Goal: Task Accomplishment & Management: Complete application form

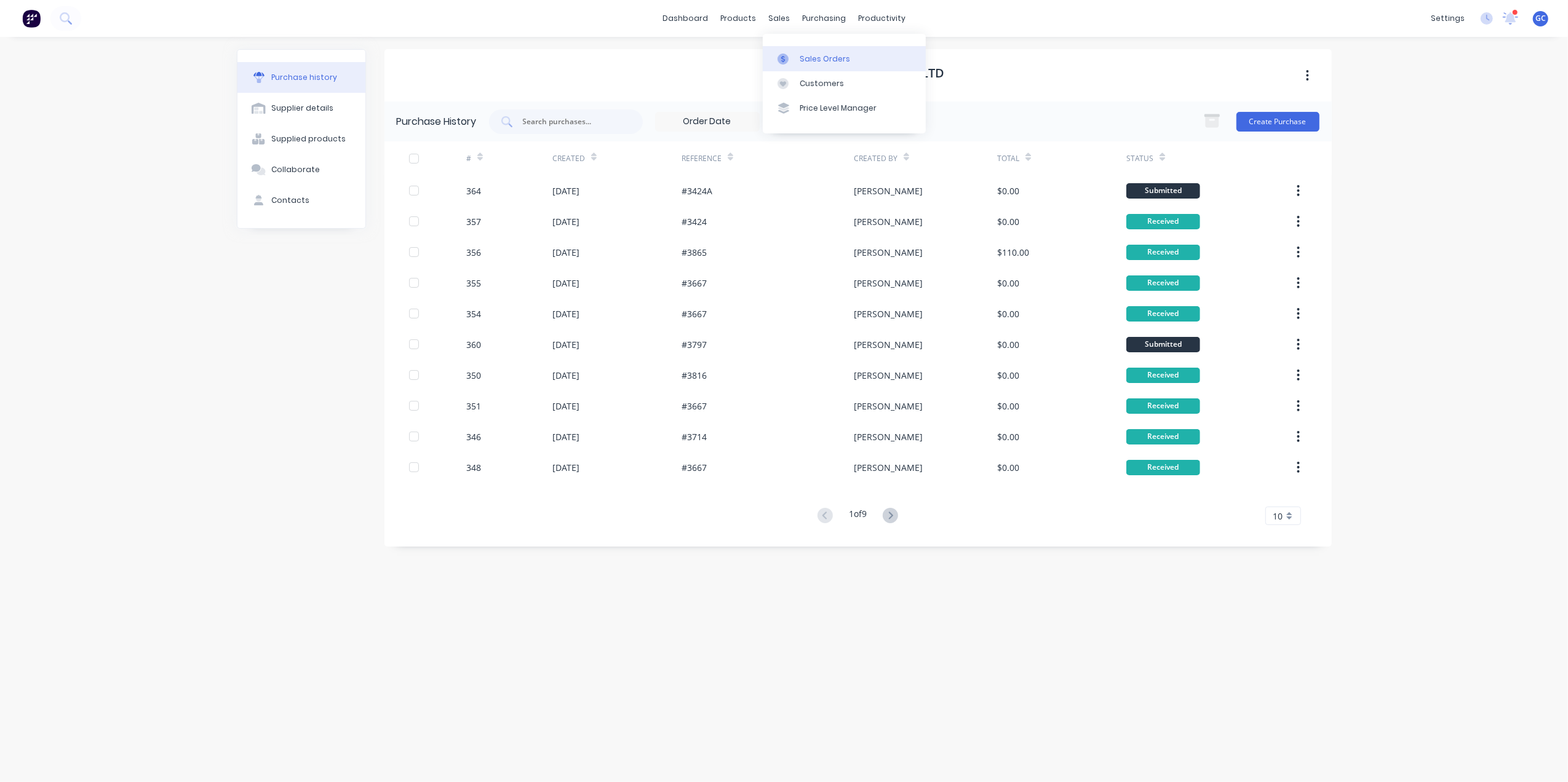
click at [803, 54] on div "Sales Orders" at bounding box center [825, 59] width 50 height 11
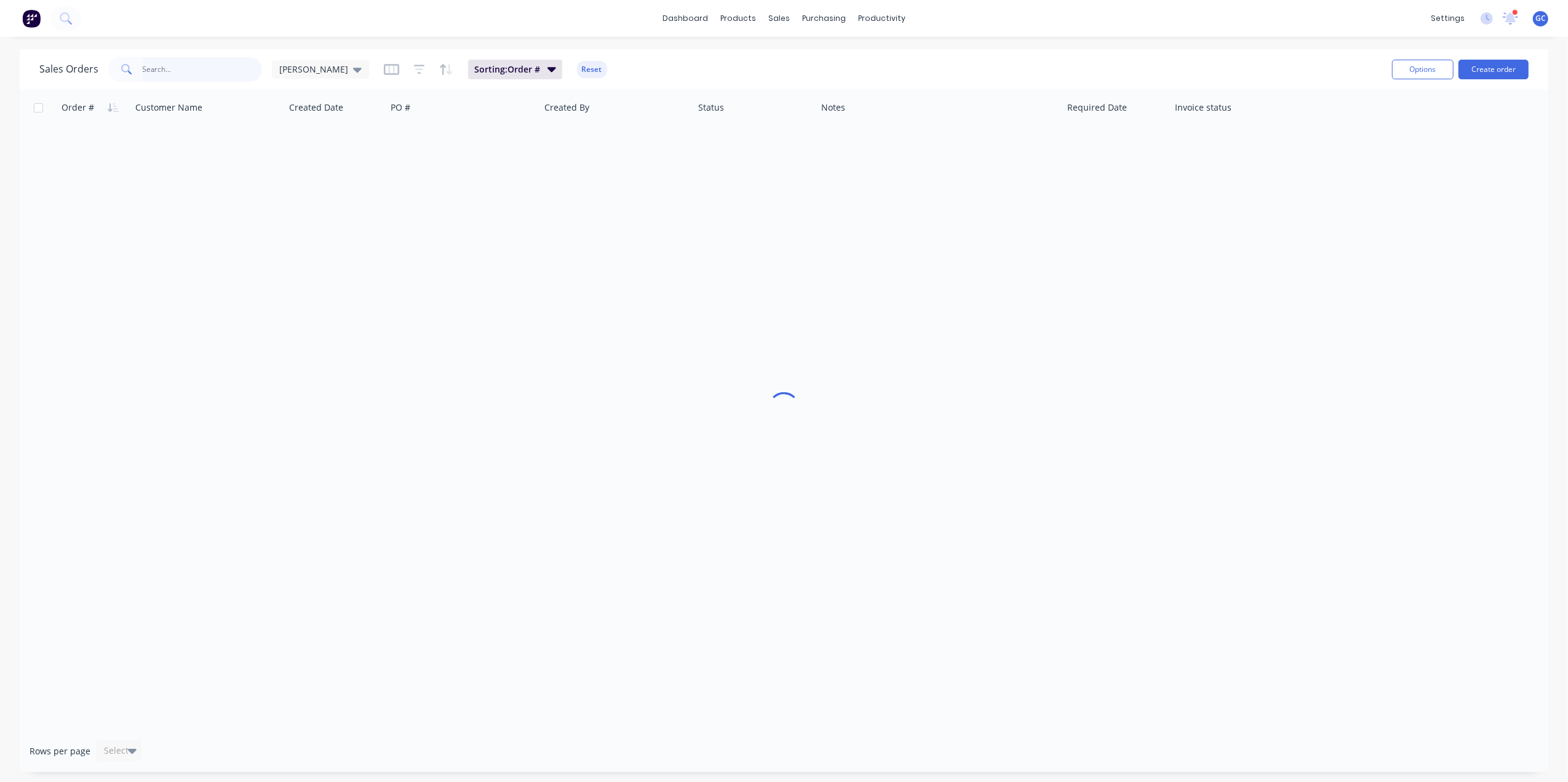
click at [210, 70] on input "text" at bounding box center [203, 70] width 120 height 25
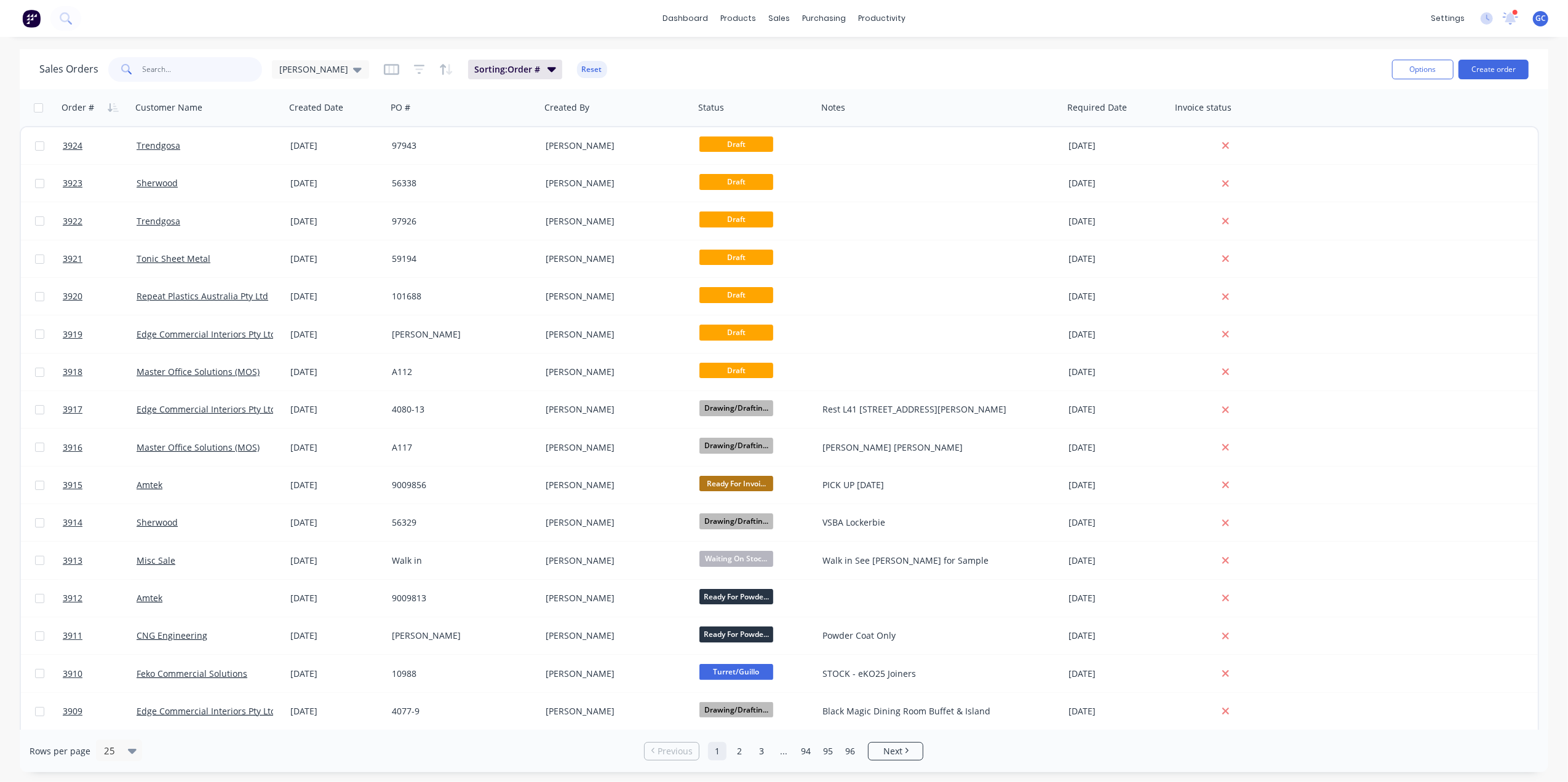
click at [200, 68] on input "text" at bounding box center [203, 70] width 120 height 25
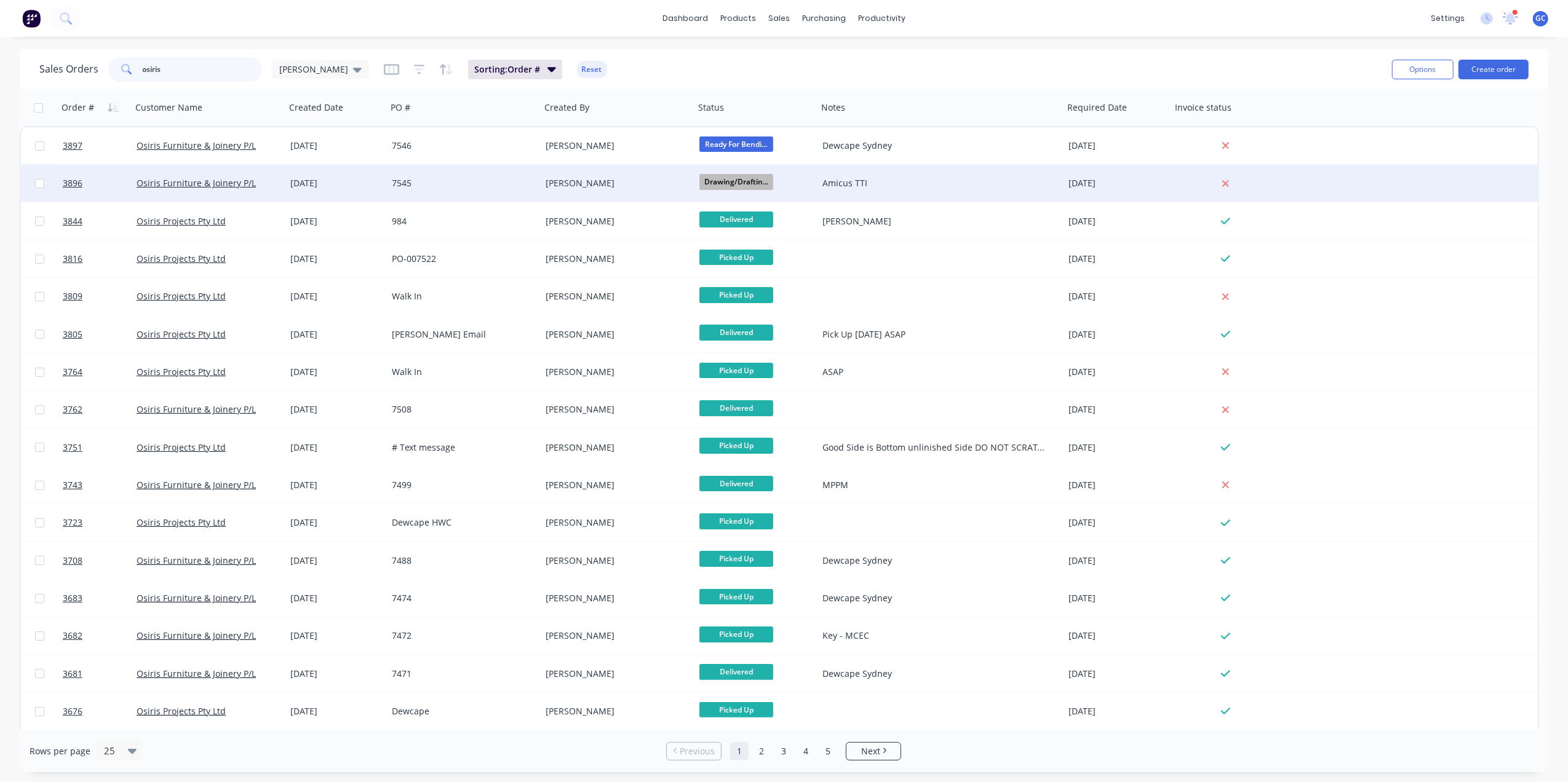
type input "osiris"
click at [651, 181] on div "[PERSON_NAME]" at bounding box center [614, 184] width 137 height 12
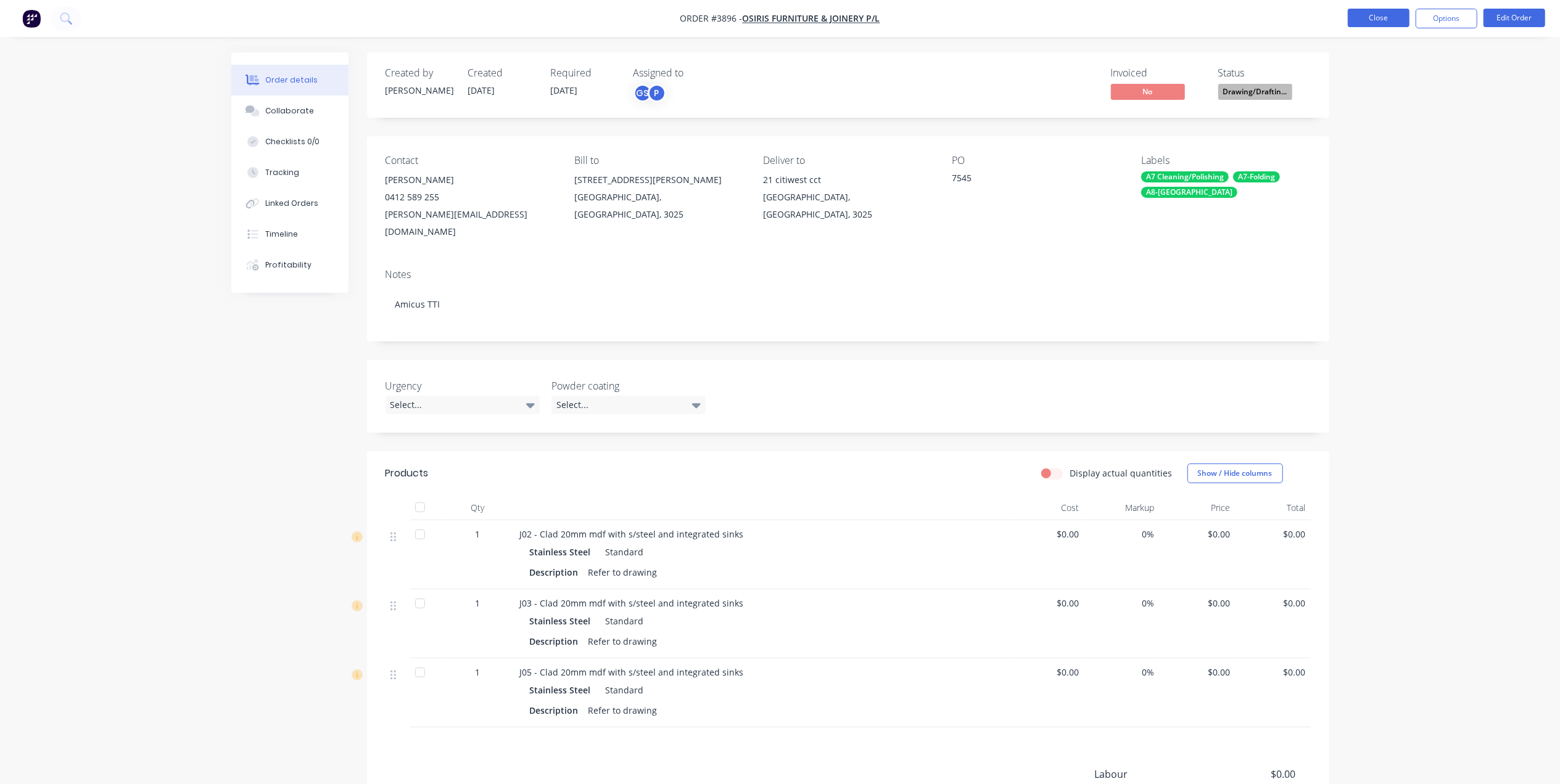
click at [1366, 18] on button "Close" at bounding box center [1379, 18] width 62 height 19
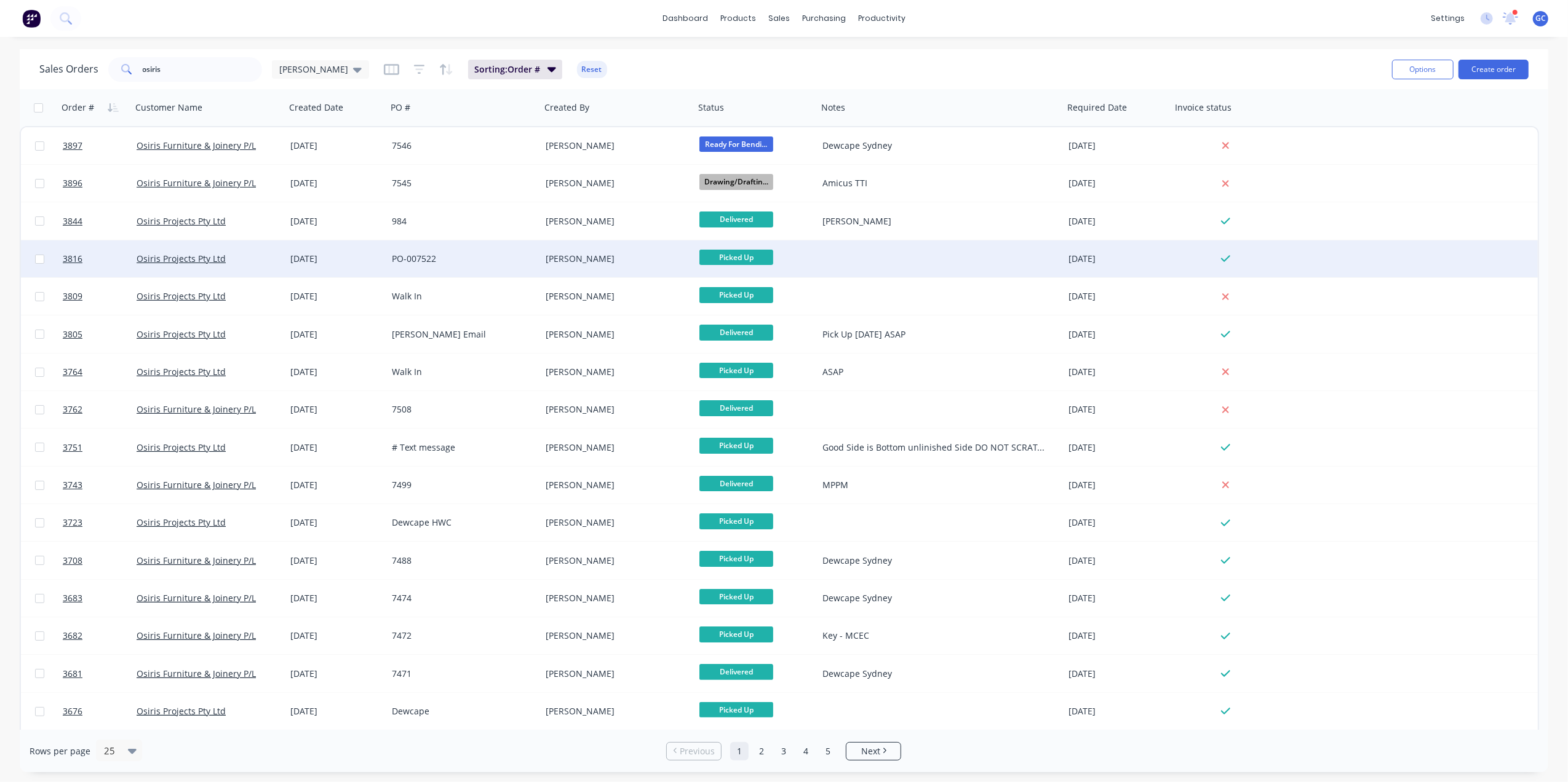
click at [630, 256] on div "[PERSON_NAME]" at bounding box center [614, 259] width 137 height 12
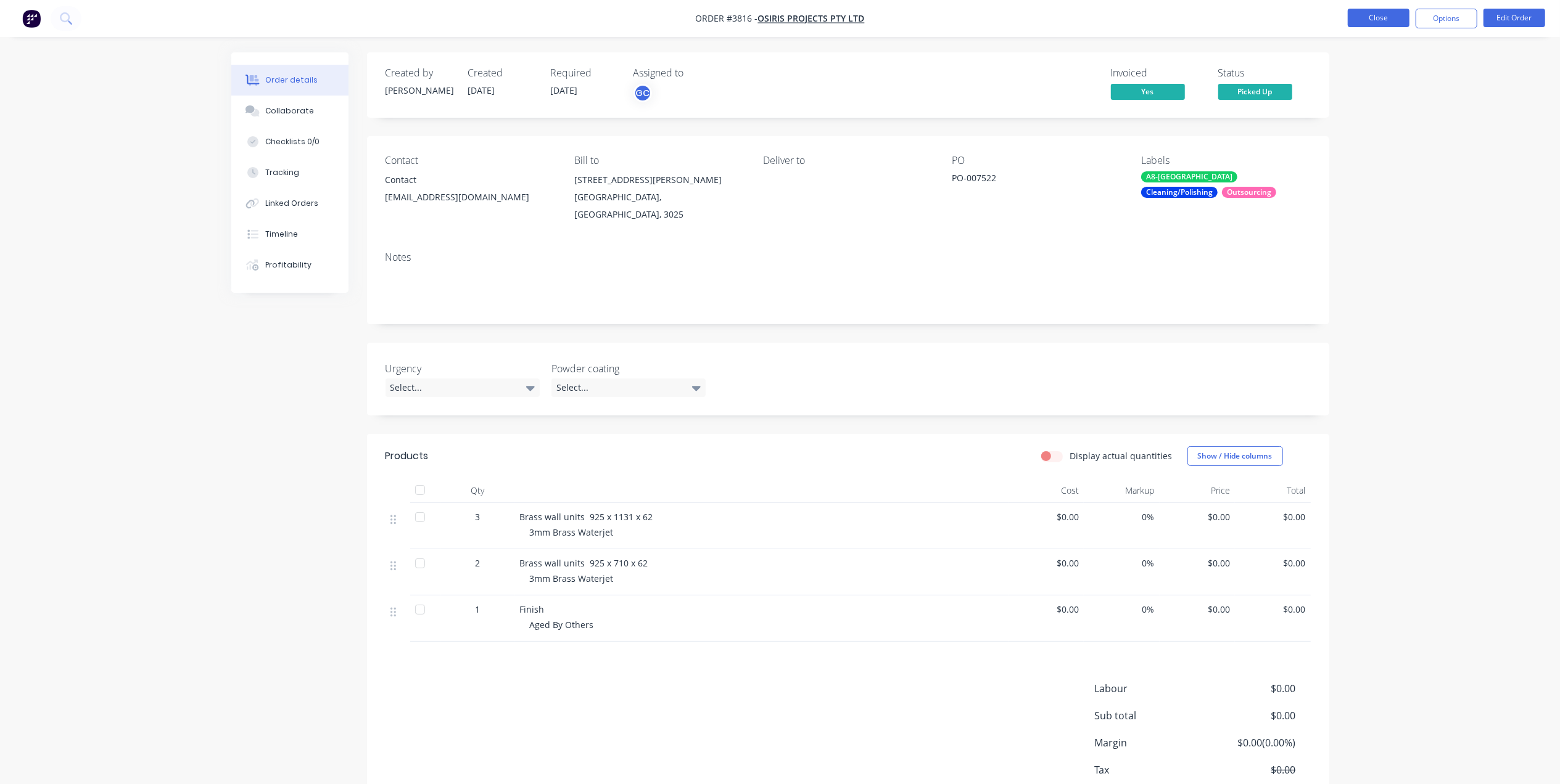
click at [1382, 13] on button "Close" at bounding box center [1379, 18] width 62 height 19
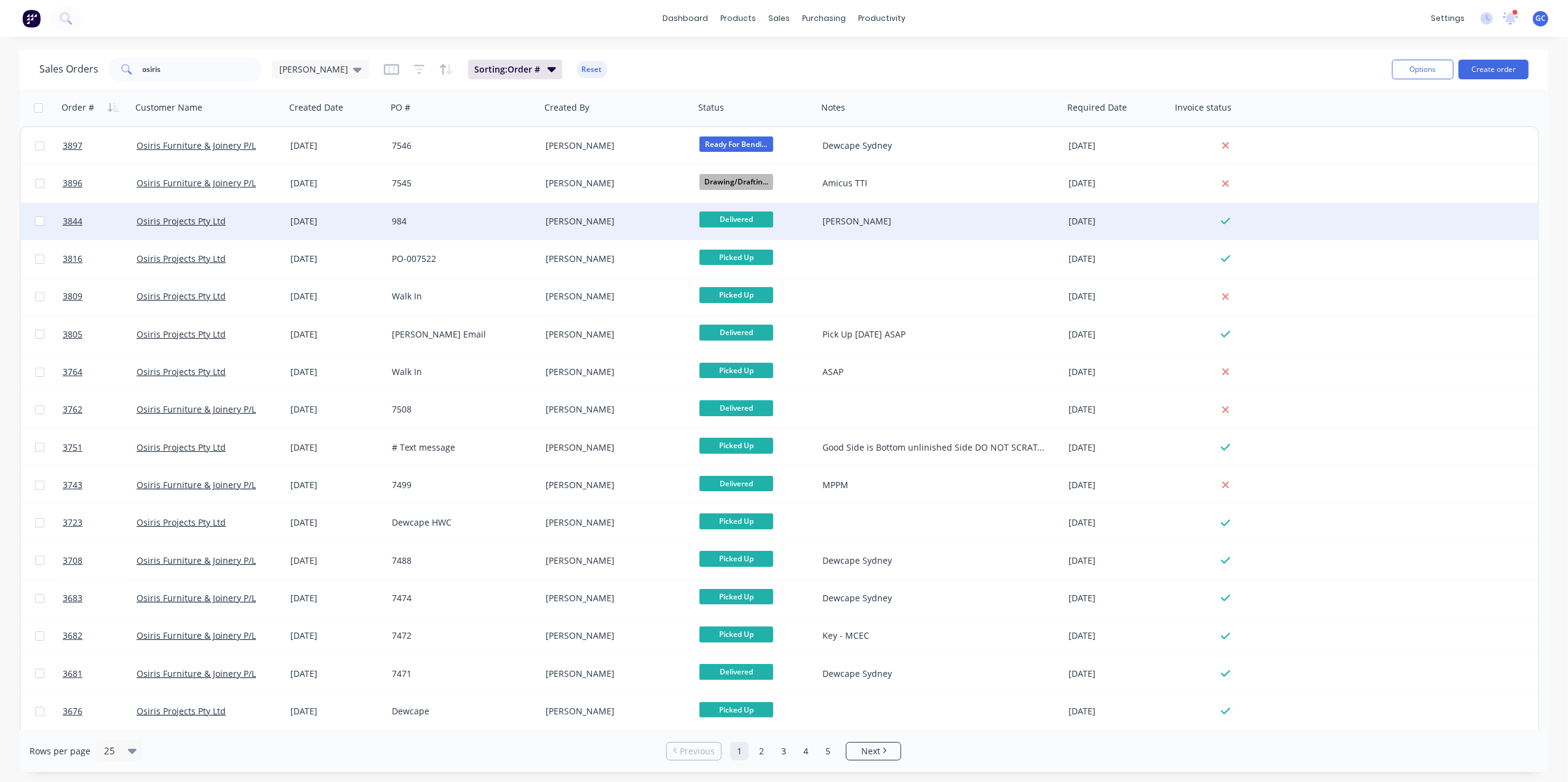
click at [641, 212] on div "[PERSON_NAME]" at bounding box center [617, 222] width 154 height 37
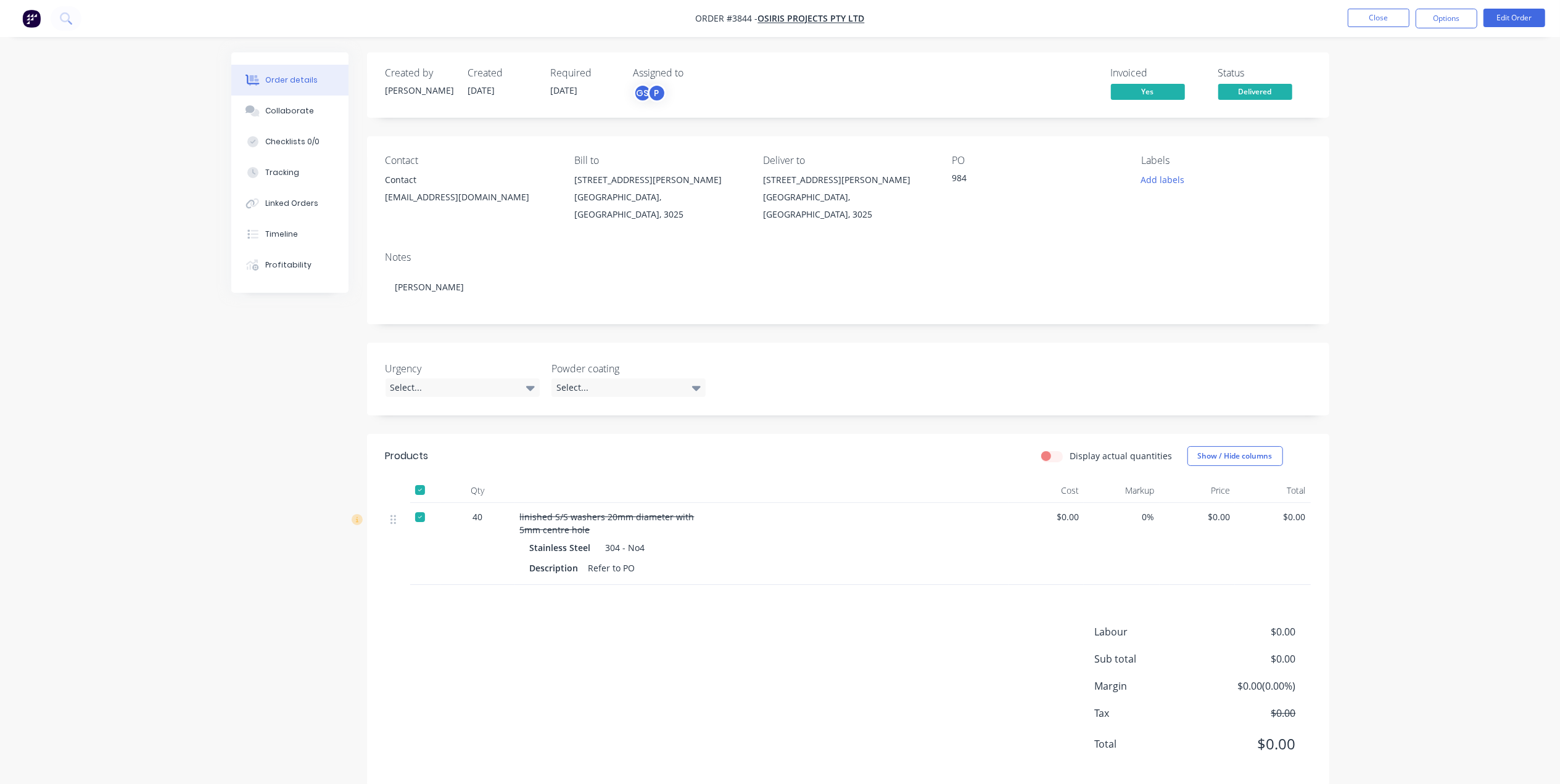
click at [412, 478] on div at bounding box center [421, 490] width 25 height 25
click at [294, 105] on div "Collaborate" at bounding box center [290, 111] width 49 height 12
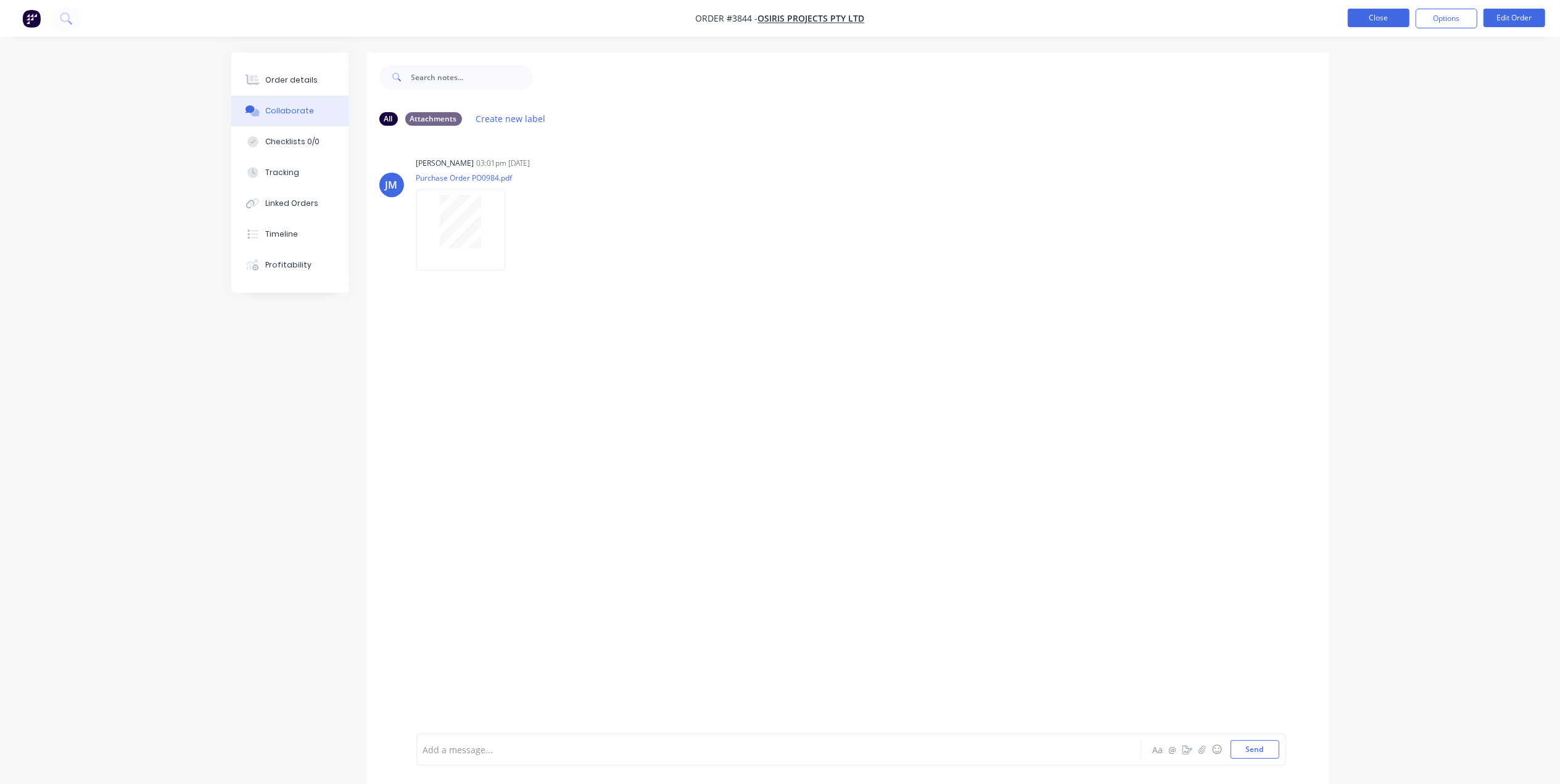
click at [1402, 27] on button "Close" at bounding box center [1379, 18] width 62 height 19
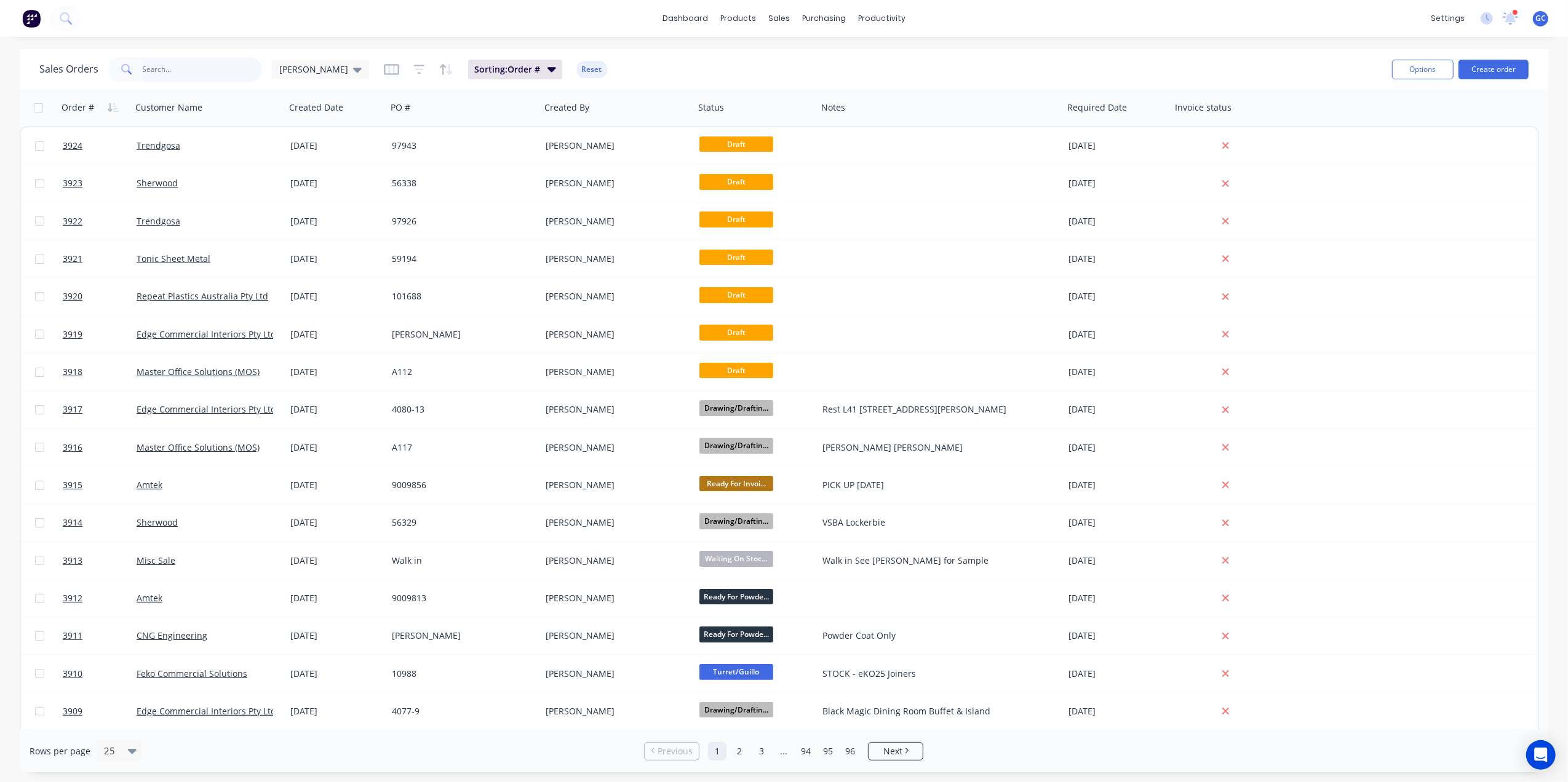
click at [222, 60] on input "text" at bounding box center [203, 70] width 120 height 25
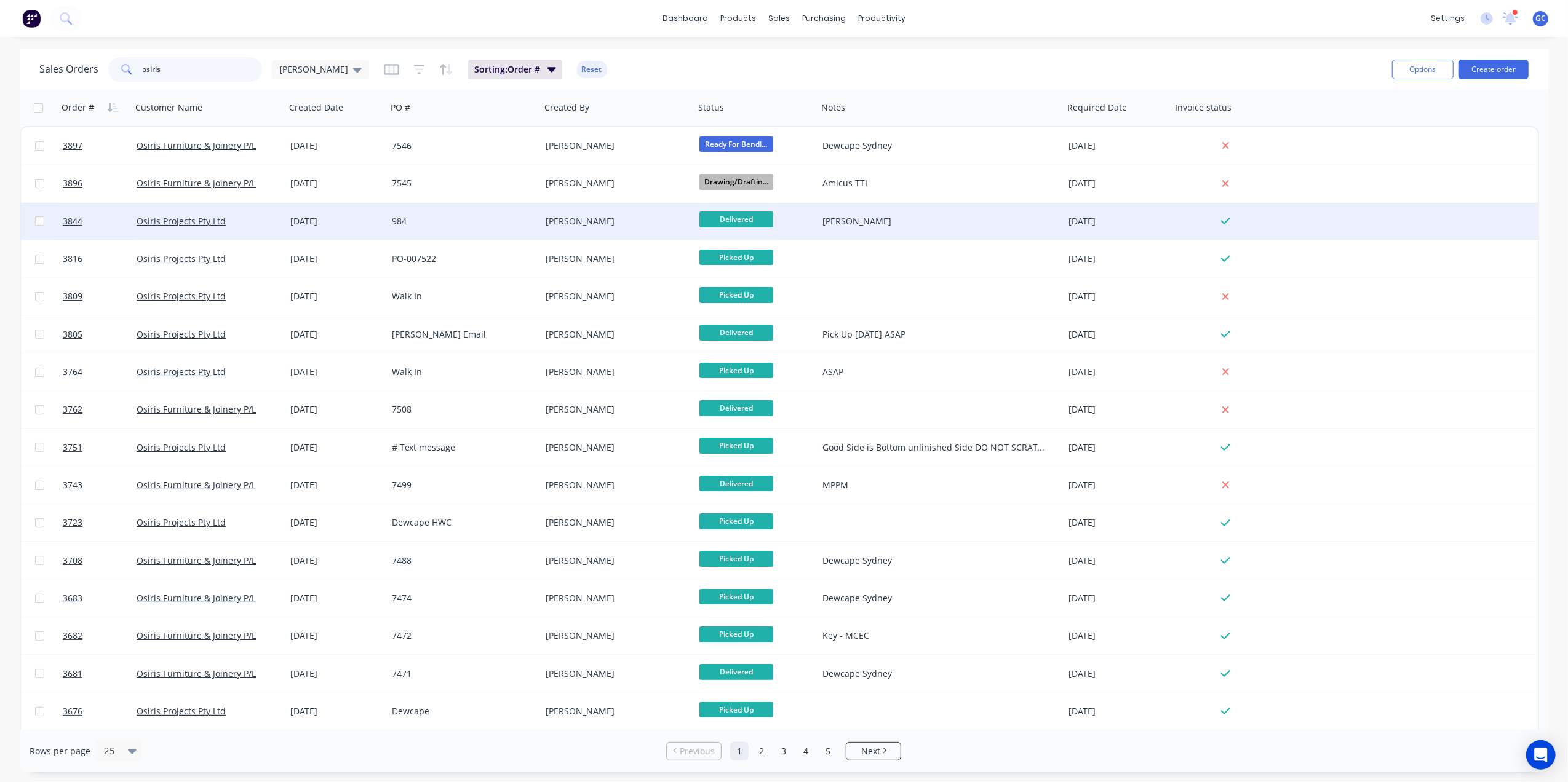
type input "osiris"
click at [490, 228] on div "984" at bounding box center [464, 222] width 154 height 37
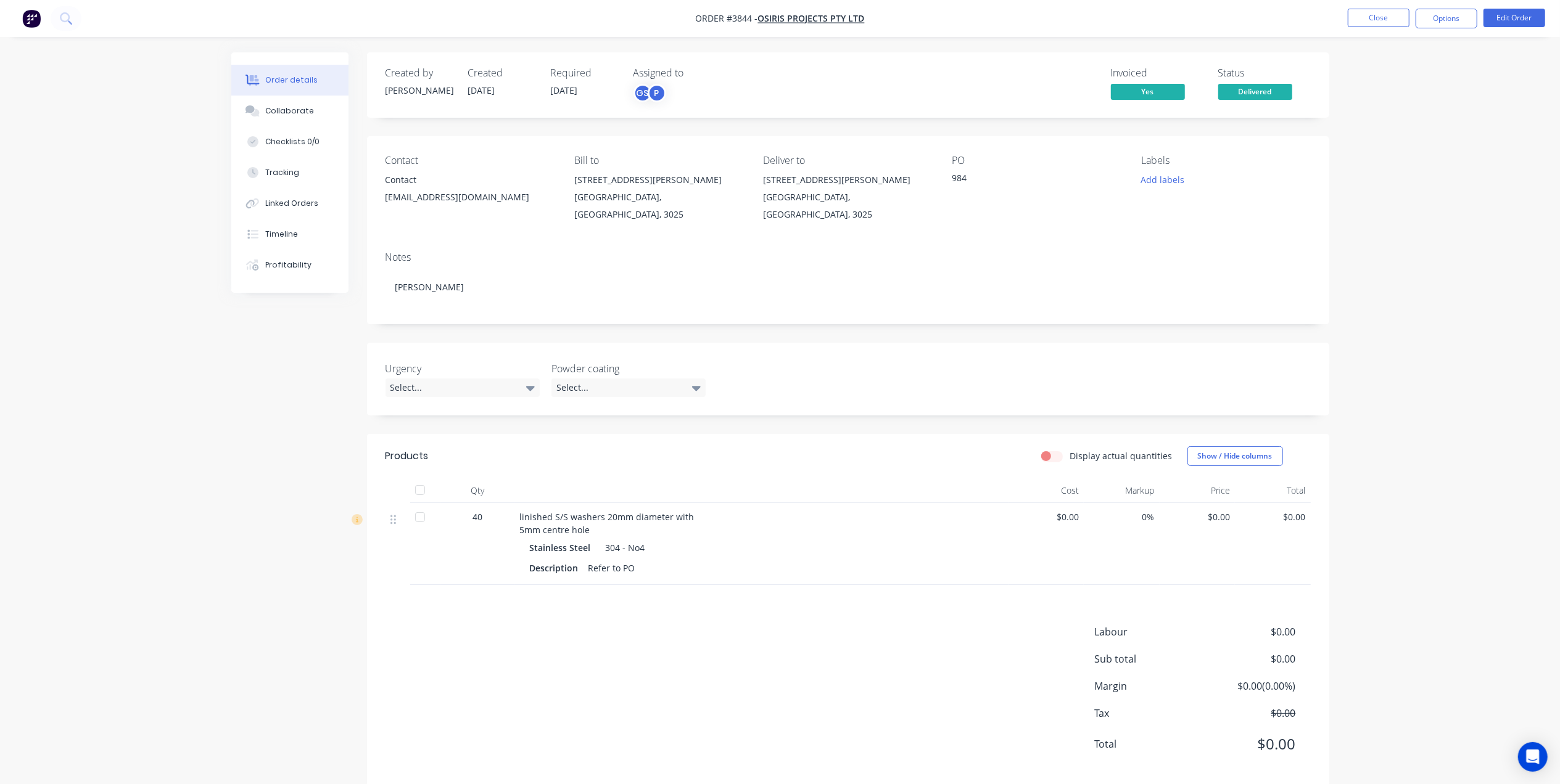
click at [1371, 28] on nav "Order #3844 - Osiris Projects Pty Ltd Close Options Edit Order" at bounding box center [780, 19] width 1560 height 37
click at [1401, 25] on button "Close" at bounding box center [1379, 18] width 62 height 19
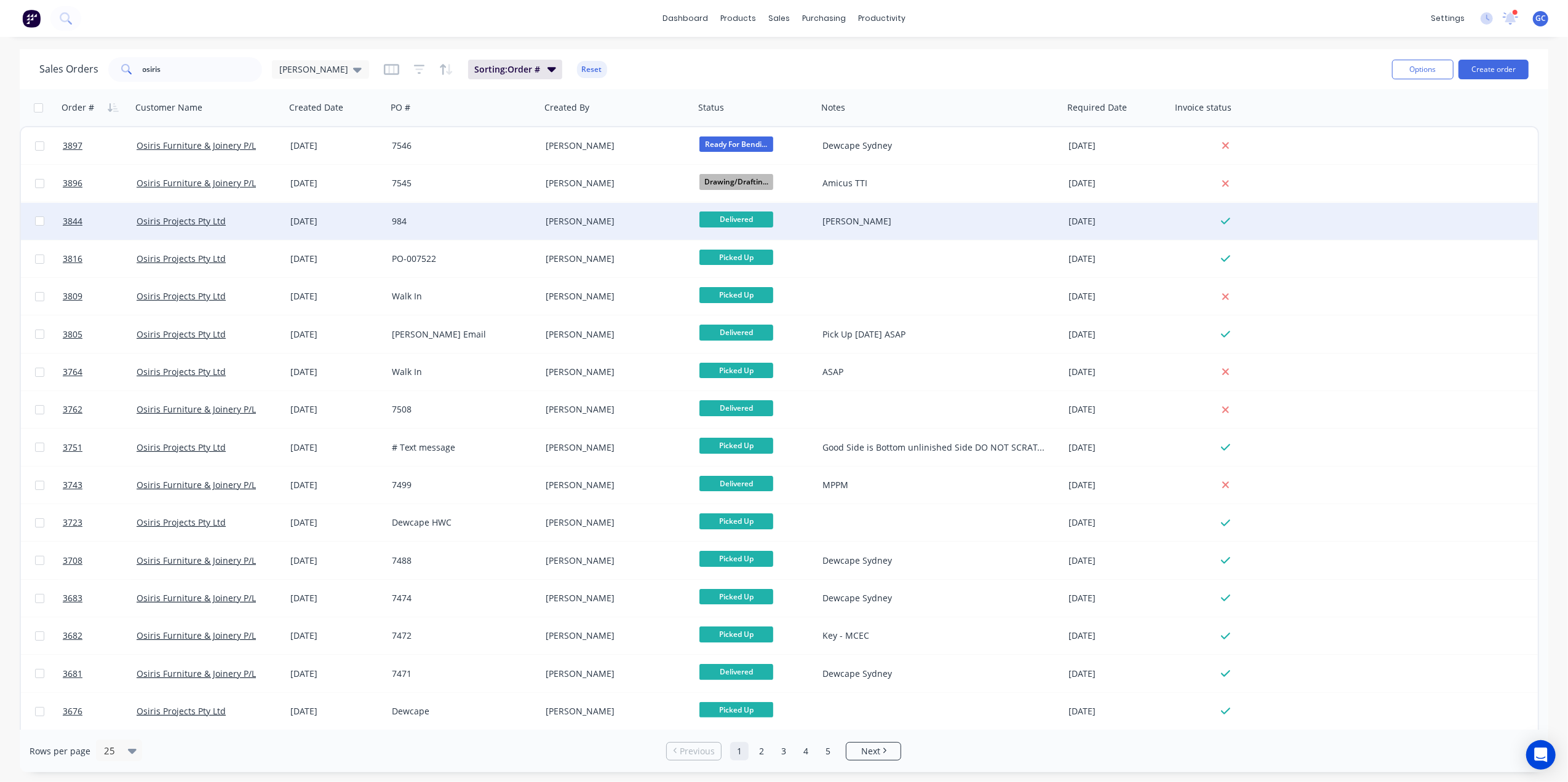
click at [490, 234] on div "984" at bounding box center [464, 222] width 154 height 37
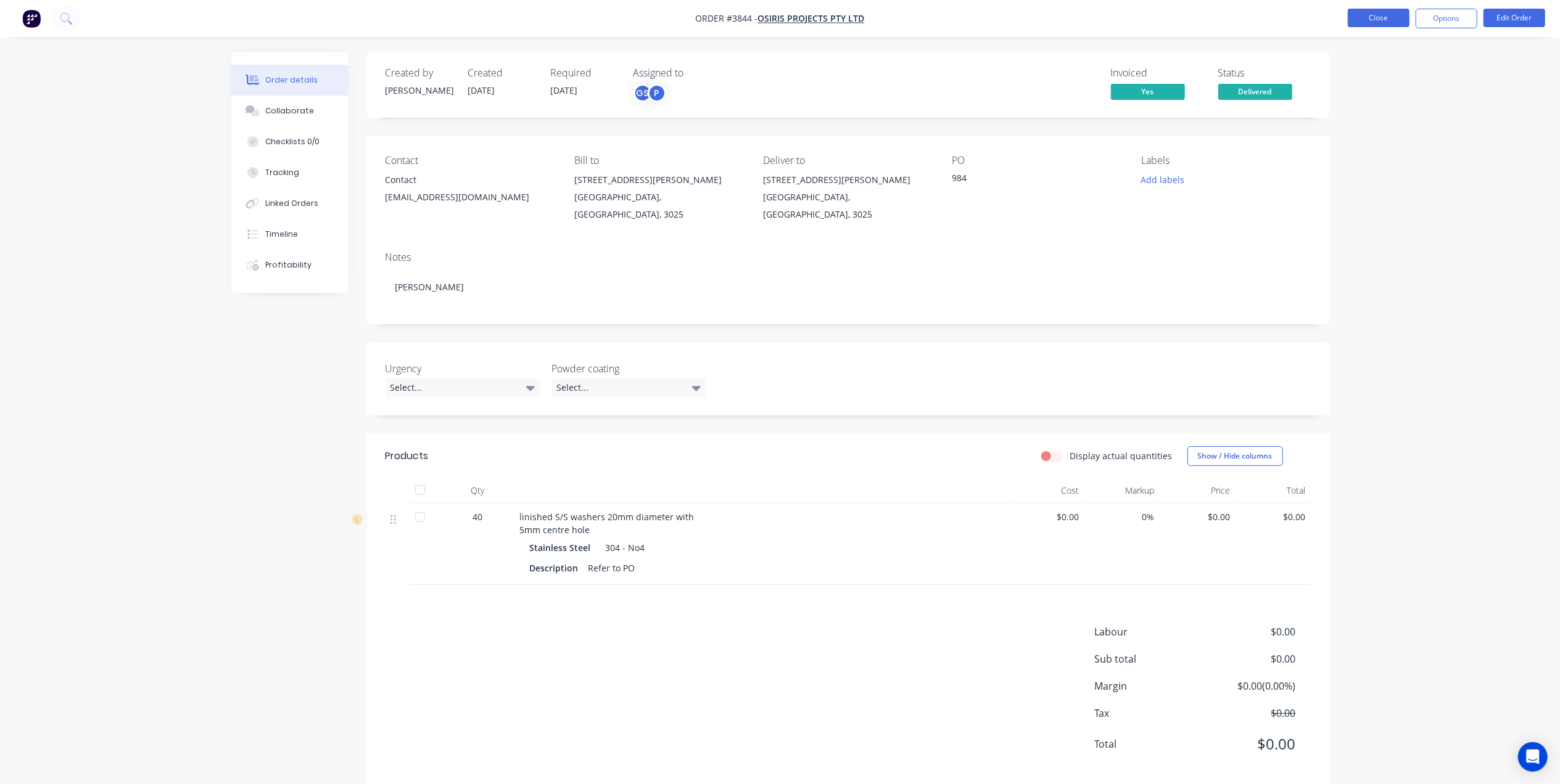
click at [1370, 13] on button "Close" at bounding box center [1379, 18] width 62 height 19
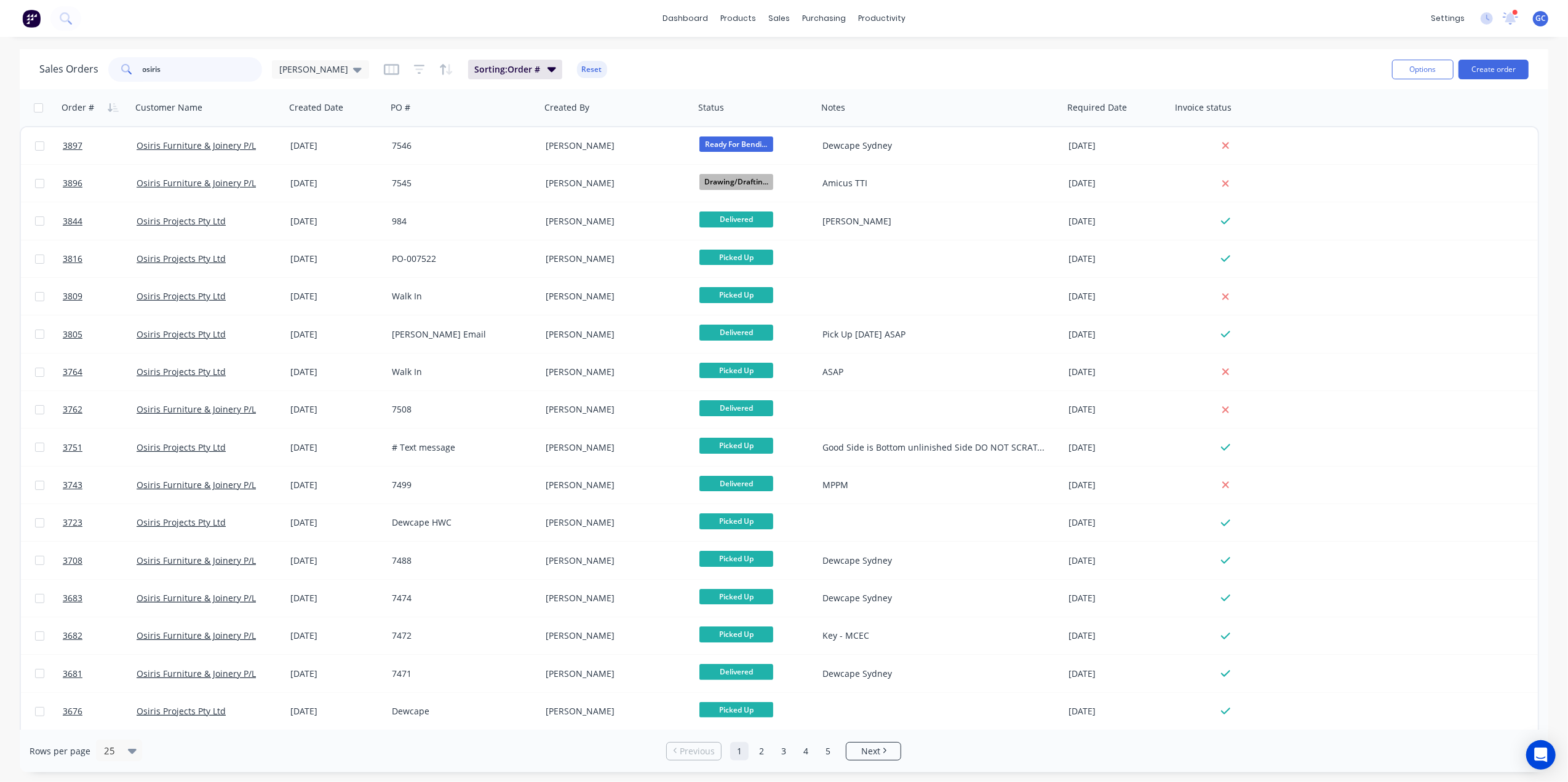
drag, startPoint x: 204, startPoint y: 76, endPoint x: 65, endPoint y: 70, distance: 139.1
click at [65, 70] on div "Sales Orders osiris Gino" at bounding box center [204, 70] width 329 height 25
type input "o"
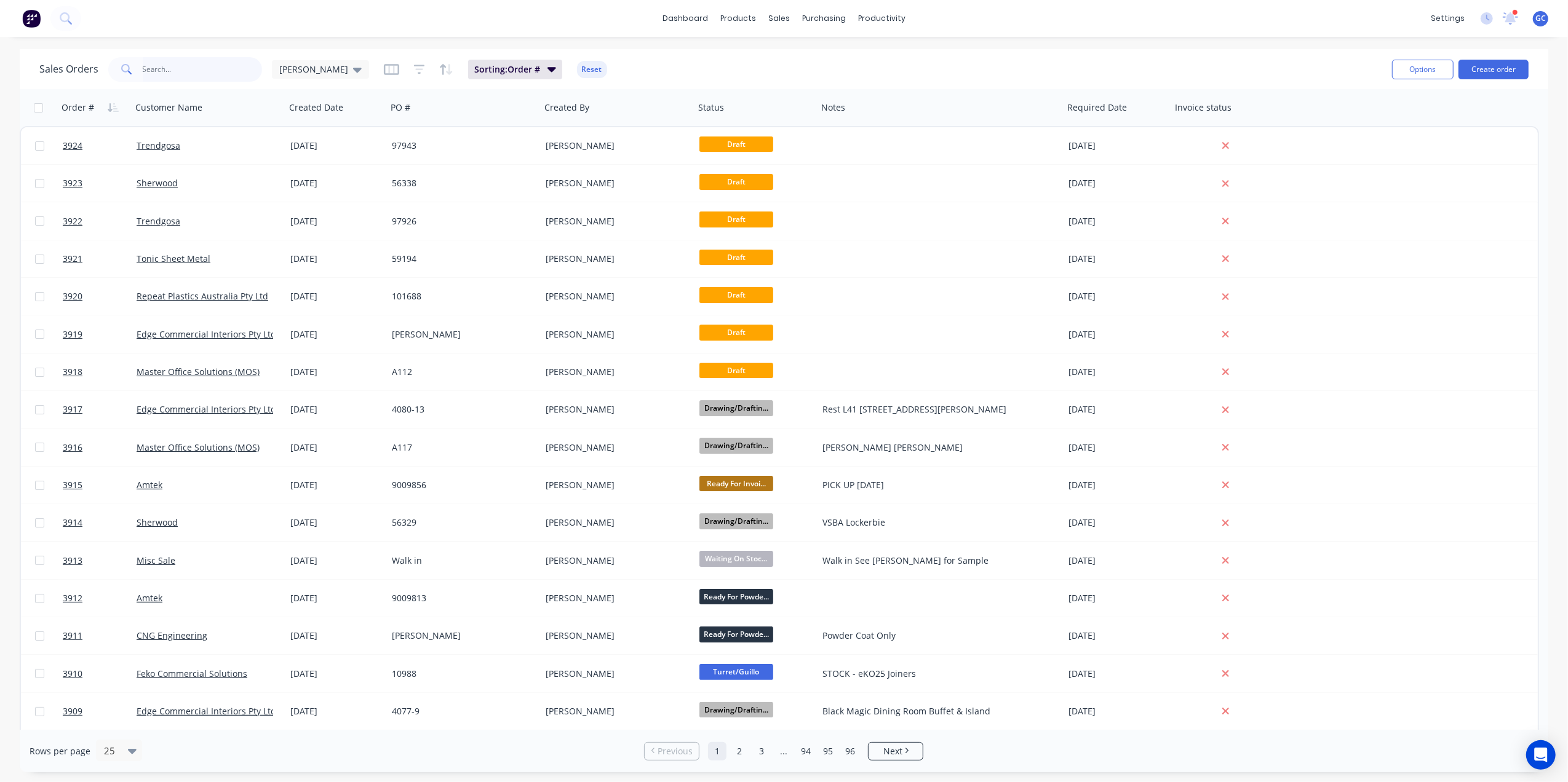
click at [188, 72] on input "text" at bounding box center [203, 70] width 120 height 25
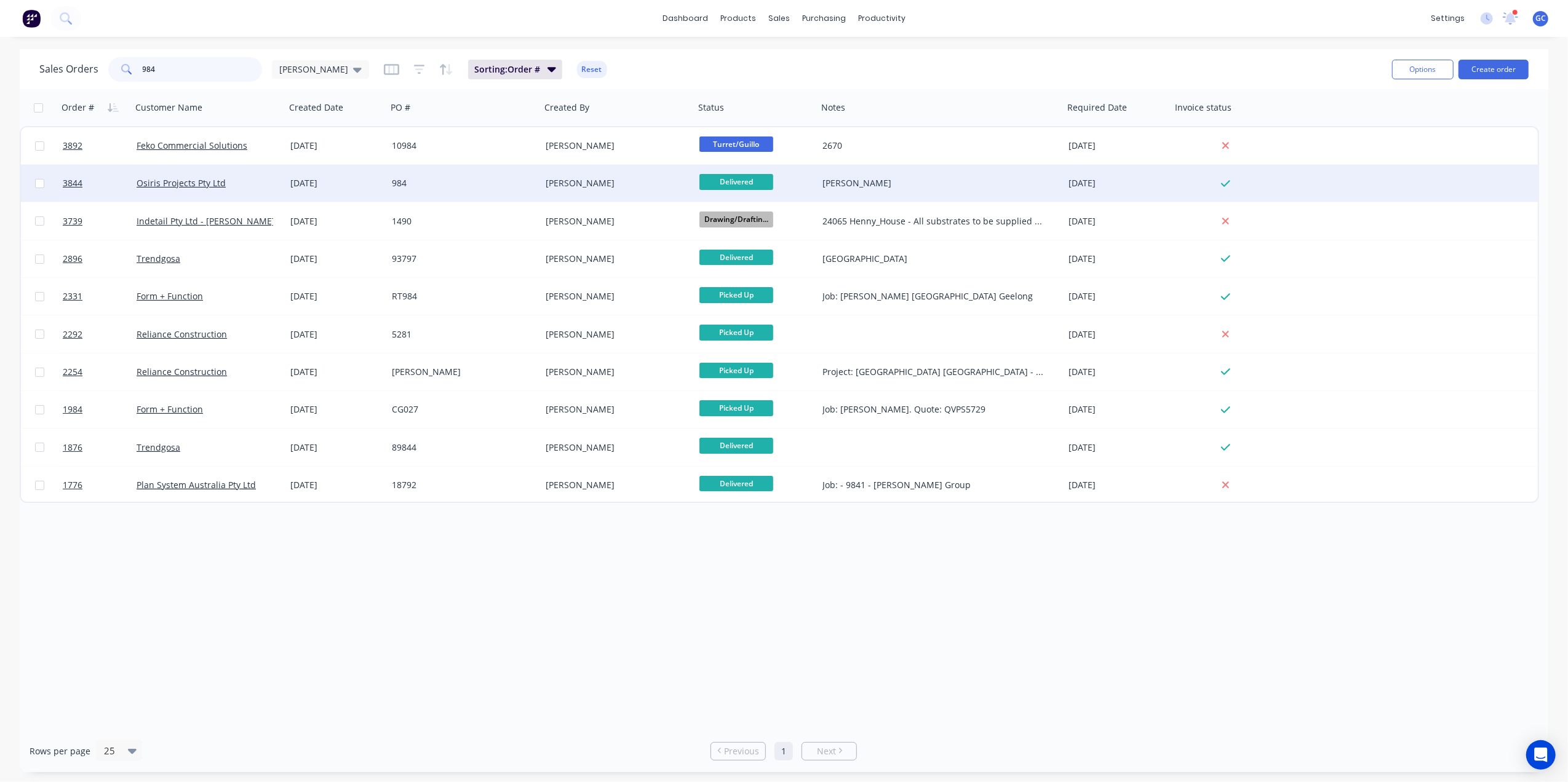
type input "984"
click at [456, 184] on div "984" at bounding box center [460, 184] width 137 height 12
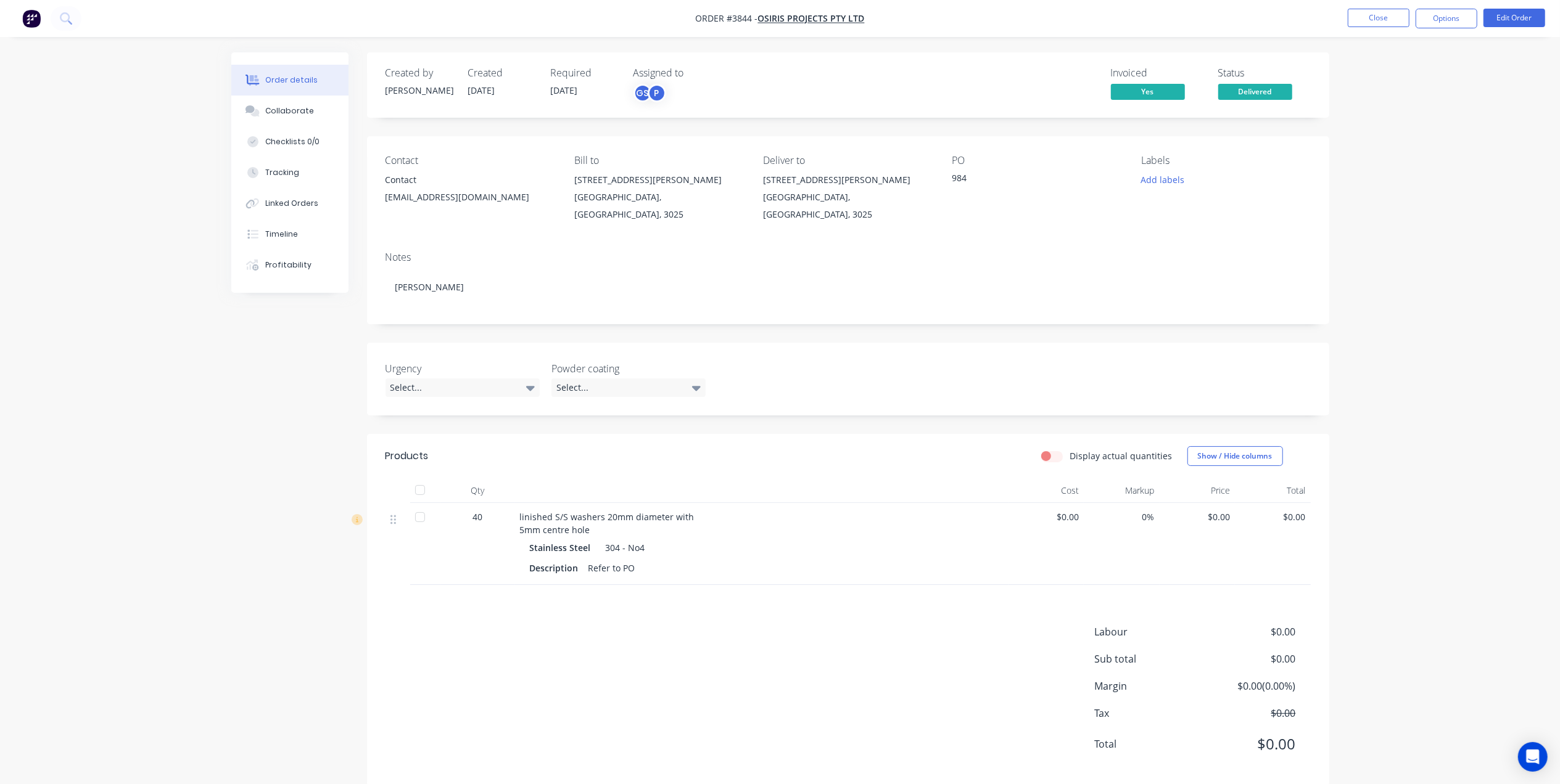
click at [1510, 5] on nav "Order #3844 - Osiris Projects Pty Ltd Close Options Edit Order" at bounding box center [780, 19] width 1560 height 37
click at [1502, 15] on button "Edit Order" at bounding box center [1515, 18] width 62 height 19
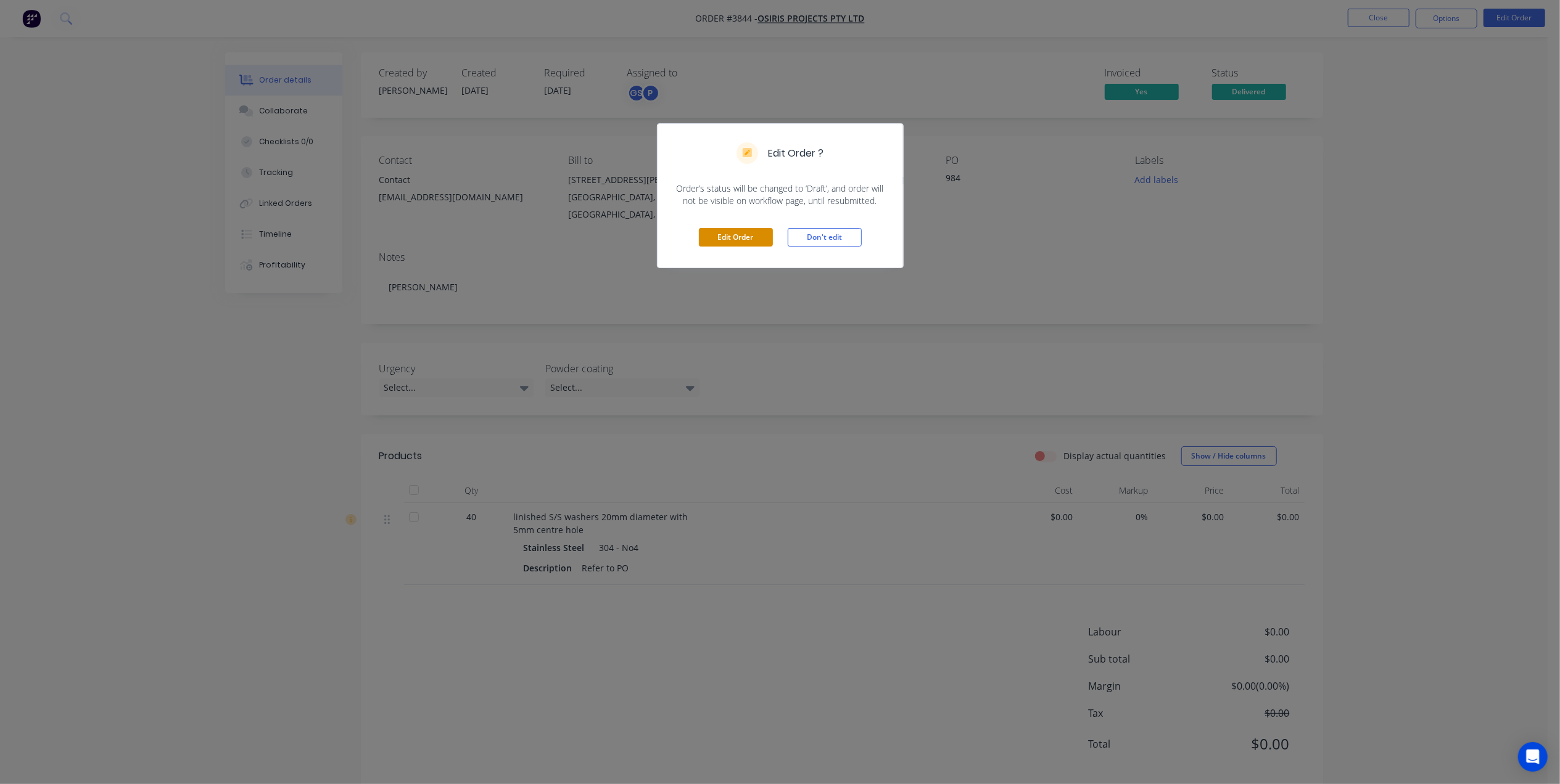
click at [761, 237] on button "Edit Order" at bounding box center [736, 237] width 74 height 19
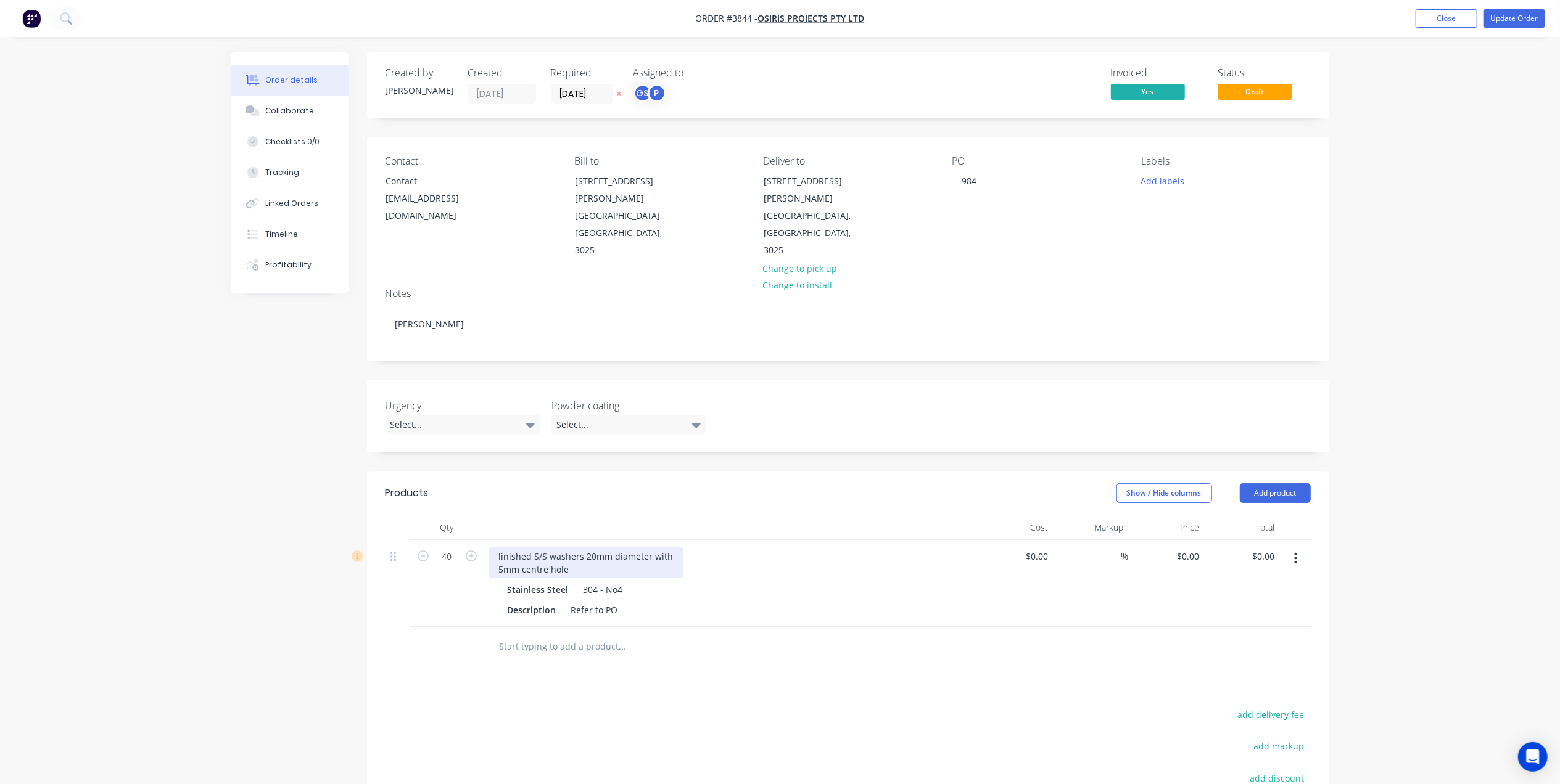
click at [592, 548] on div "linished S/S washers 20mm diameter with 5mm centre hole" at bounding box center [586, 563] width 194 height 31
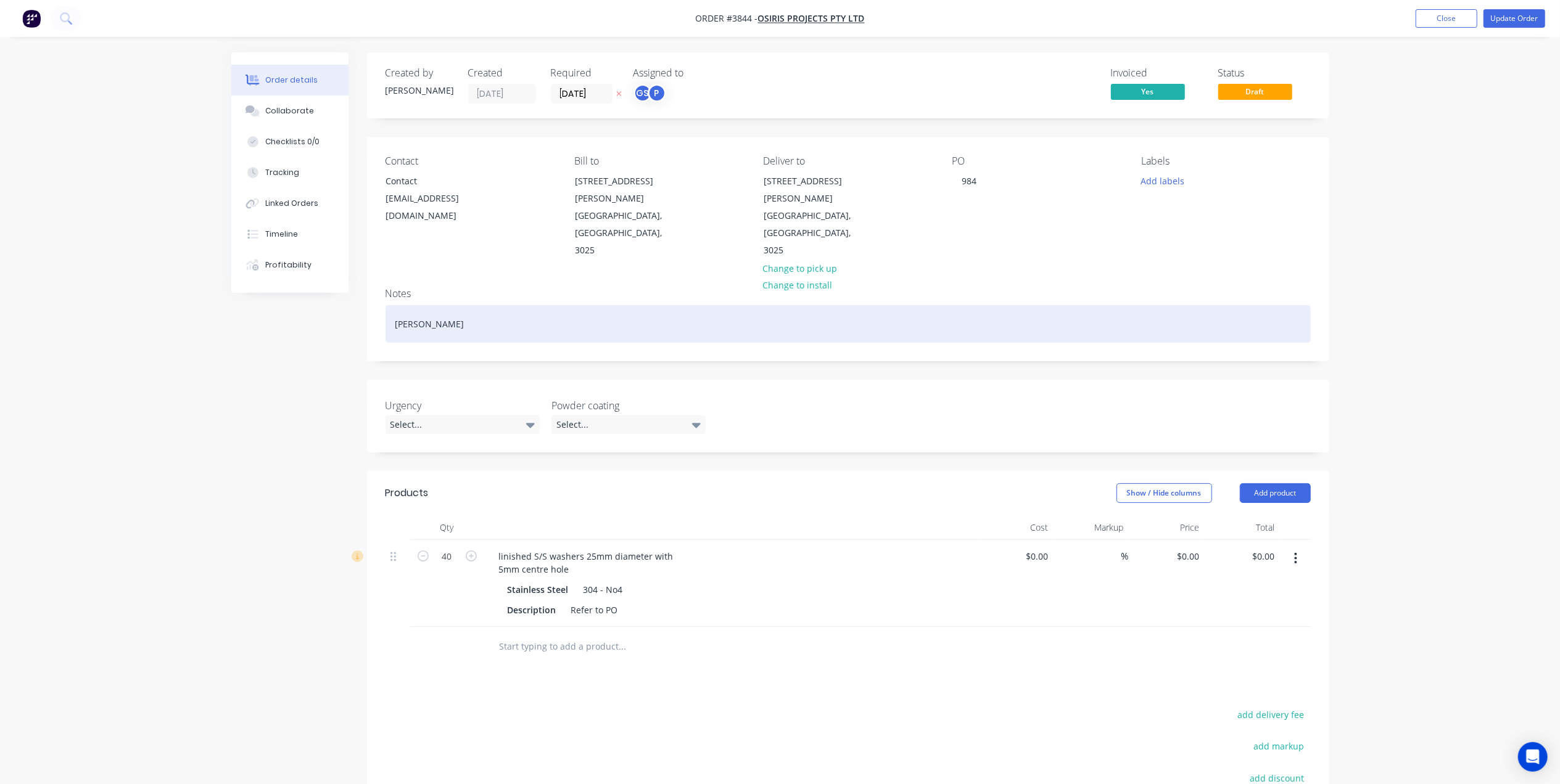
click at [1279, 305] on div "Sarina Mancini" at bounding box center [847, 324] width 925 height 38
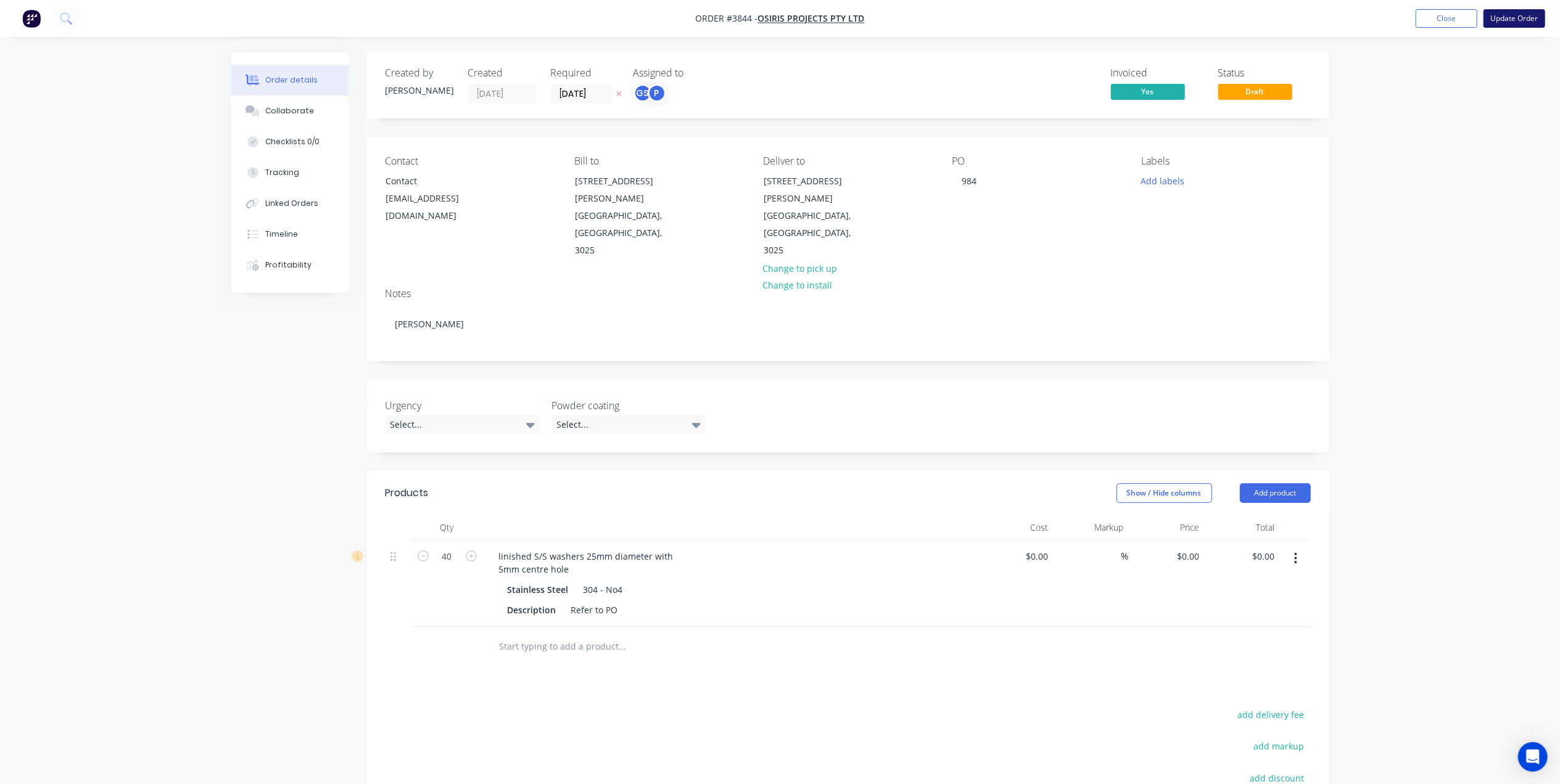
click at [1516, 16] on button "Update Order" at bounding box center [1515, 18] width 62 height 19
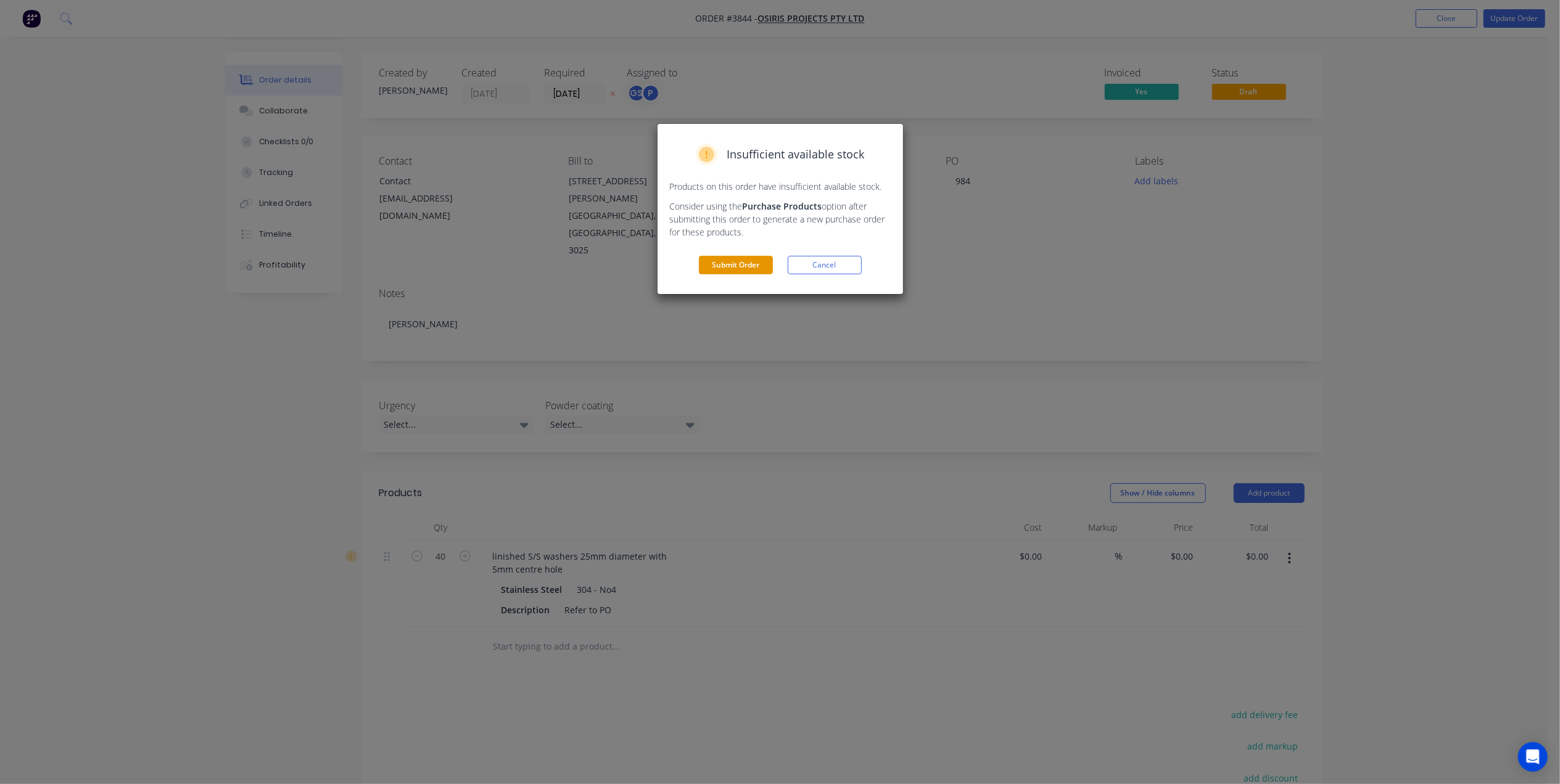
click at [723, 273] on button "Submit Order" at bounding box center [736, 265] width 74 height 19
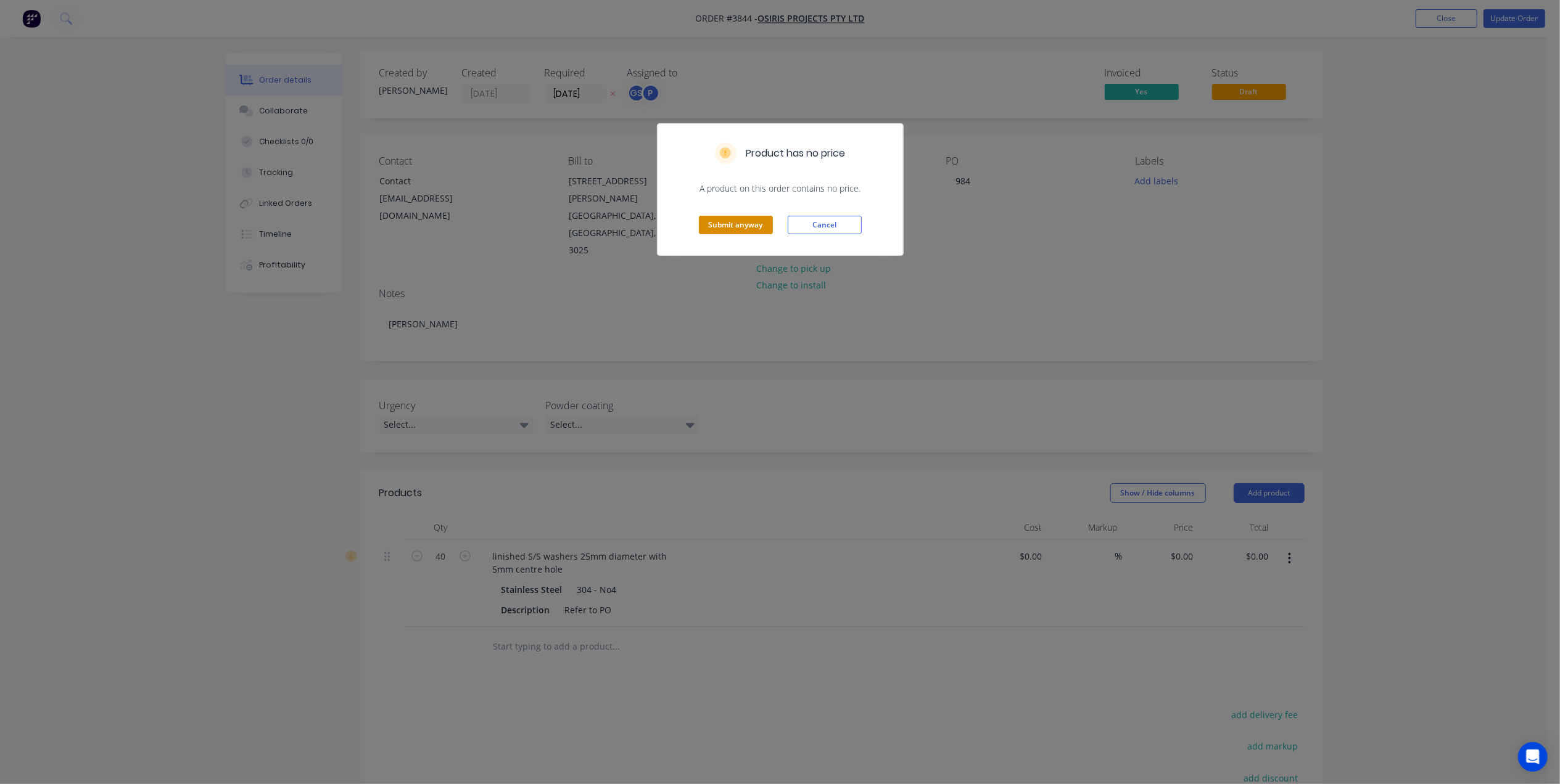
click at [738, 220] on button "Submit anyway" at bounding box center [736, 225] width 74 height 19
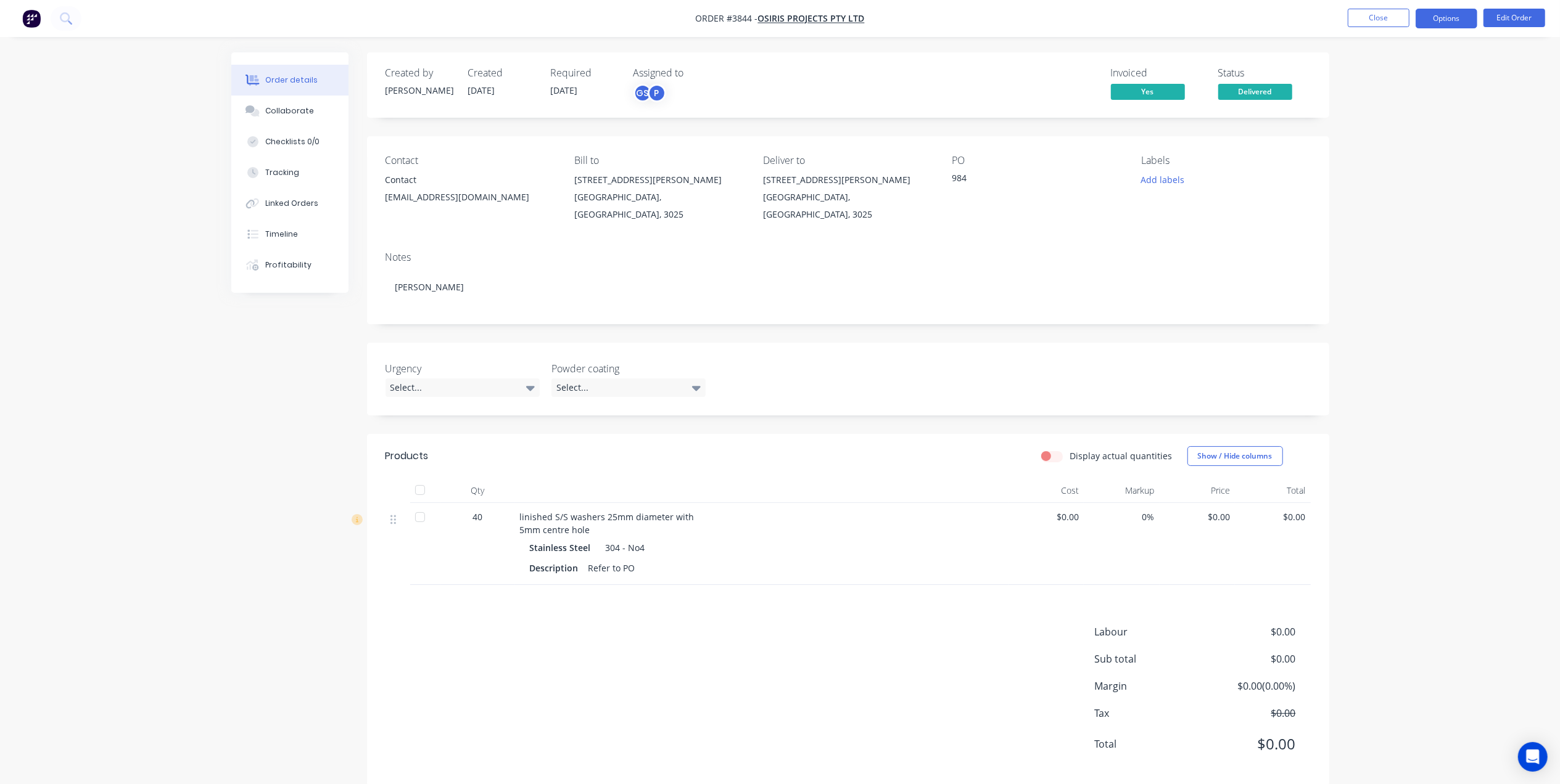
click at [1452, 25] on button "Options" at bounding box center [1447, 19] width 62 height 19
click at [1388, 149] on div "Work Order" at bounding box center [1409, 149] width 113 height 18
click at [1378, 131] on div "Without pricing" at bounding box center [1409, 124] width 113 height 18
click at [1159, 20] on nav "Order #3844 - Osiris Projects Pty Ltd Close Options EMAIL / PRINT Invoice Parti…" at bounding box center [780, 19] width 1560 height 37
click at [1389, 18] on button "Close" at bounding box center [1379, 18] width 62 height 19
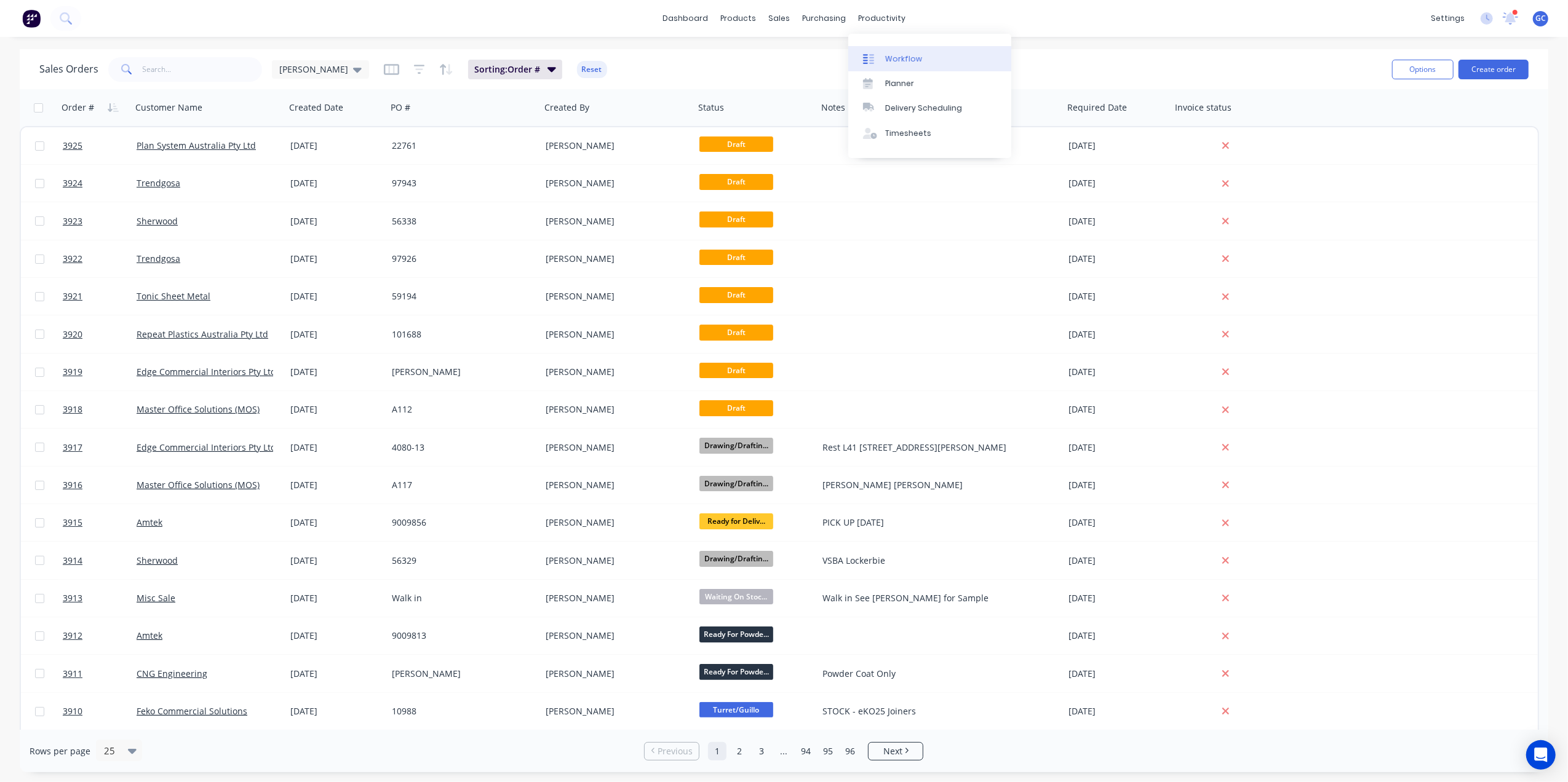
click at [901, 55] on div "Workflow" at bounding box center [904, 59] width 37 height 11
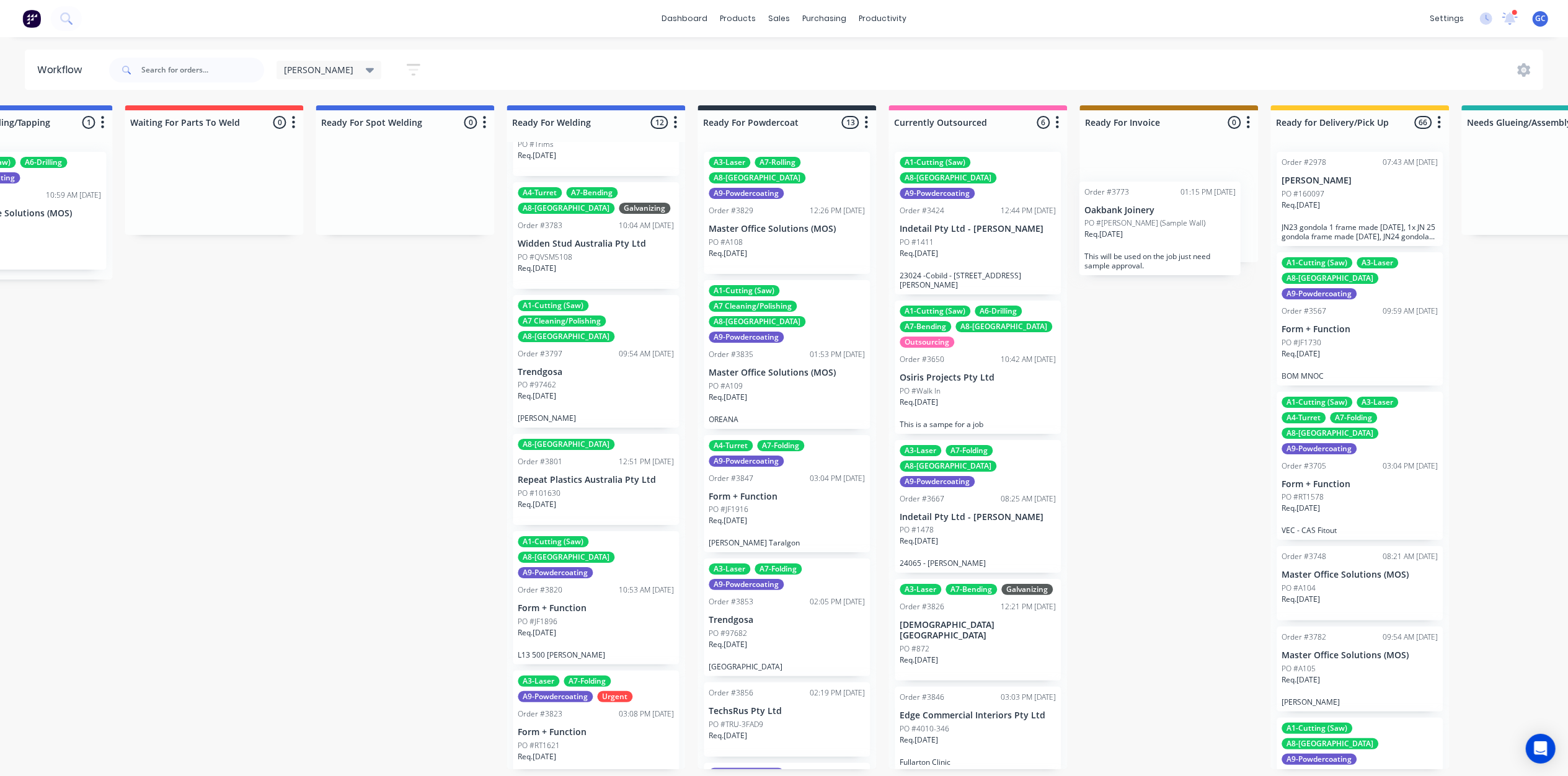
drag, startPoint x: 795, startPoint y: 230, endPoint x: 1216, endPoint y: 224, distance: 421.0
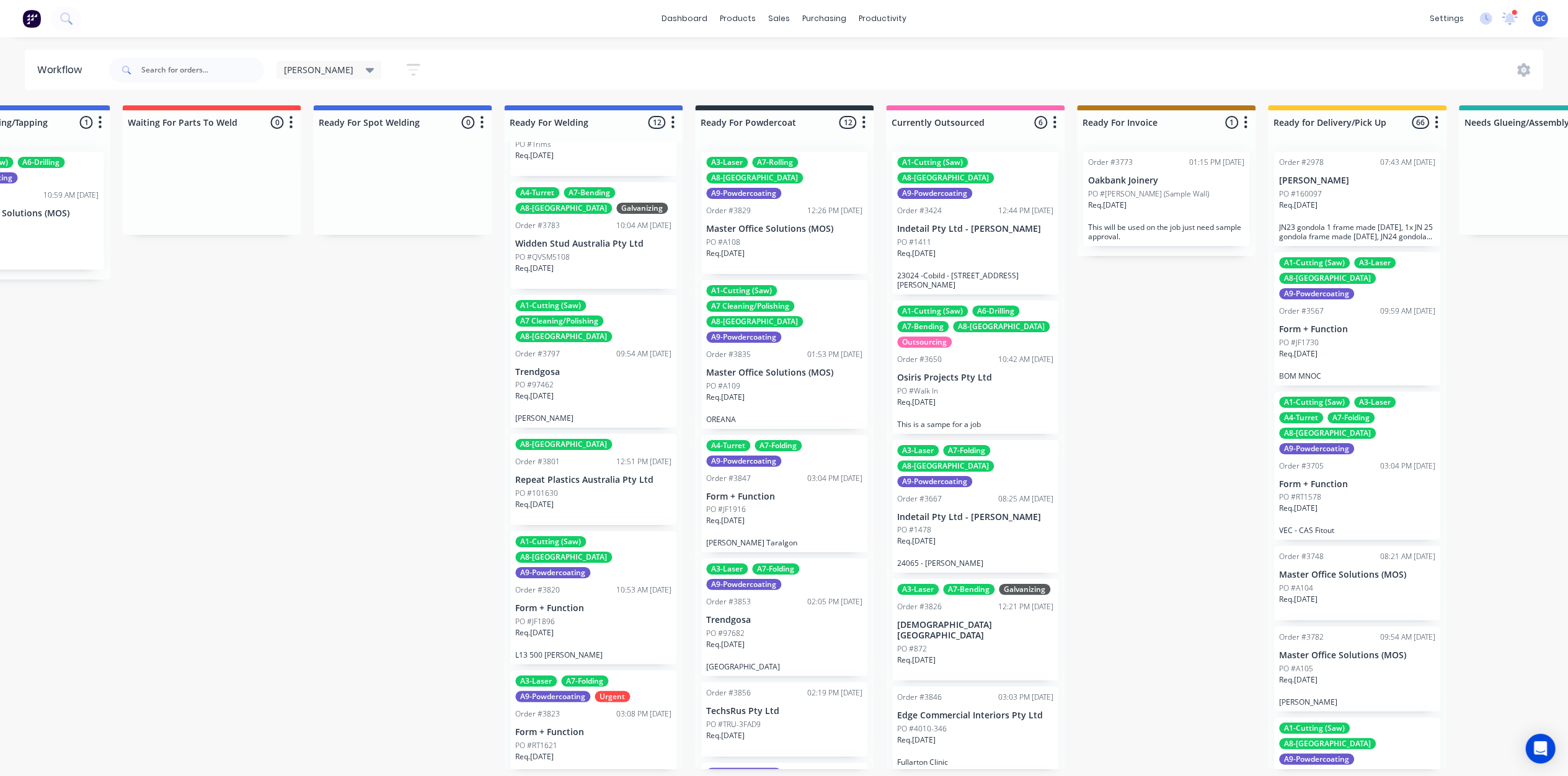
drag, startPoint x: 1157, startPoint y: 164, endPoint x: 1157, endPoint y: 191, distance: 27.0
click at [1157, 177] on div "Order #3773 01:15 PM 06/08/25 Oakbank Joinery PO #Mick (Sample Wall) Req. 22/08…" at bounding box center [1166, 199] width 179 height 114
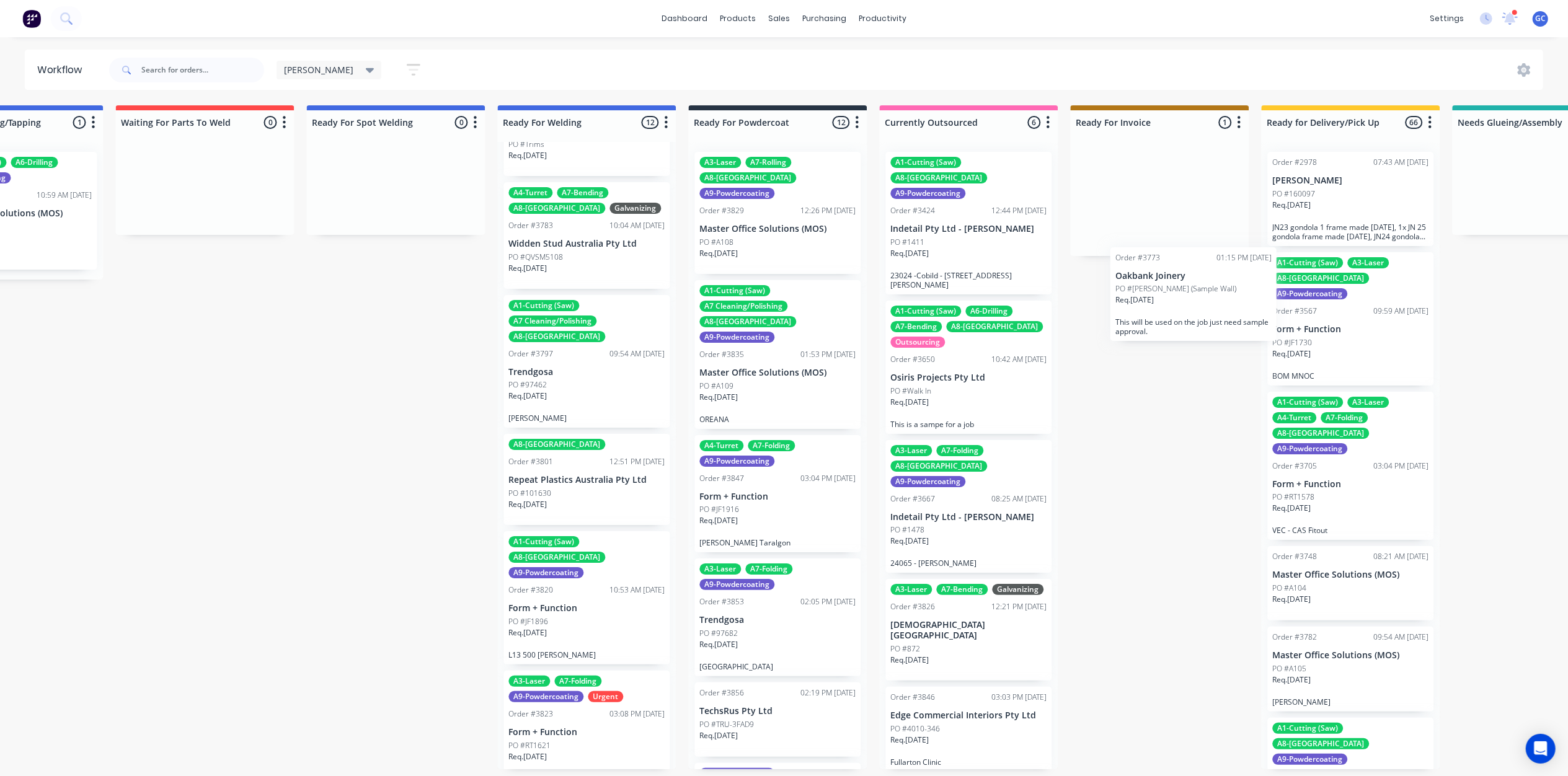
scroll to position [0, 2404]
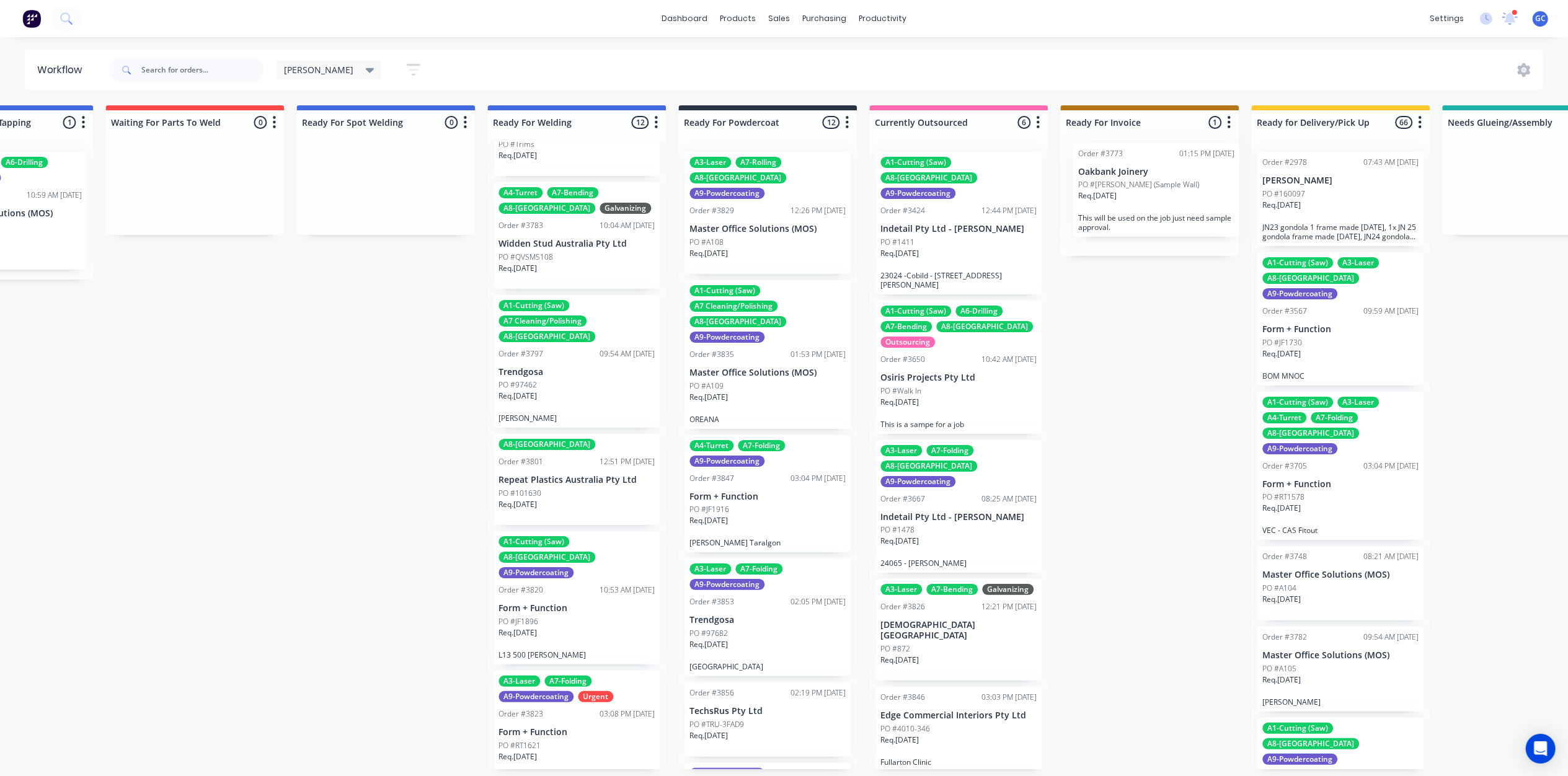
drag, startPoint x: 1157, startPoint y: 191, endPoint x: 1149, endPoint y: 184, distance: 10.6
click at [1149, 184] on div "Order #3773 01:15 PM 06/08/25 Oakbank Joinery PO #Mick (Sample Wall) Req. 22/08…" at bounding box center [1149, 199] width 179 height 114
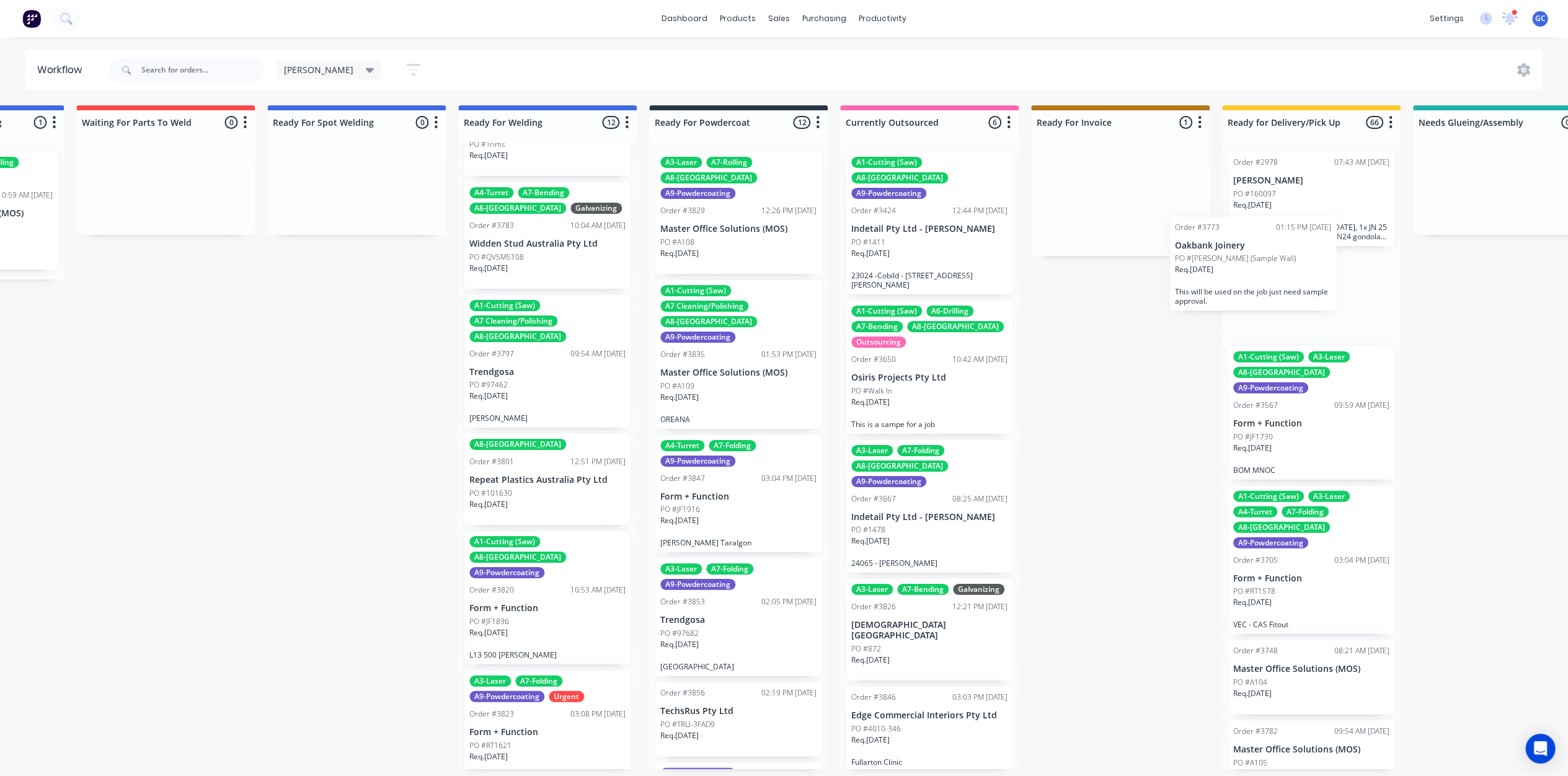
drag, startPoint x: 1149, startPoint y: 184, endPoint x: 1305, endPoint y: 210, distance: 158.2
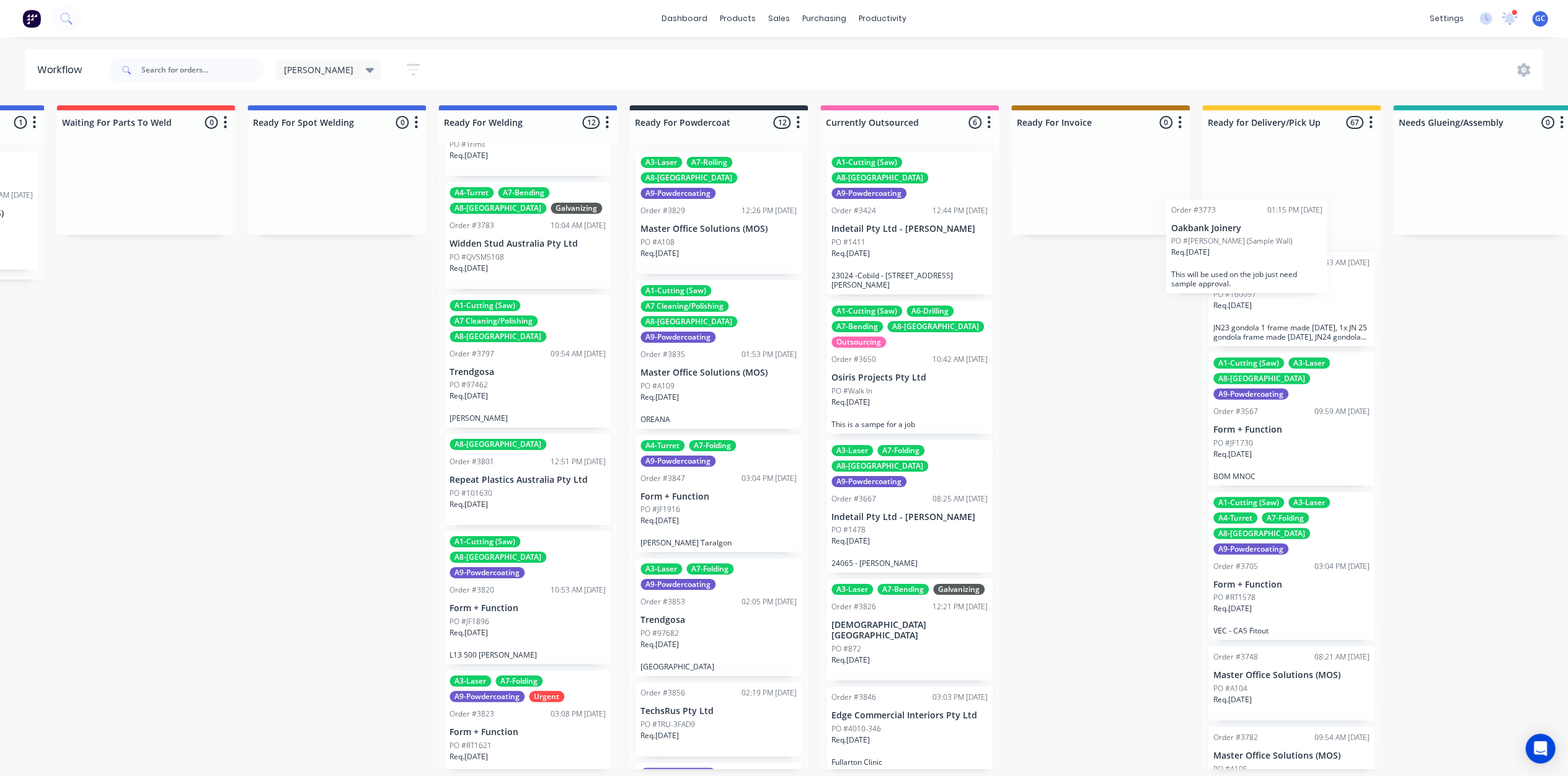
scroll to position [0, 2455]
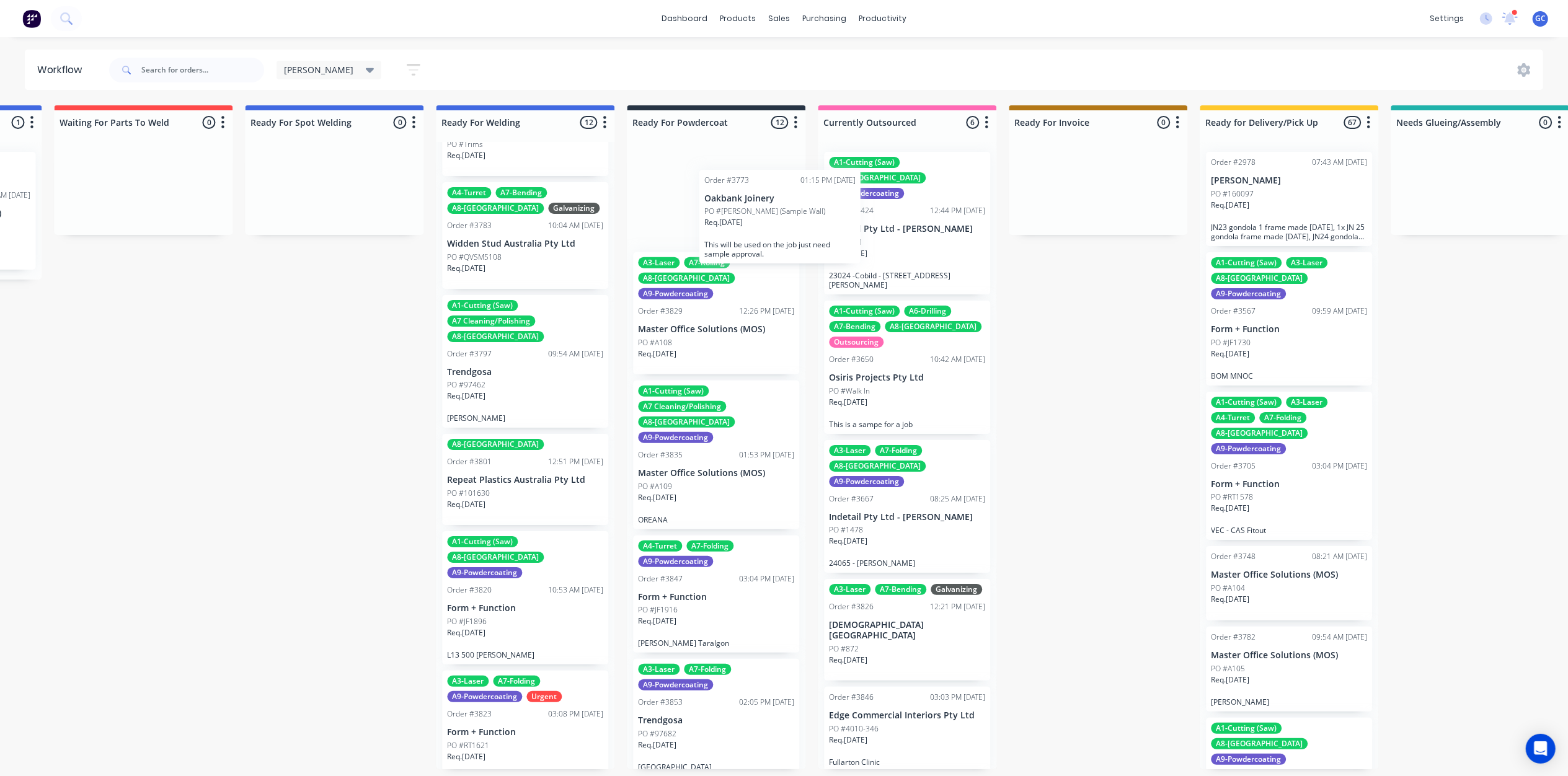
drag, startPoint x: 1304, startPoint y: 206, endPoint x: 753, endPoint y: 223, distance: 551.3
drag, startPoint x: 1087, startPoint y: 299, endPoint x: 1110, endPoint y: 295, distance: 23.3
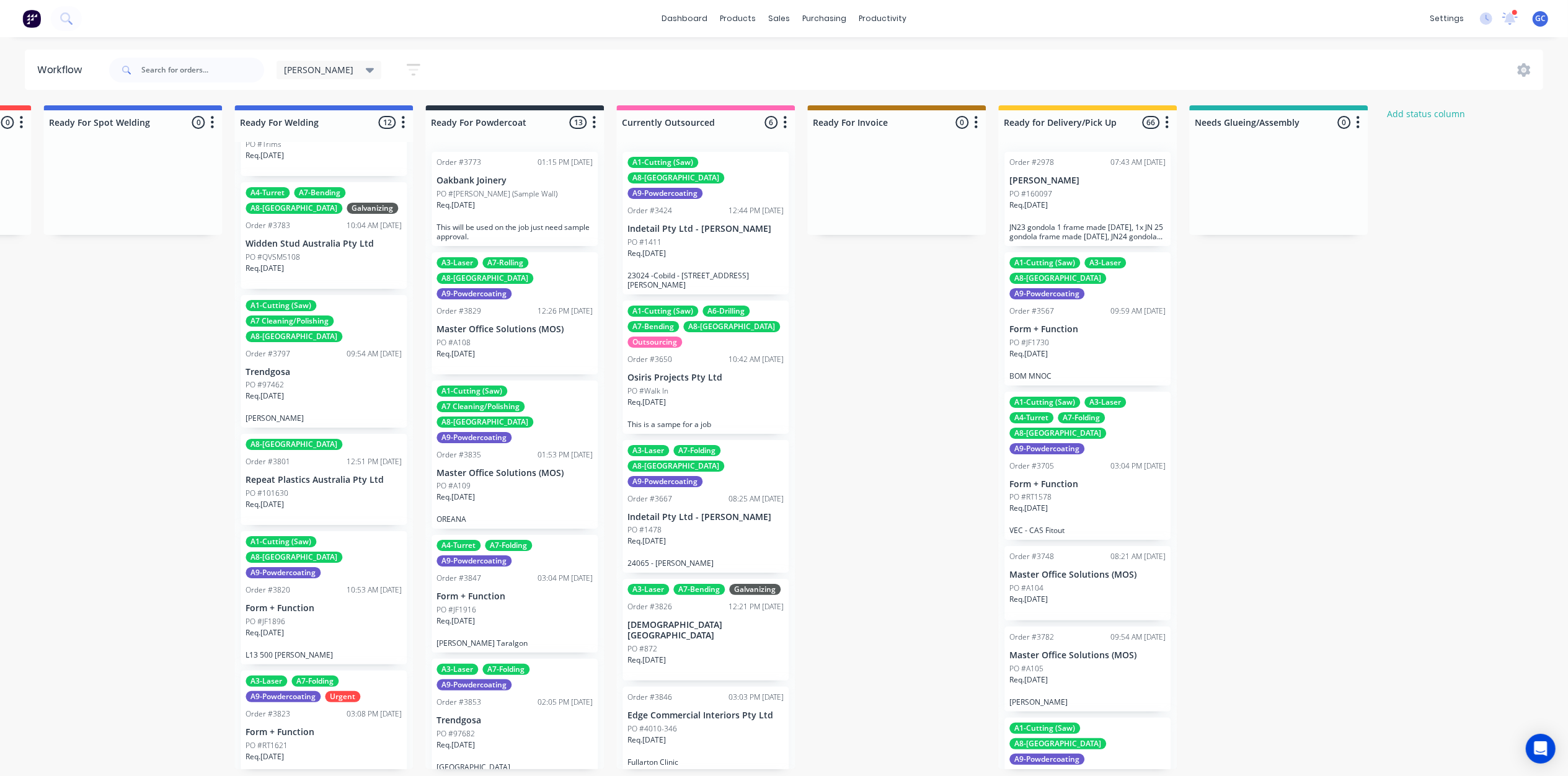
scroll to position [5, 2657]
click at [1071, 288] on div "A9-Powdercoating" at bounding box center [1047, 294] width 75 height 12
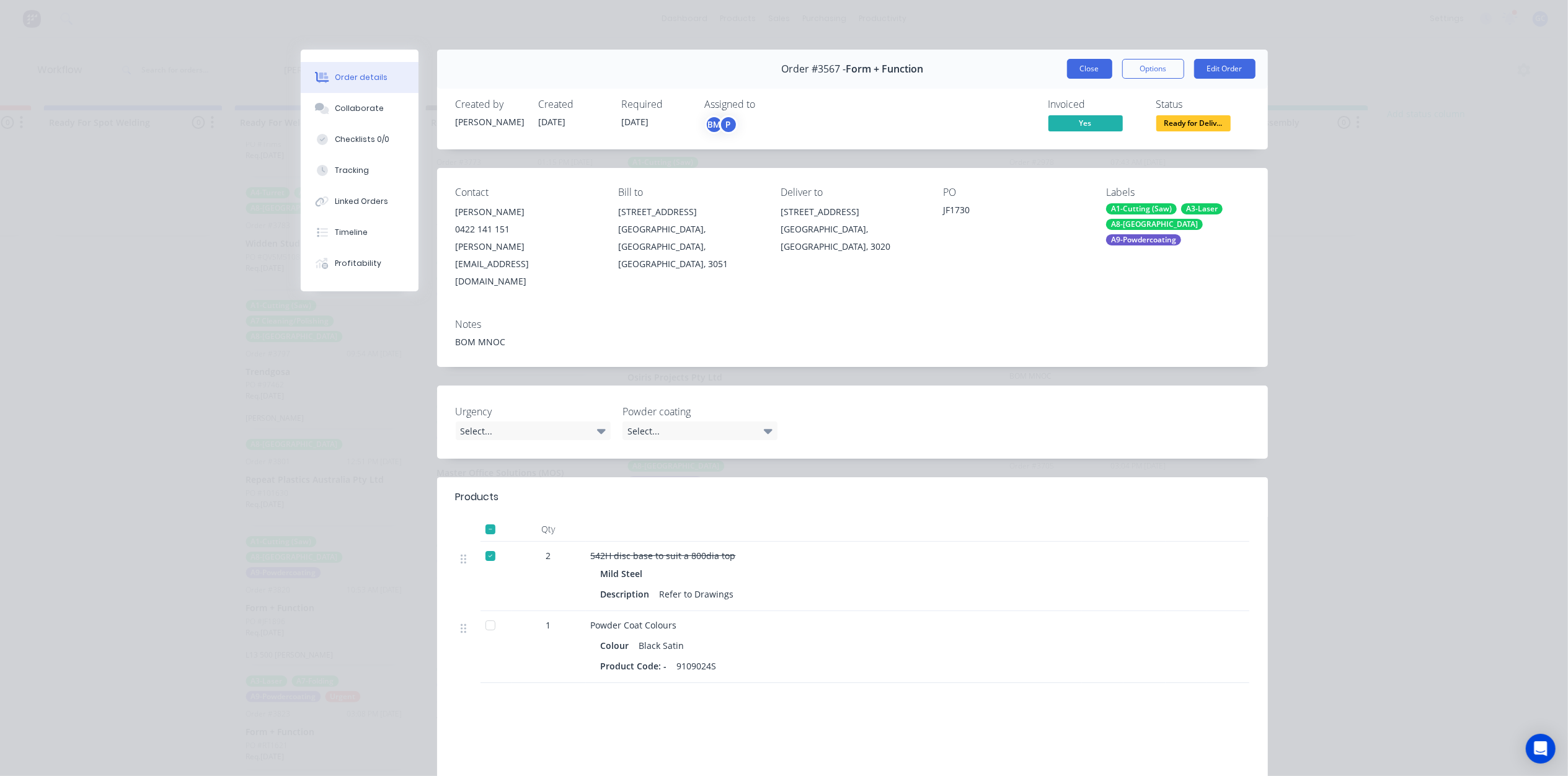
click at [1092, 61] on button "Close" at bounding box center [1089, 69] width 45 height 20
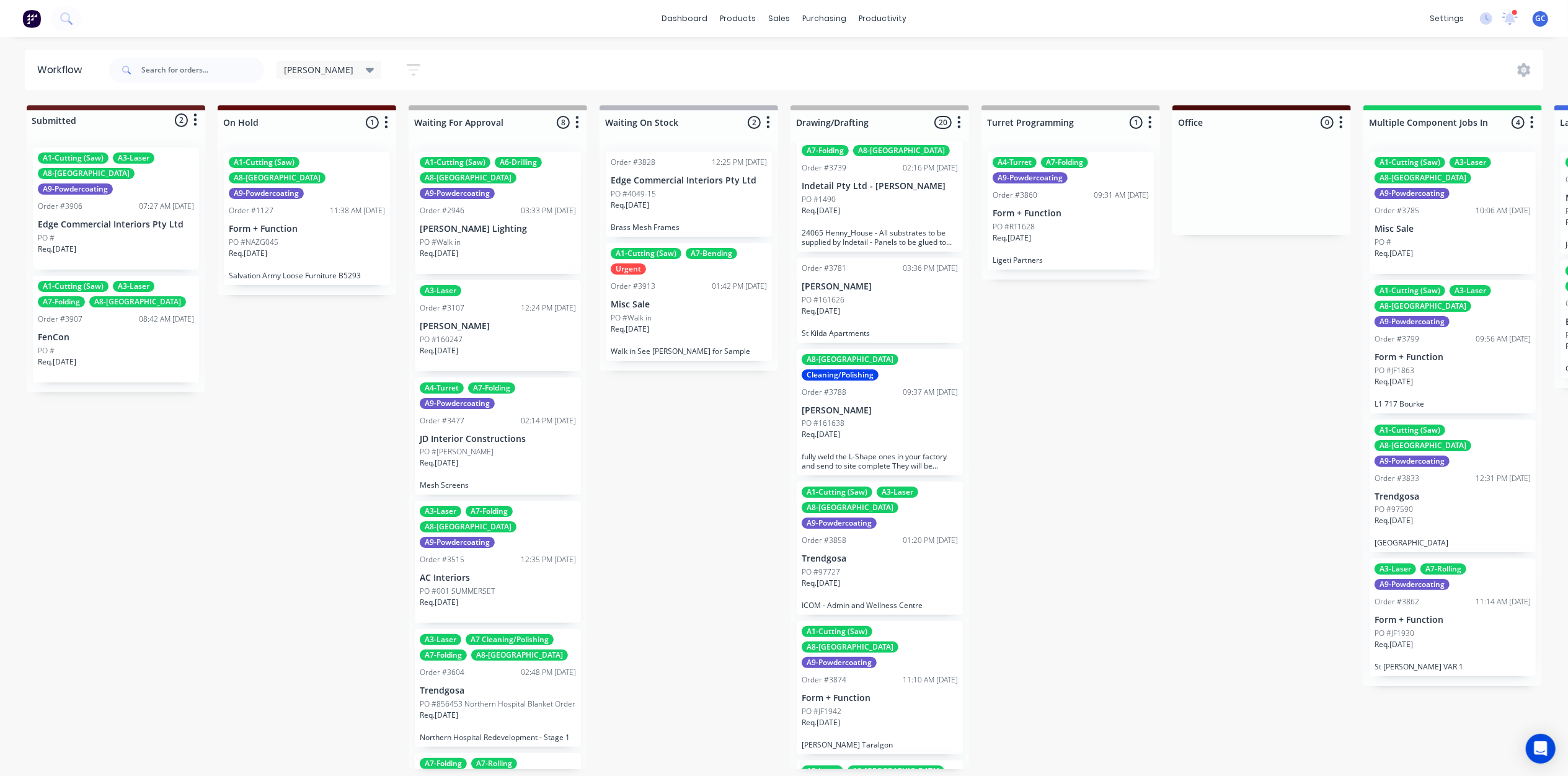
scroll to position [0, 0]
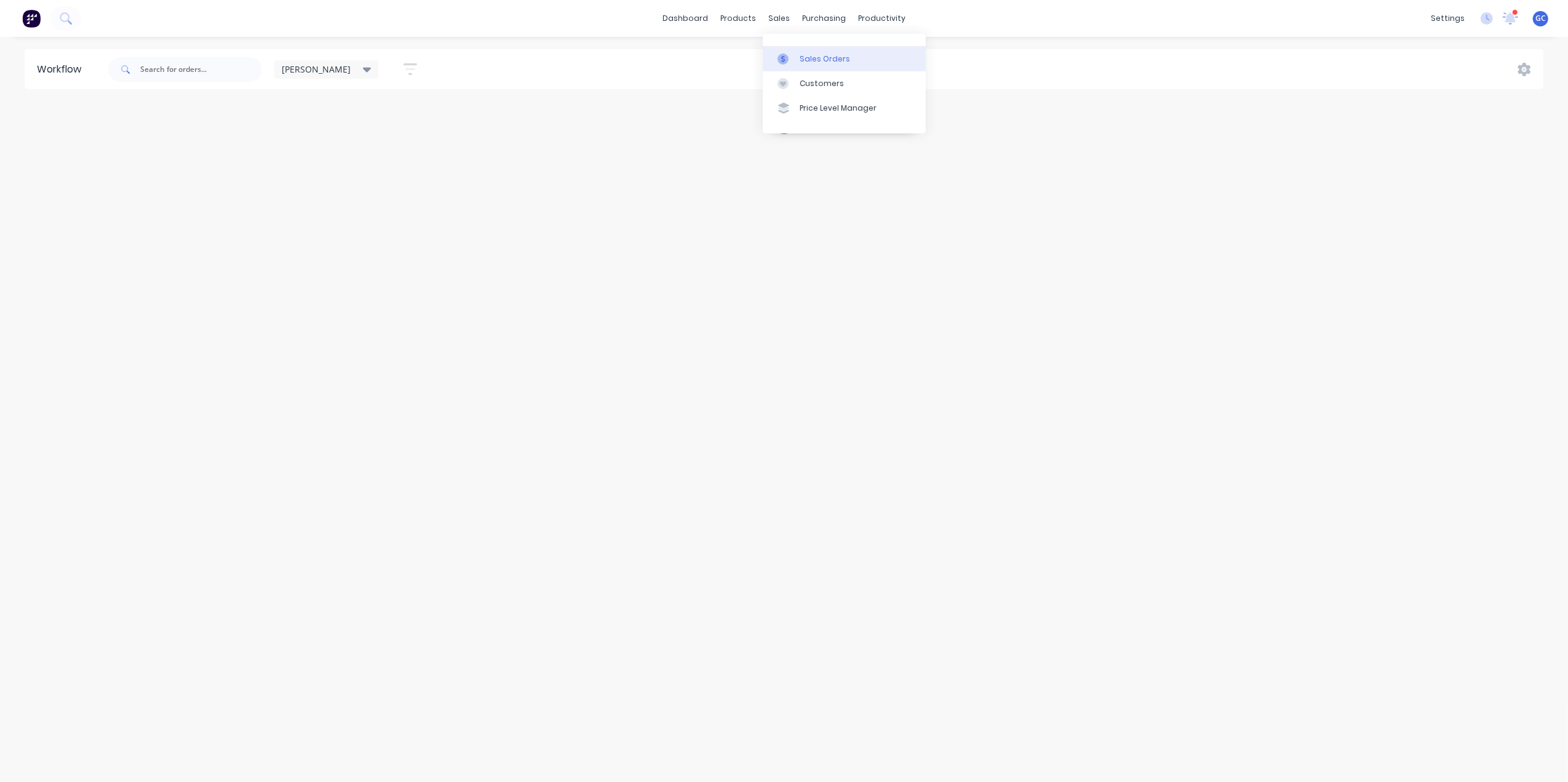
click at [804, 55] on div "Sales Orders" at bounding box center [825, 59] width 50 height 11
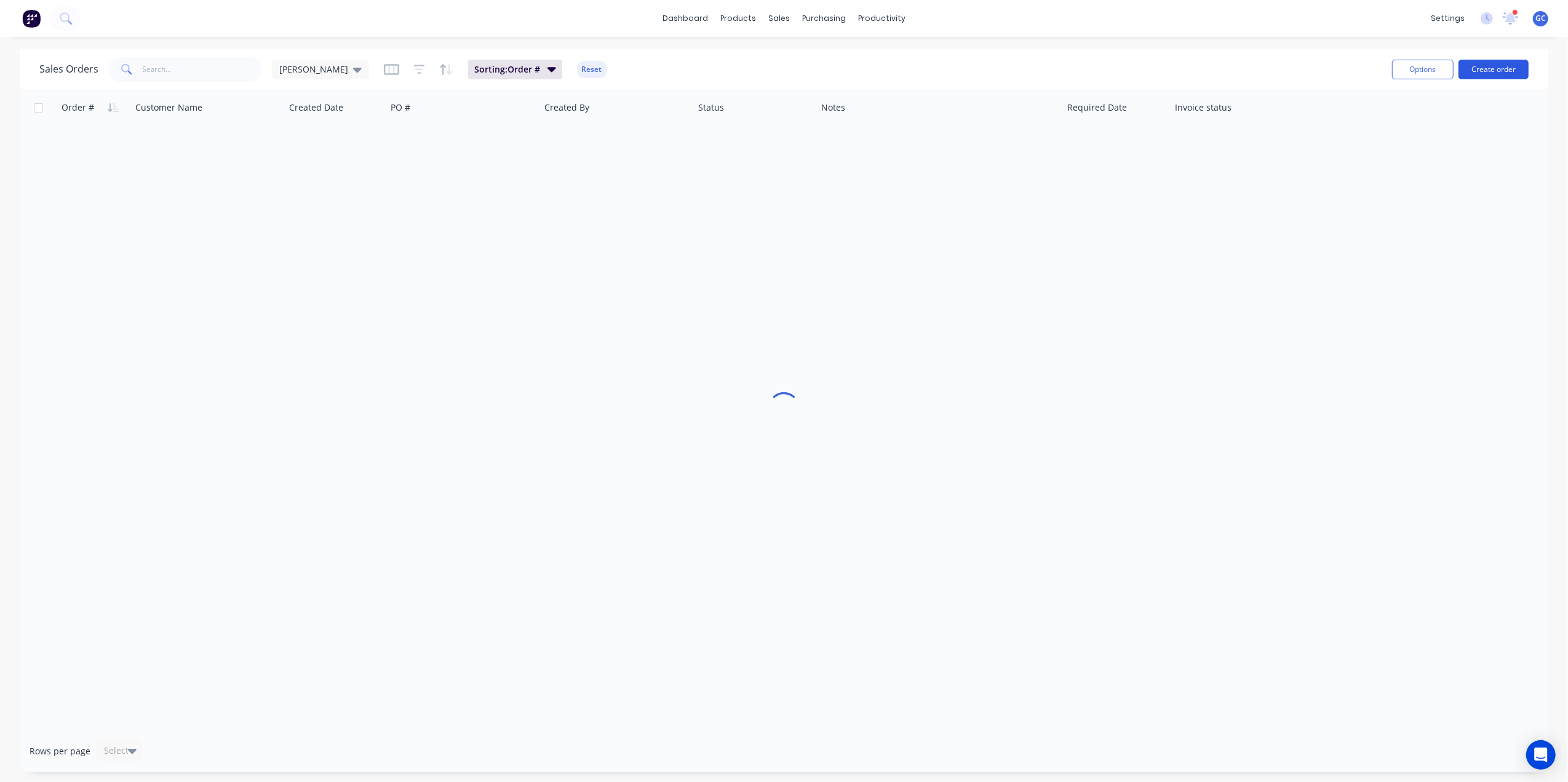
click at [1484, 76] on button "Create order" at bounding box center [1493, 70] width 70 height 19
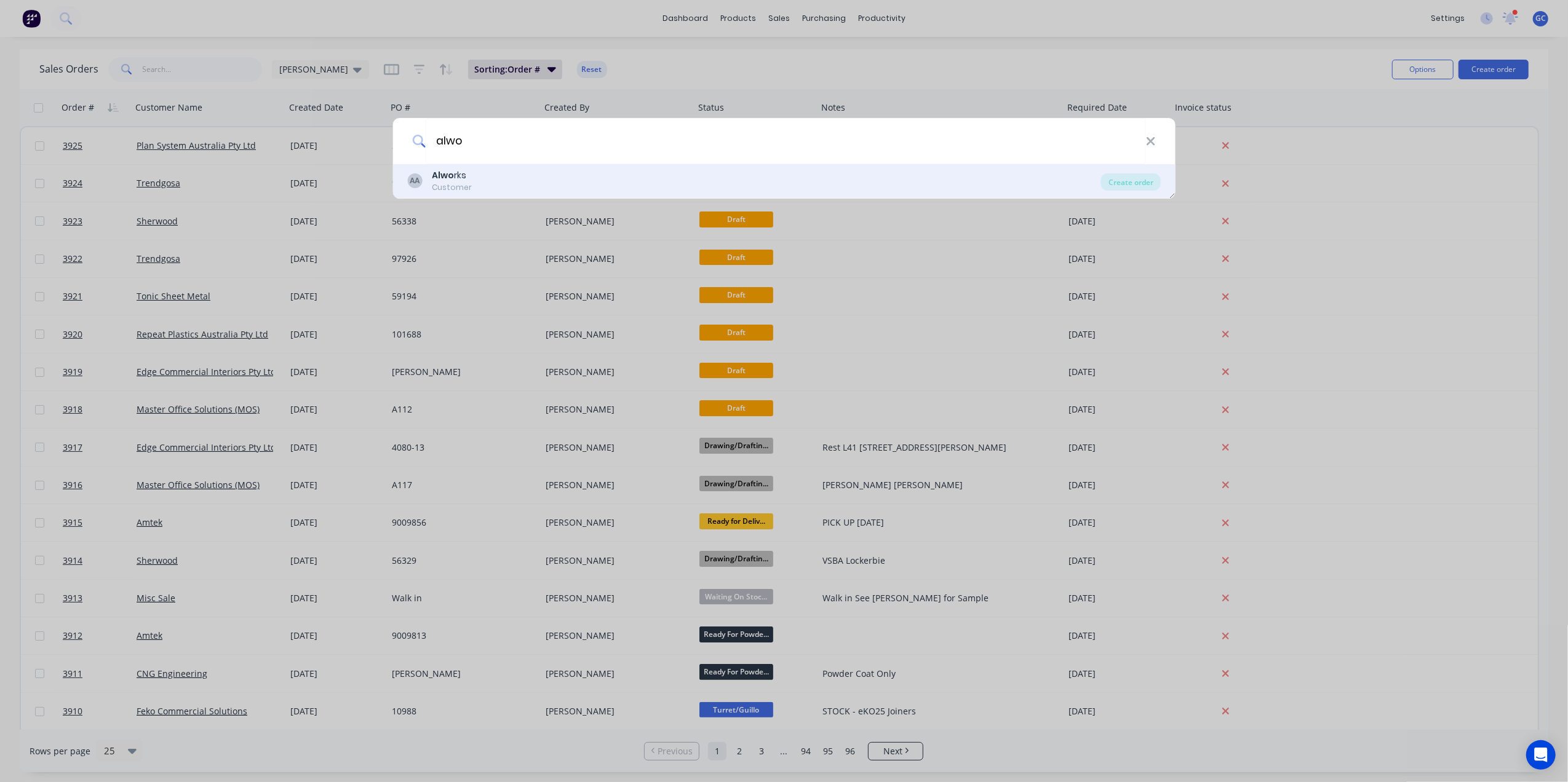
type input "alwo"
click at [432, 175] on b "Alwo" at bounding box center [442, 176] width 22 height 12
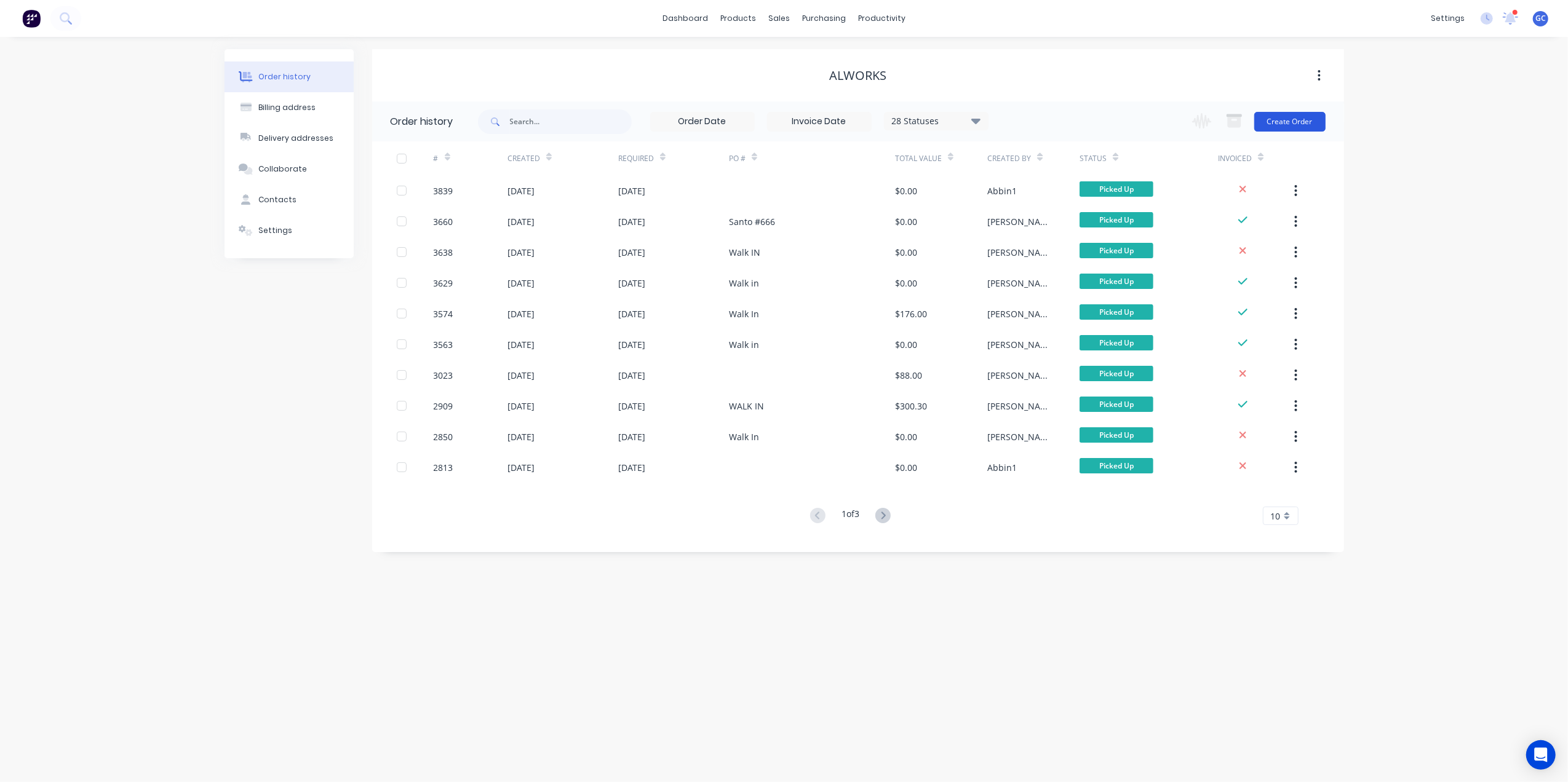
click at [1269, 117] on button "Create Order" at bounding box center [1290, 122] width 72 height 19
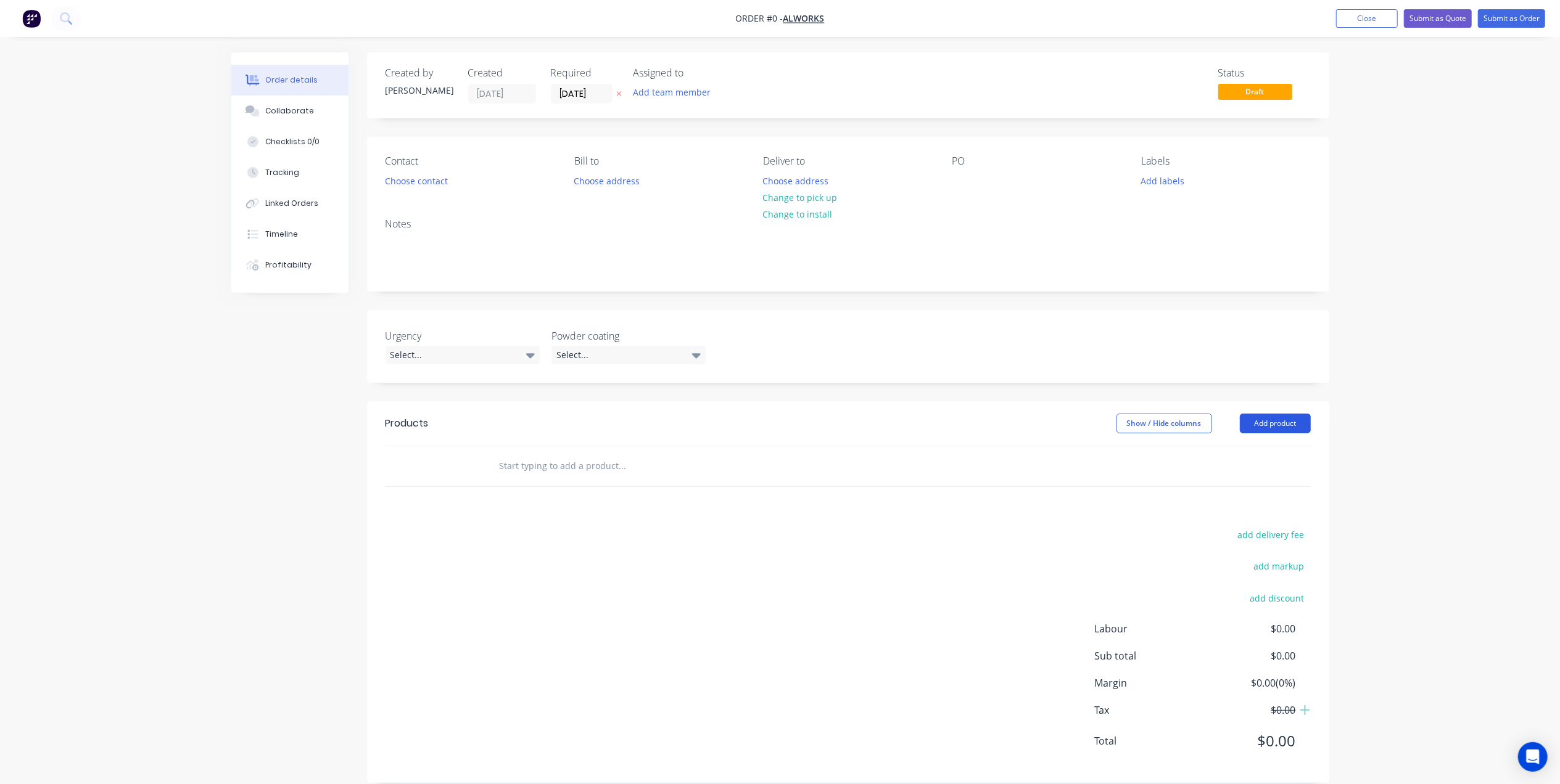
click at [1274, 432] on button "Add product" at bounding box center [1275, 424] width 71 height 19
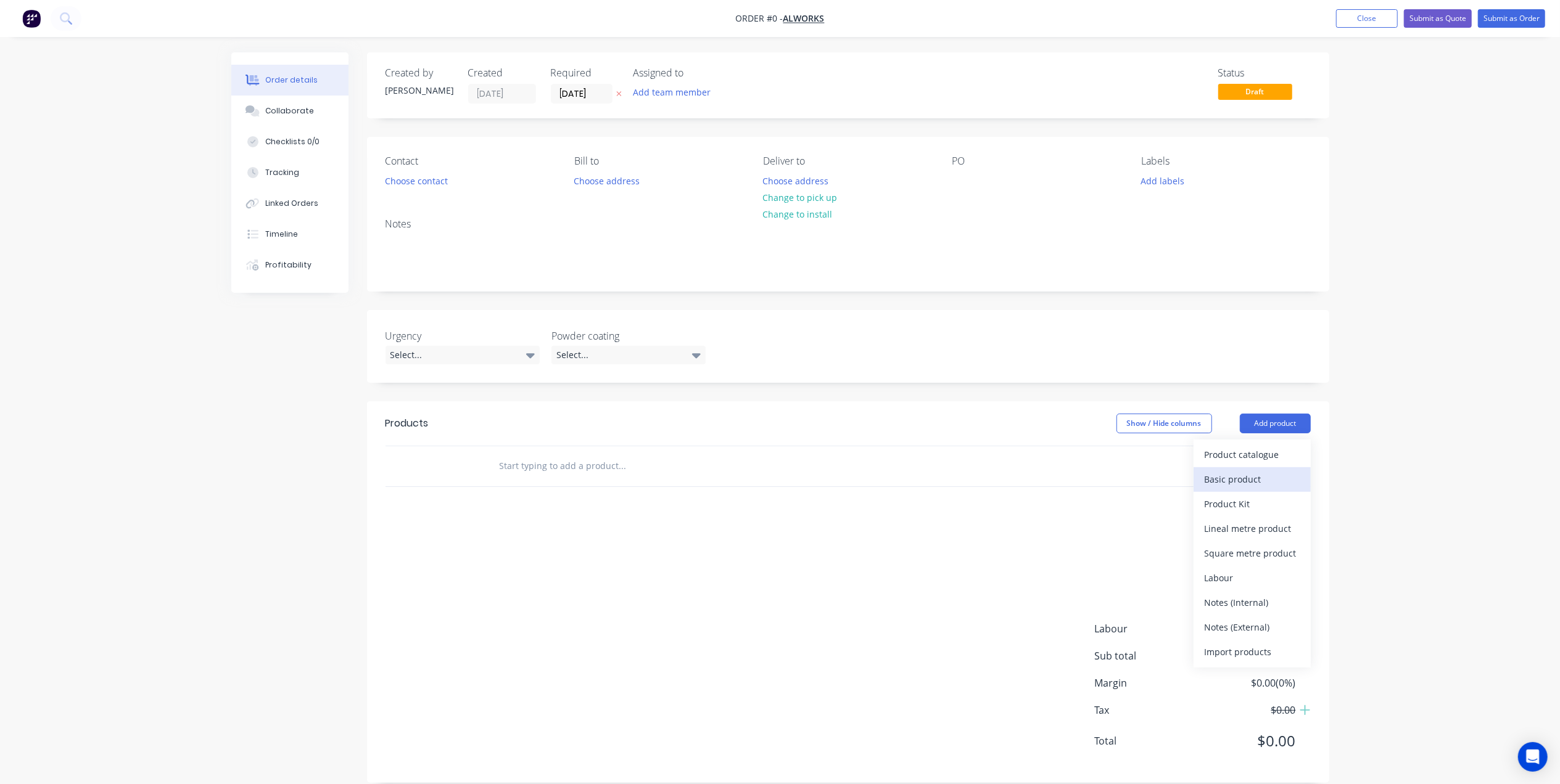
click at [1224, 480] on div "Basic product" at bounding box center [1252, 480] width 95 height 18
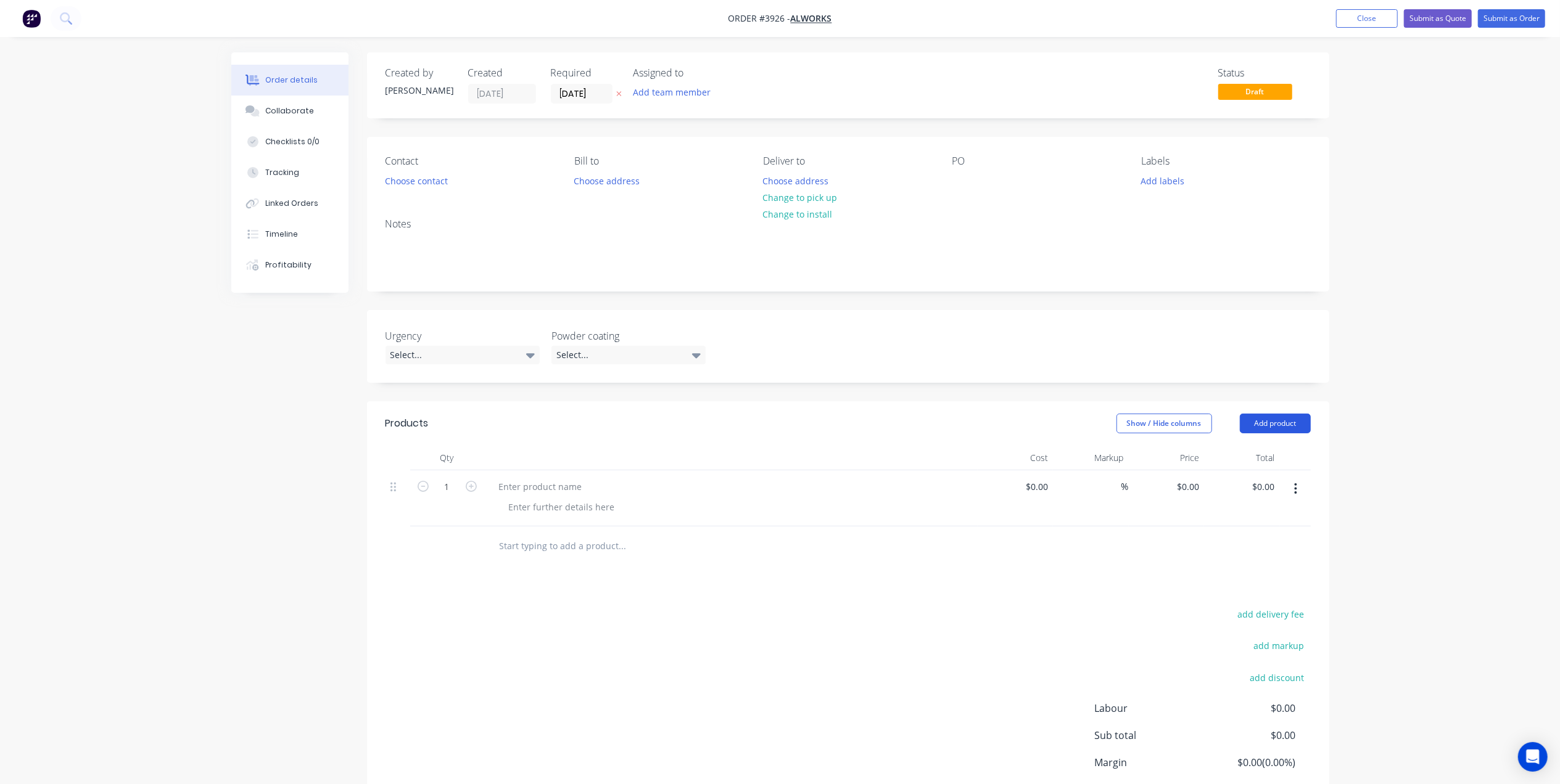
click at [1304, 423] on button "Add product" at bounding box center [1275, 424] width 71 height 19
click at [1252, 476] on div "Basic product" at bounding box center [1252, 480] width 95 height 18
click at [1279, 423] on button "Add product" at bounding box center [1275, 424] width 71 height 19
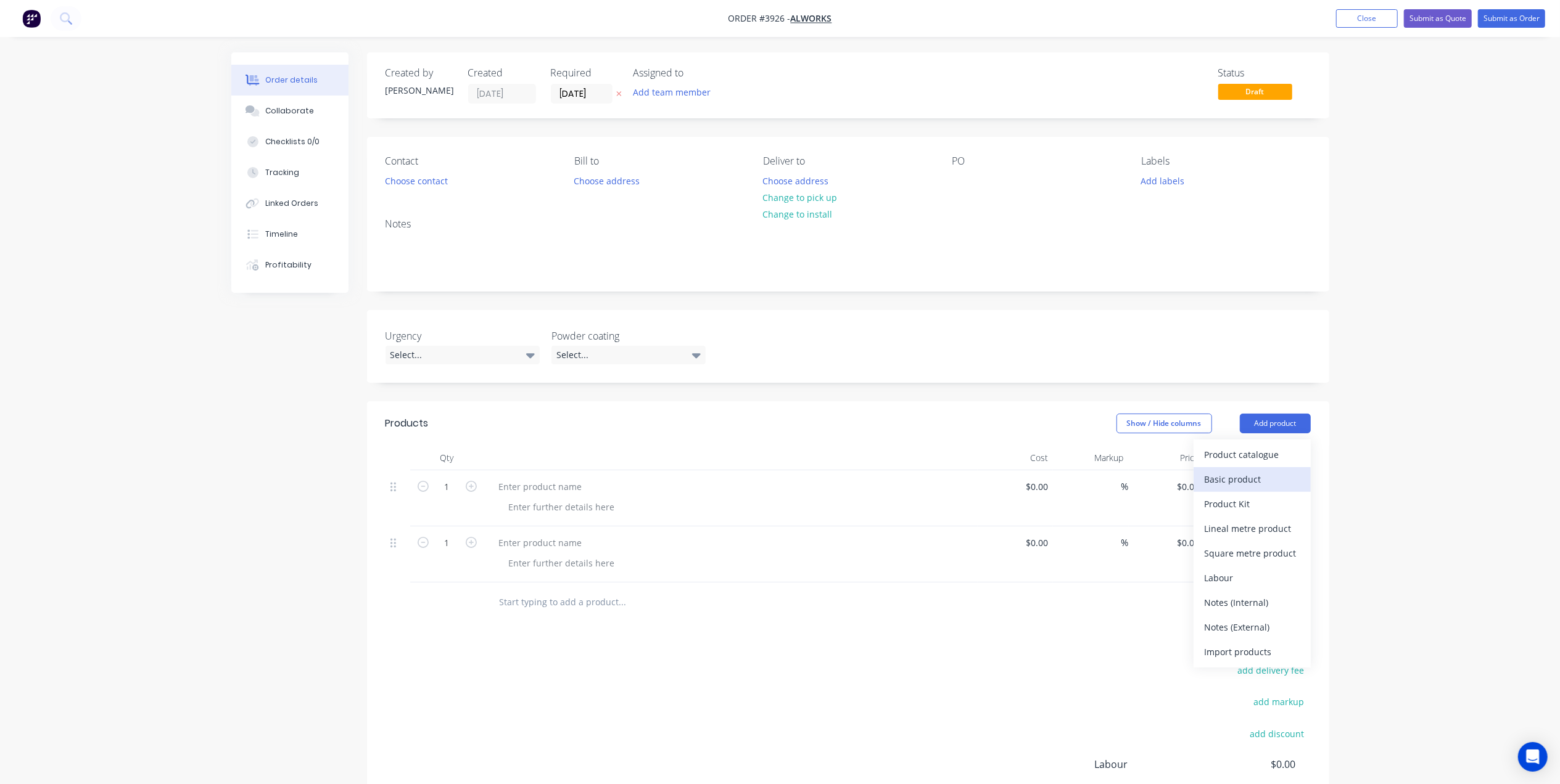
click at [1244, 477] on div "Basic product" at bounding box center [1252, 480] width 95 height 18
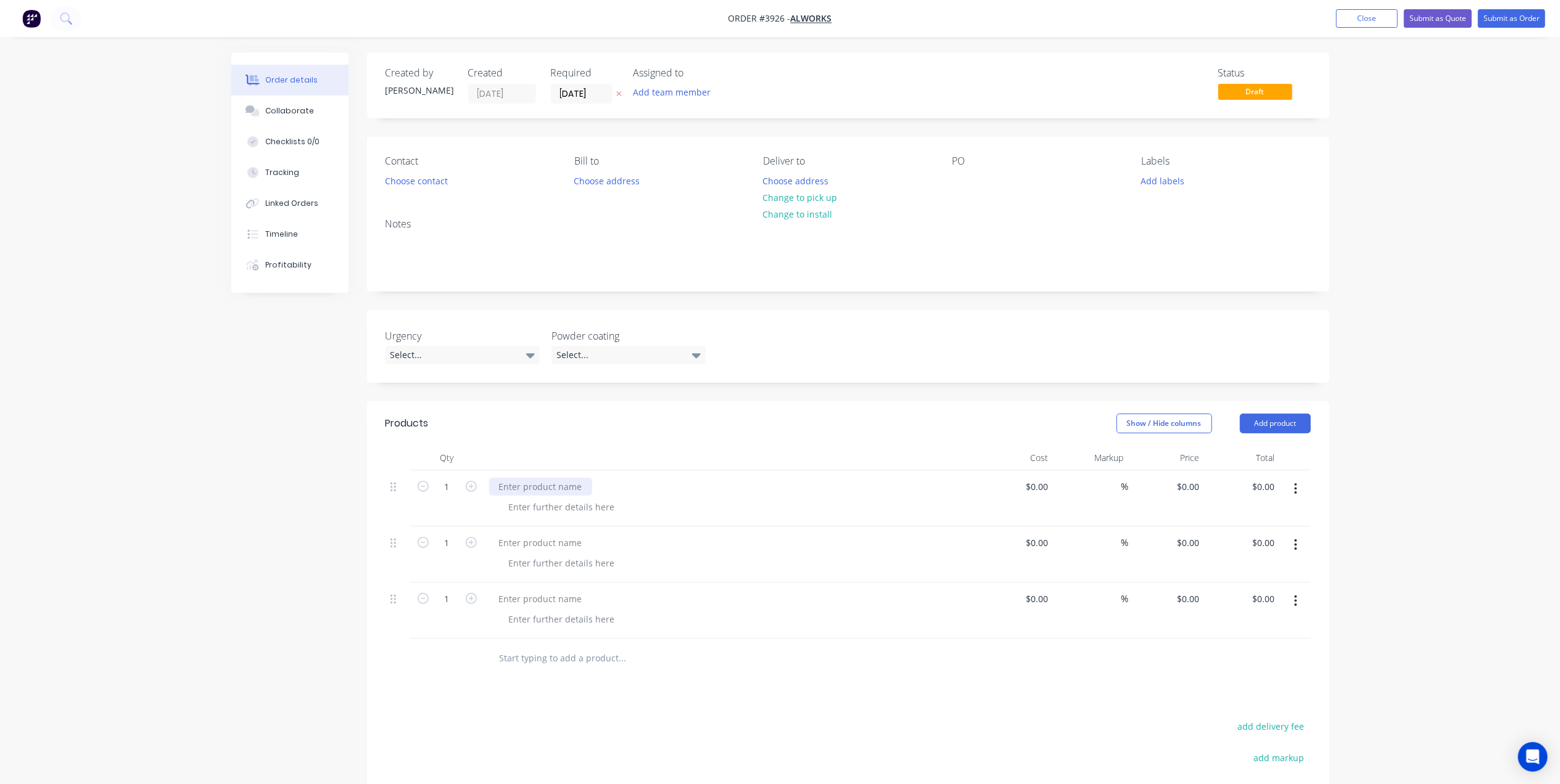
click at [527, 483] on div at bounding box center [541, 487] width 103 height 18
click at [452, 601] on input "1" at bounding box center [447, 599] width 32 height 19
type input "8"
click at [523, 593] on div at bounding box center [541, 599] width 103 height 18
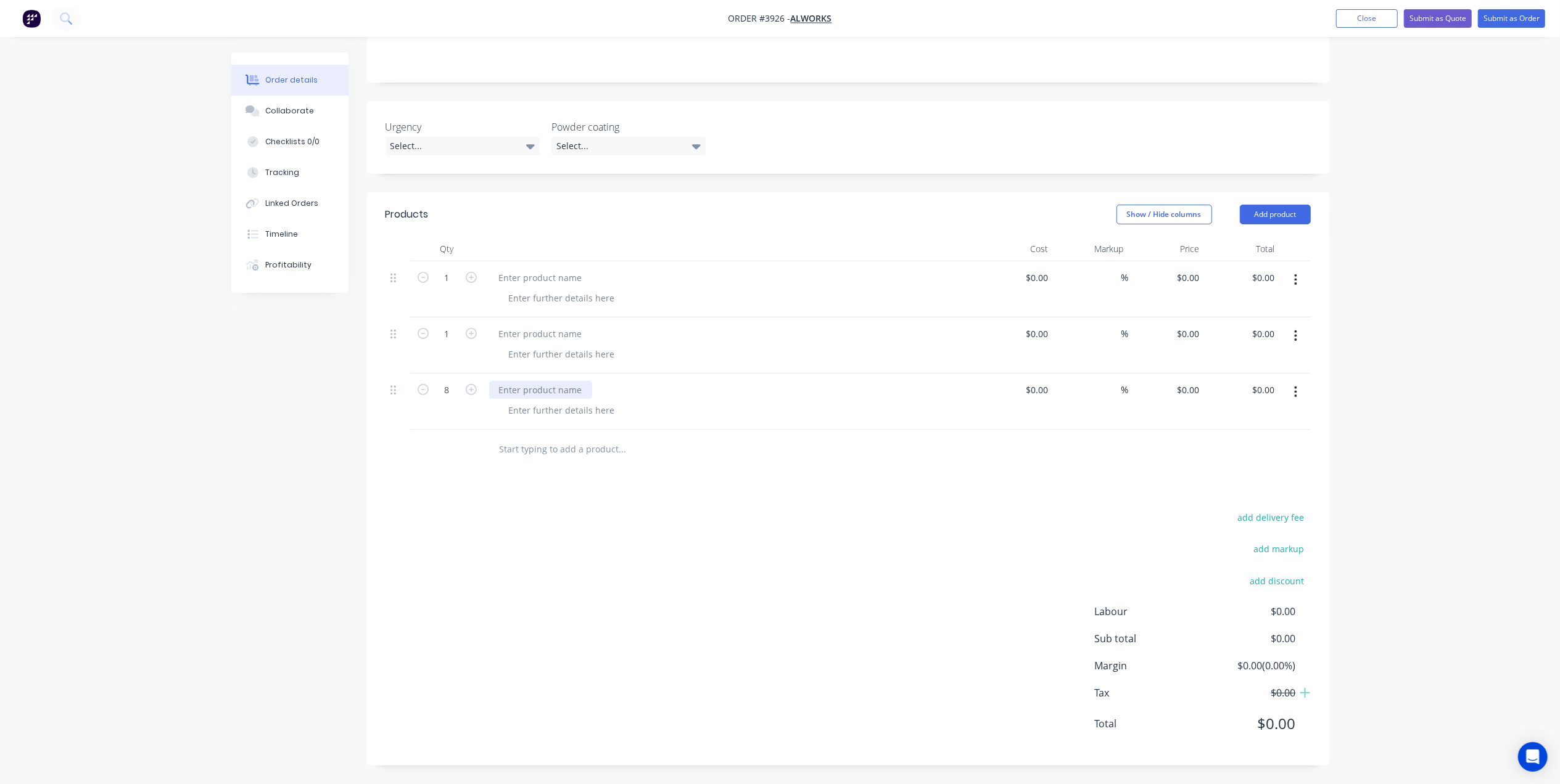
click at [565, 381] on div at bounding box center [541, 390] width 103 height 18
click at [555, 408] on div at bounding box center [562, 411] width 126 height 18
click at [514, 334] on div at bounding box center [541, 334] width 103 height 18
click at [517, 330] on div at bounding box center [541, 334] width 103 height 18
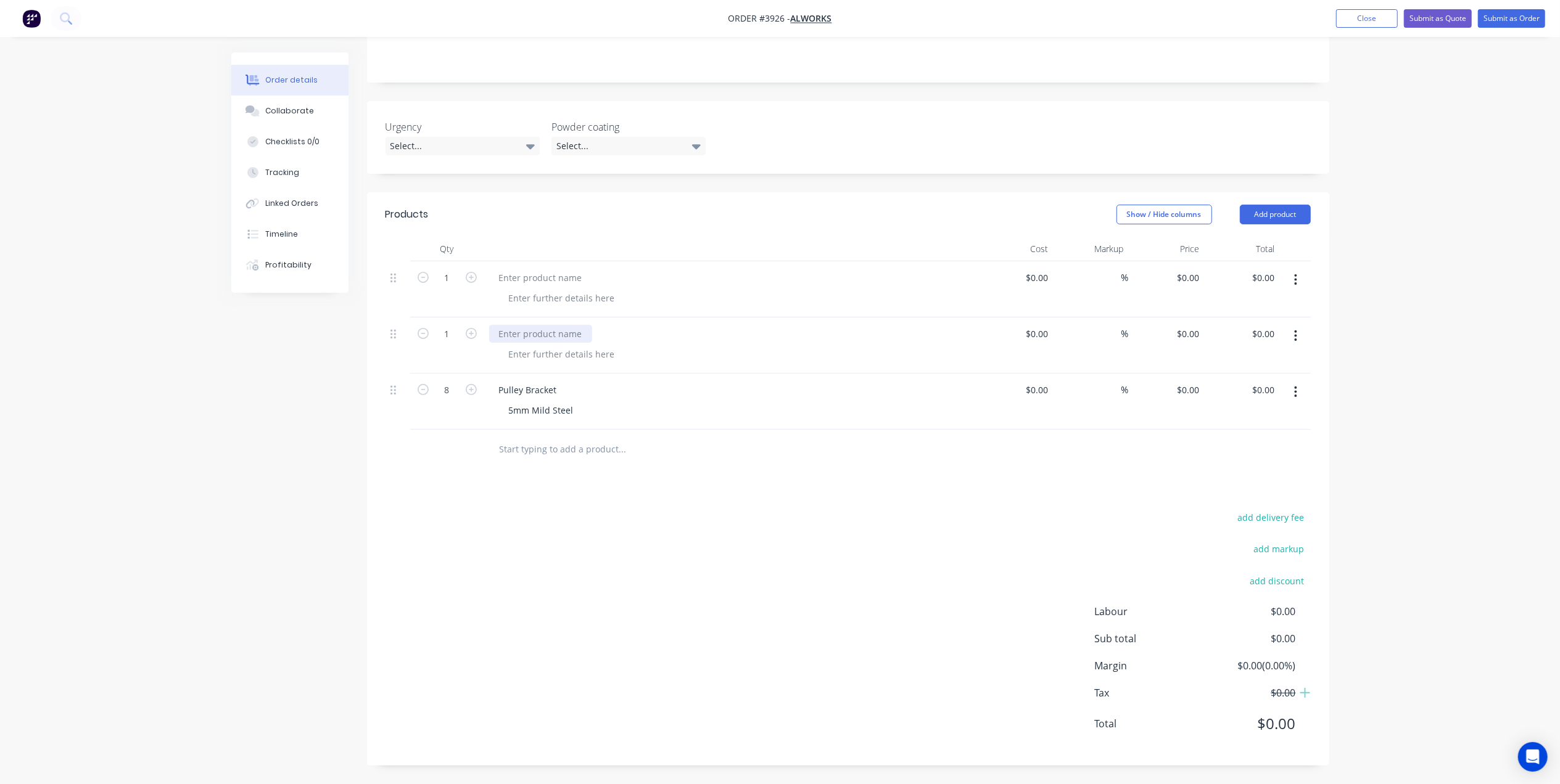
click at [517, 330] on div at bounding box center [541, 334] width 103 height 18
click at [477, 329] on button "button" at bounding box center [471, 333] width 16 height 13
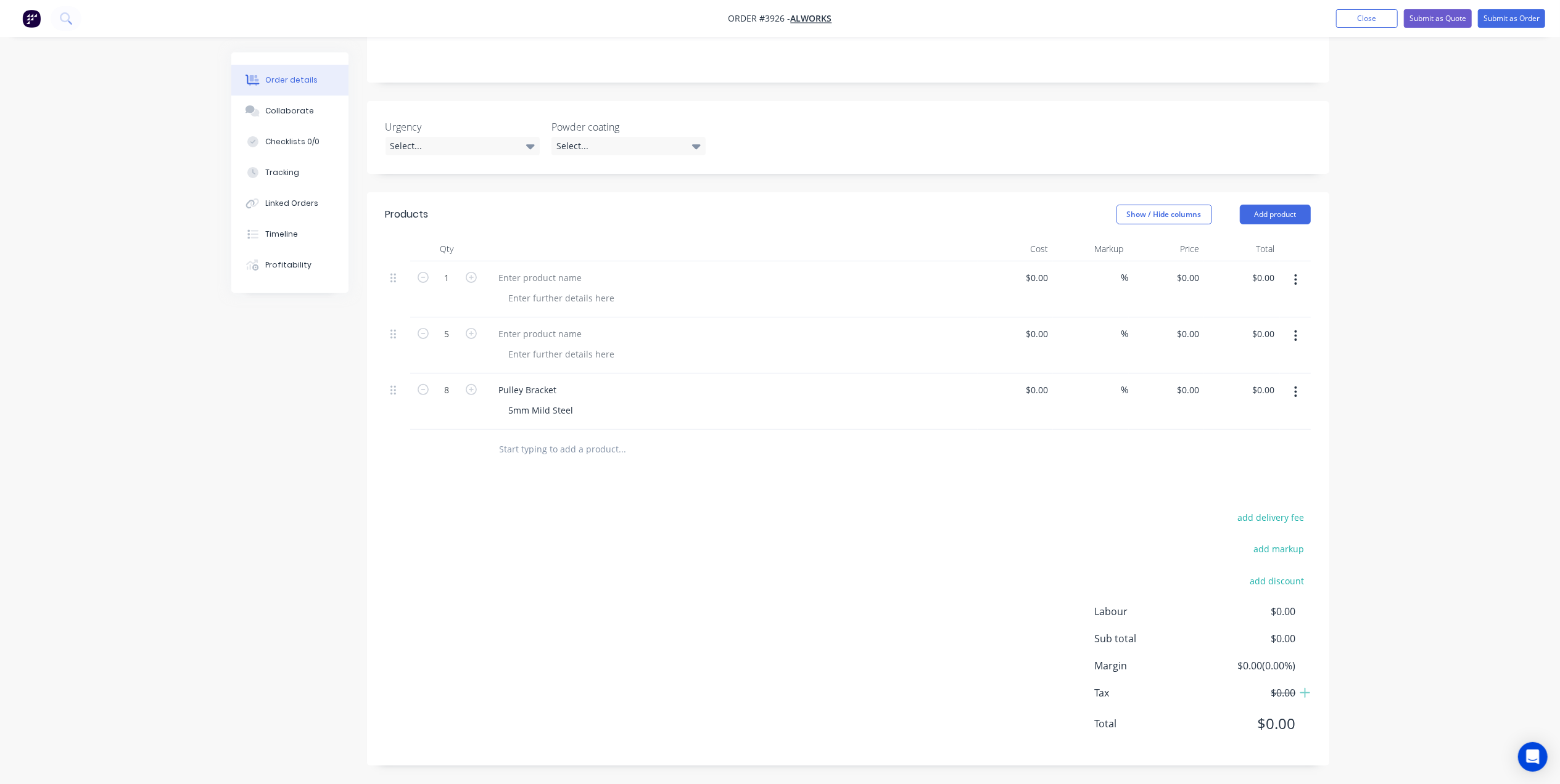
click at [477, 329] on button "button" at bounding box center [471, 333] width 16 height 13
type input "8"
click at [544, 335] on div at bounding box center [541, 334] width 103 height 18
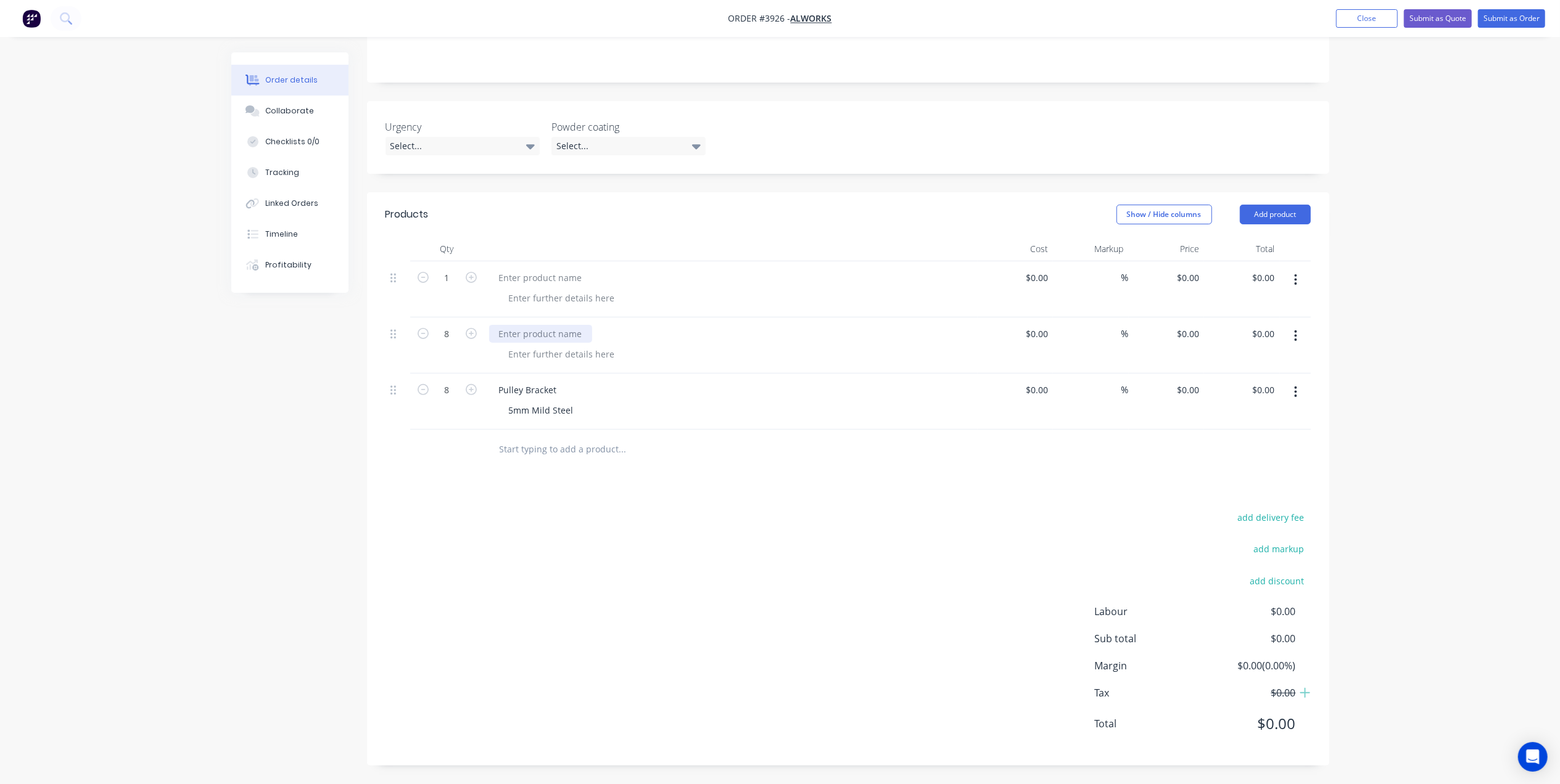
click at [548, 332] on div at bounding box center [541, 334] width 103 height 18
click at [568, 350] on div at bounding box center [562, 354] width 126 height 18
click at [817, 448] on div at bounding box center [675, 450] width 370 height 25
click at [1298, 279] on button "button" at bounding box center [1295, 280] width 29 height 22
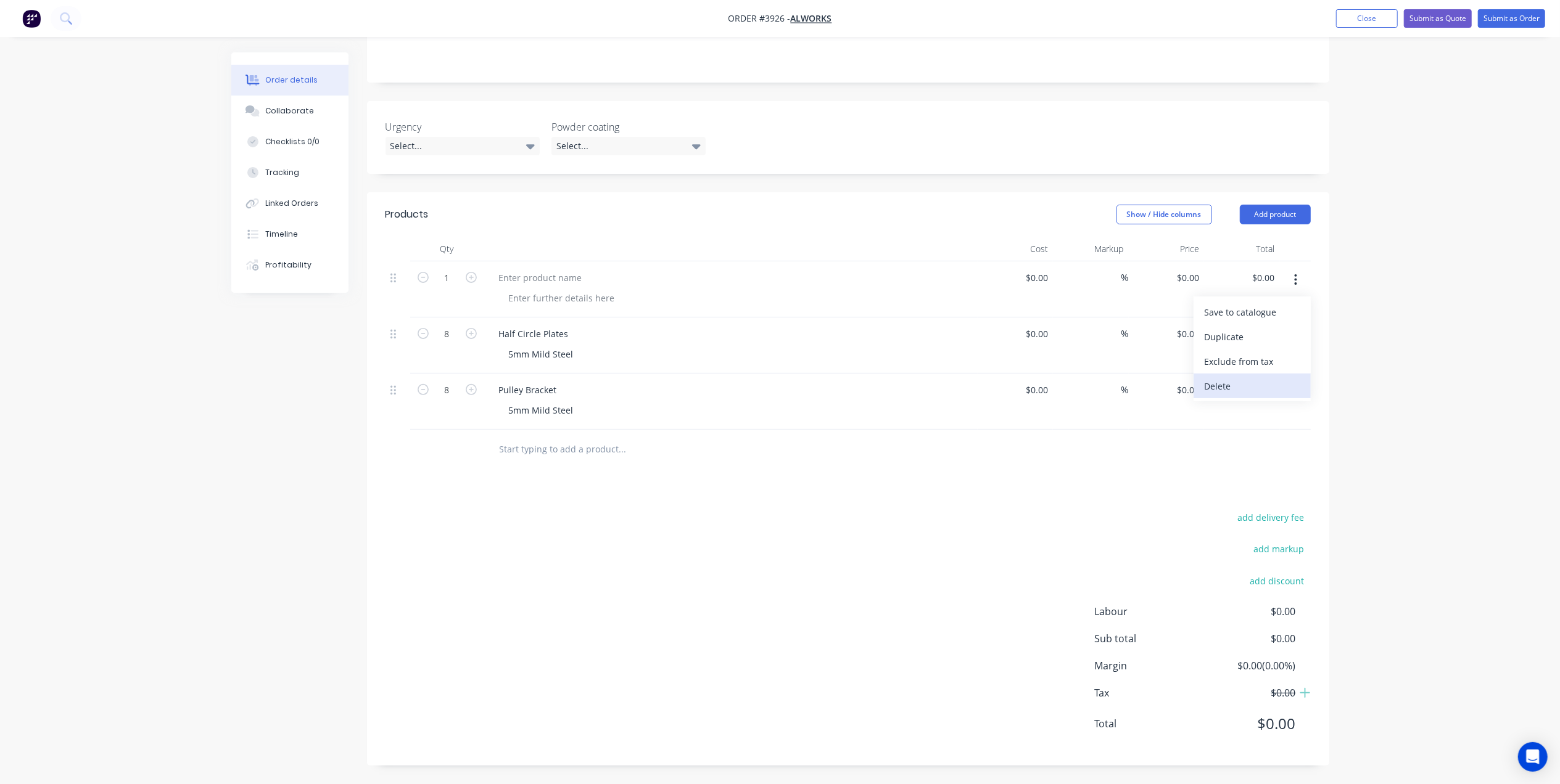
click at [1244, 375] on button "Delete" at bounding box center [1252, 386] width 117 height 25
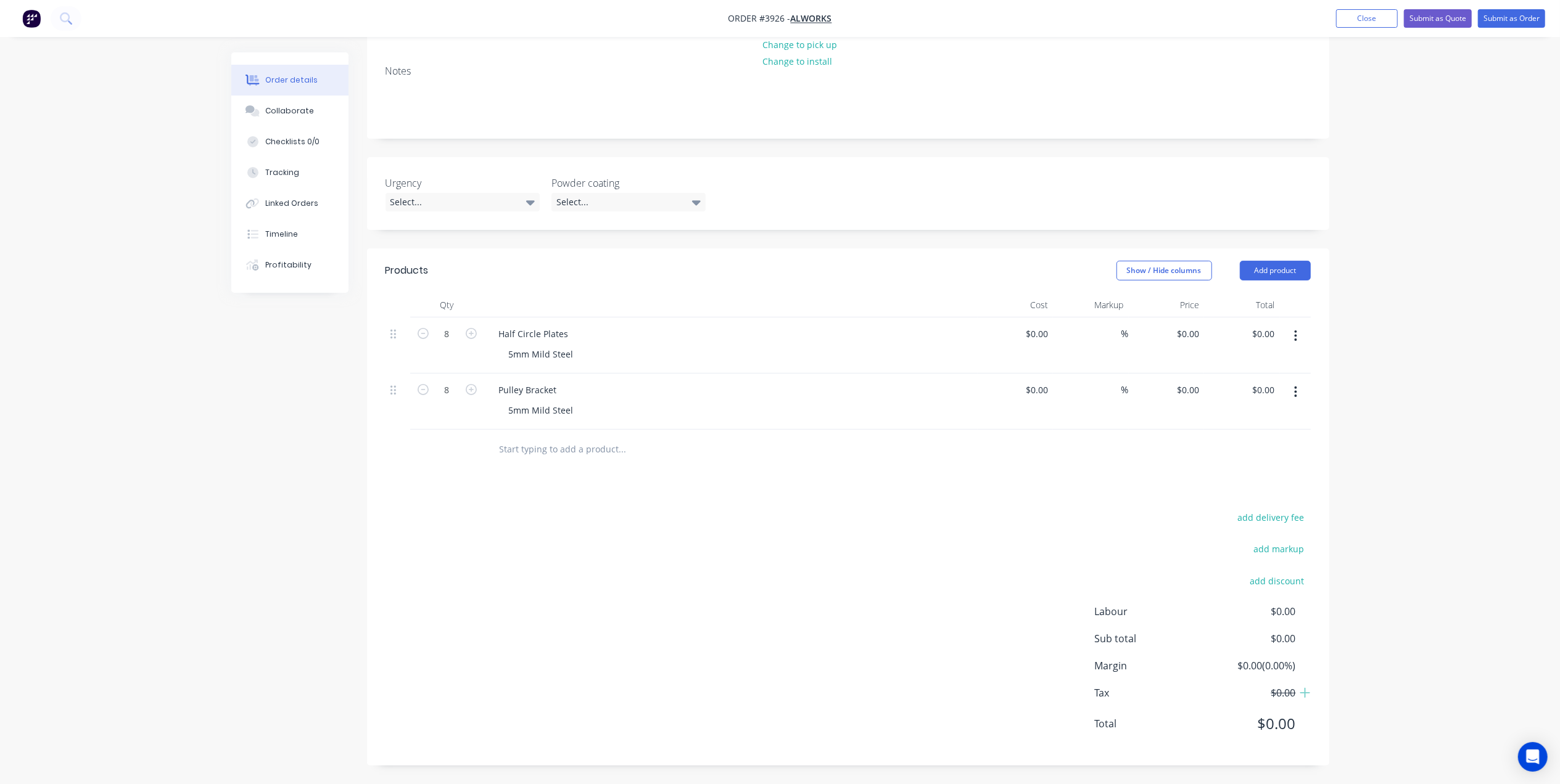
click at [807, 515] on div "add delivery fee add markup add discount Labour $0.00 Sub total $0.00 Margin $0…" at bounding box center [847, 628] width 925 height 238
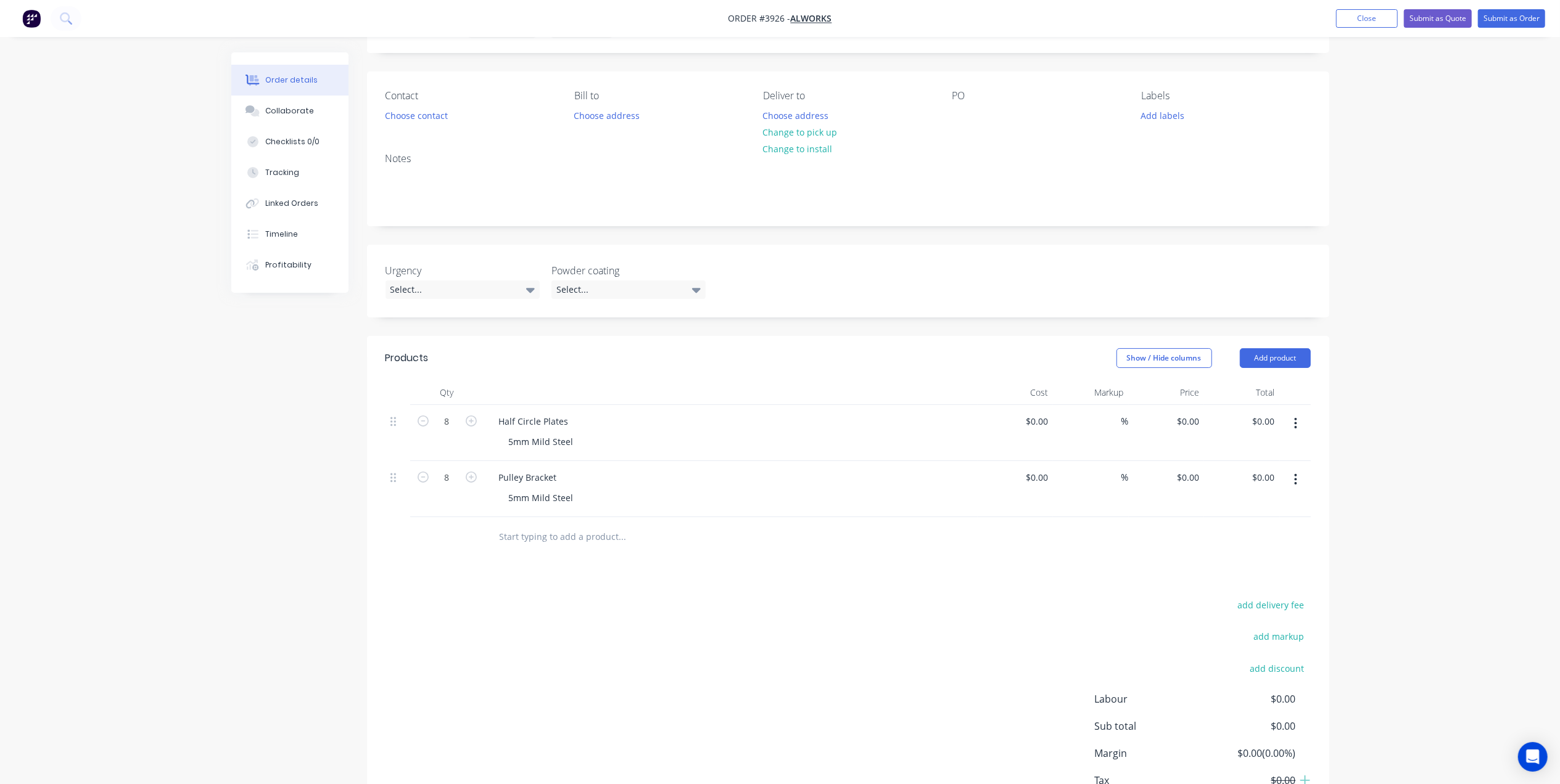
scroll to position [0, 0]
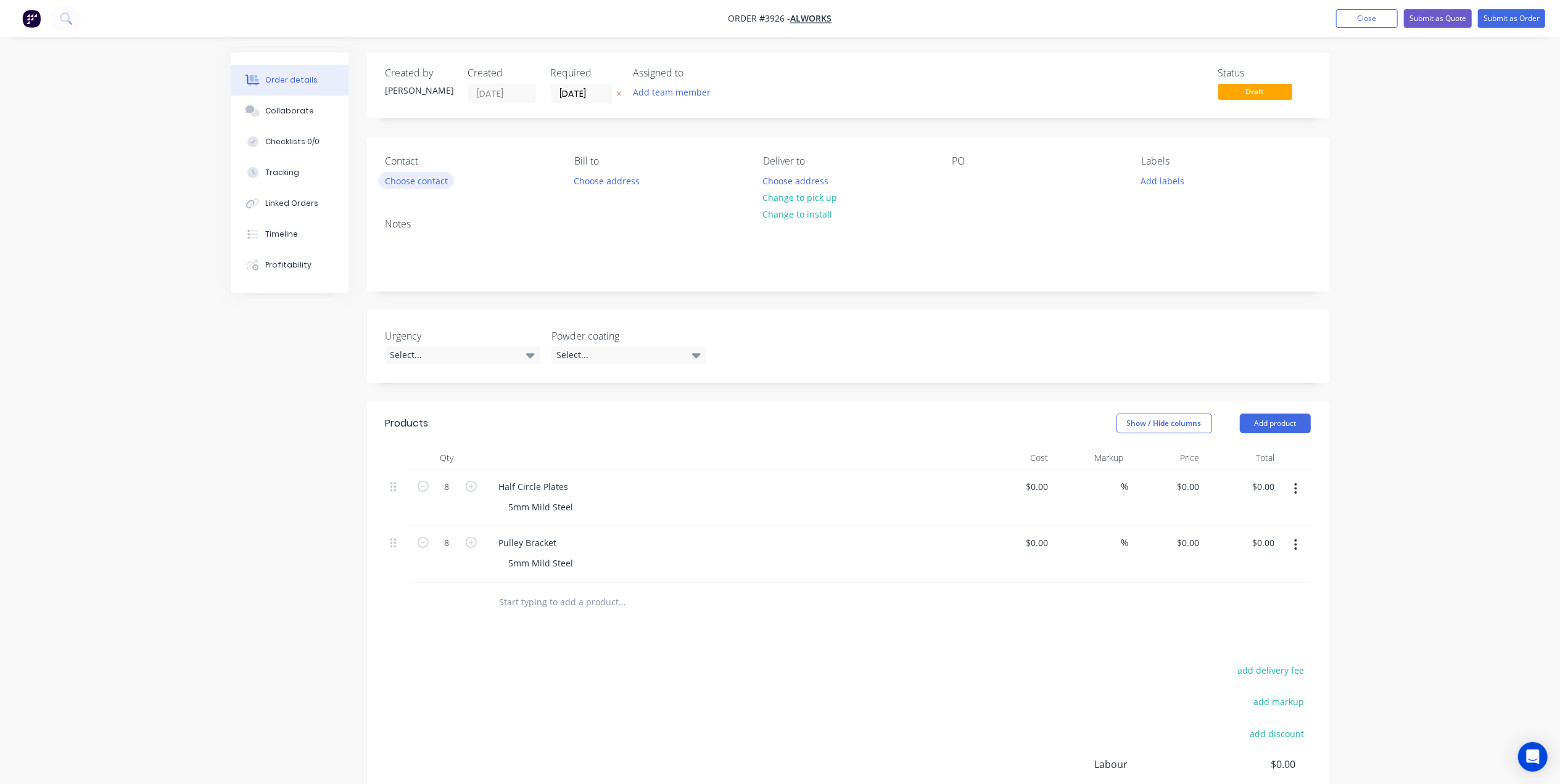
click at [430, 175] on button "Choose contact" at bounding box center [416, 180] width 76 height 17
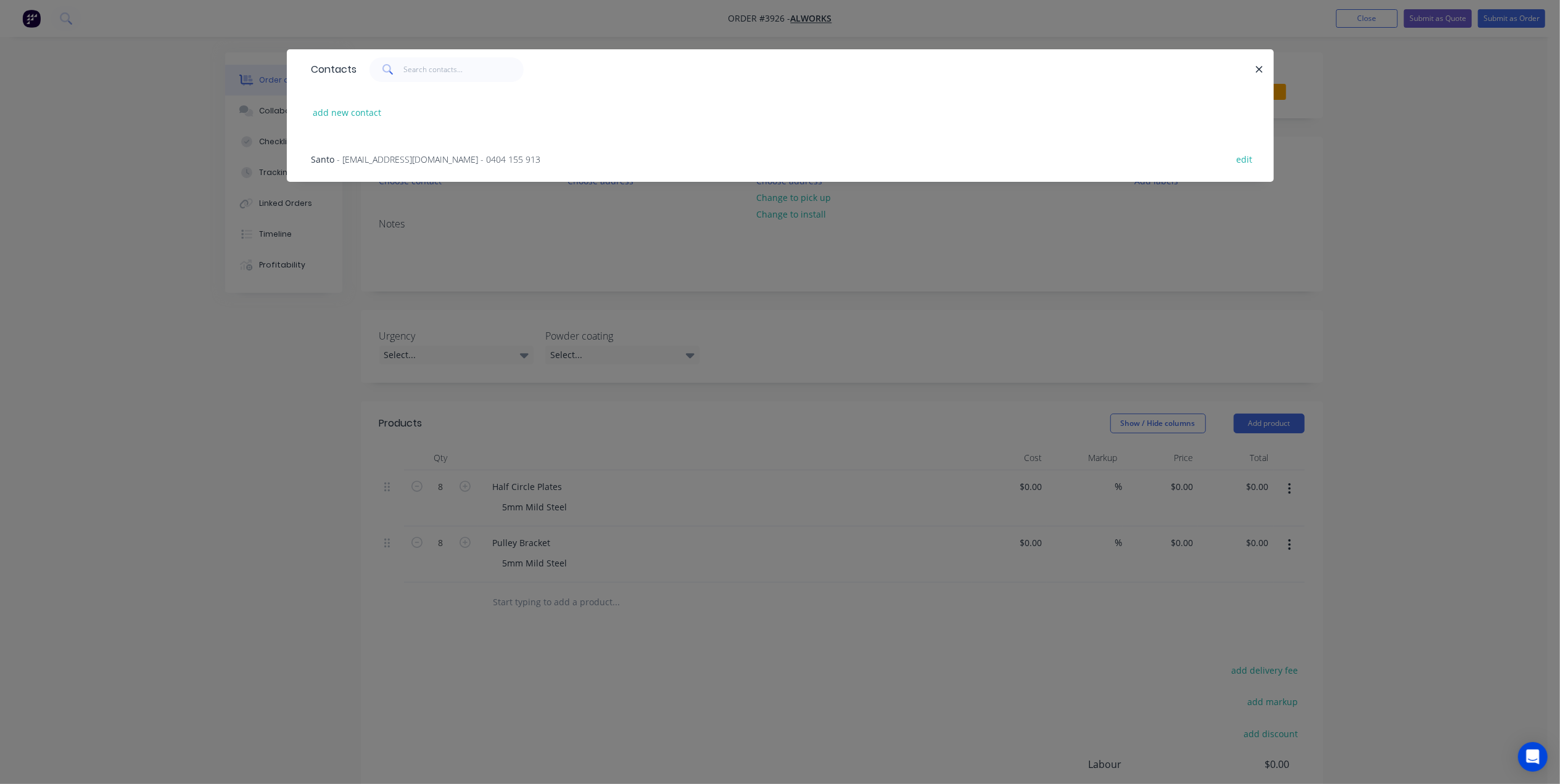
click at [388, 146] on div "Santo - protetto88@gmail.com - 0404 155 913 edit" at bounding box center [780, 158] width 950 height 46
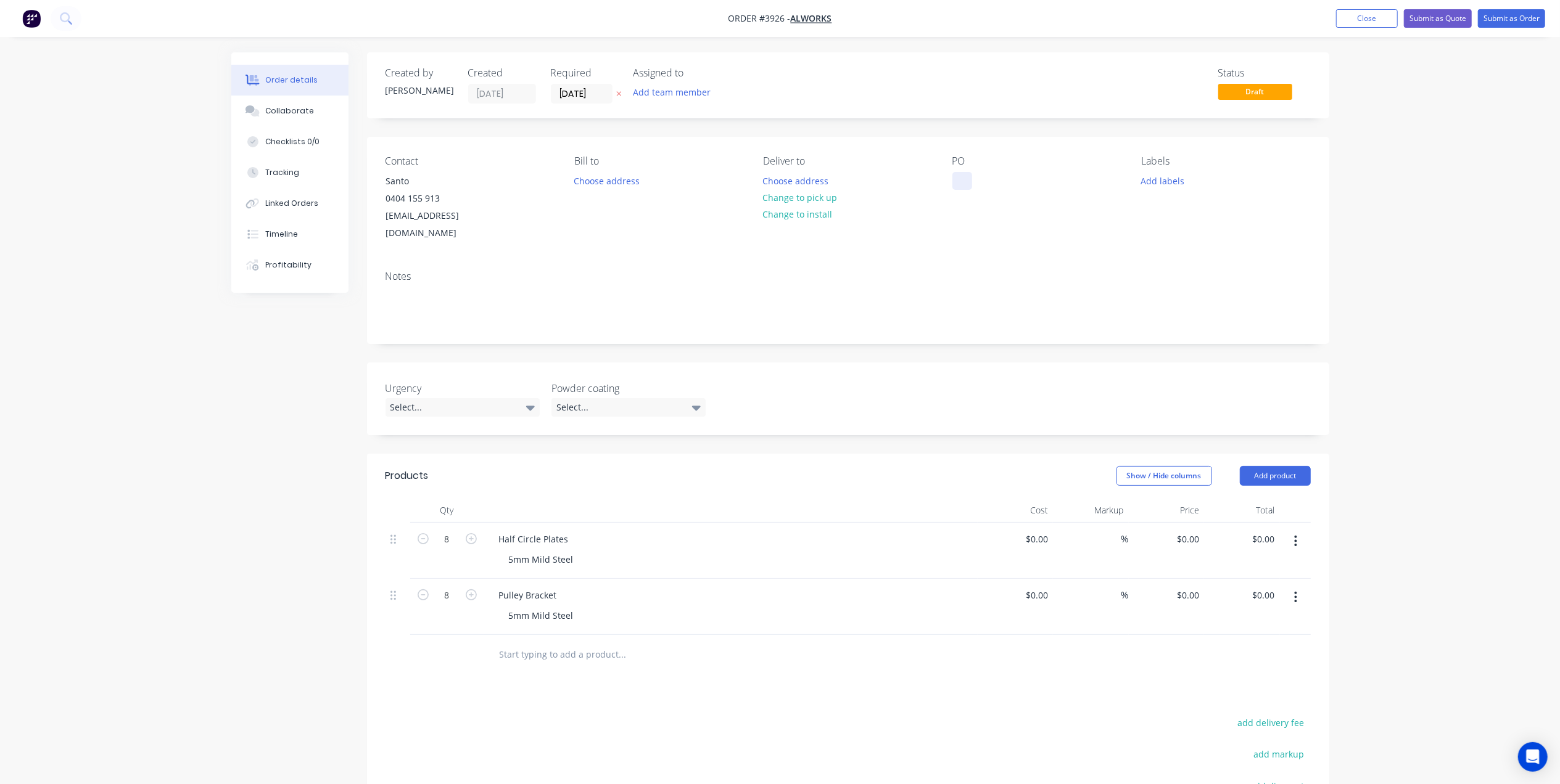
click at [961, 186] on div at bounding box center [962, 181] width 19 height 18
click at [691, 87] on button "Add team member" at bounding box center [671, 92] width 90 height 17
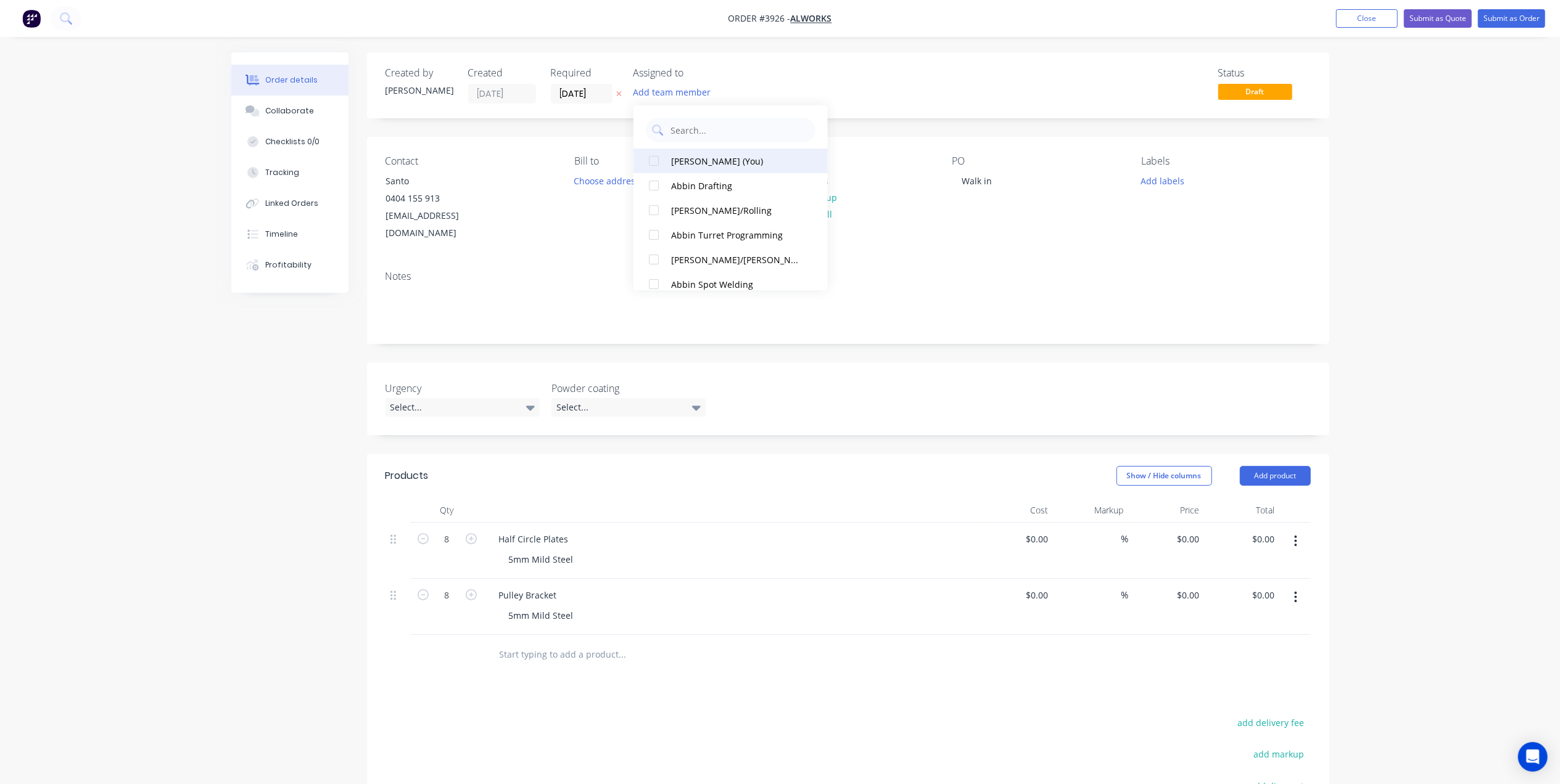
click at [714, 164] on div "Gino C (You)" at bounding box center [737, 160] width 131 height 13
click at [1214, 271] on div "Notes" at bounding box center [847, 276] width 925 height 12
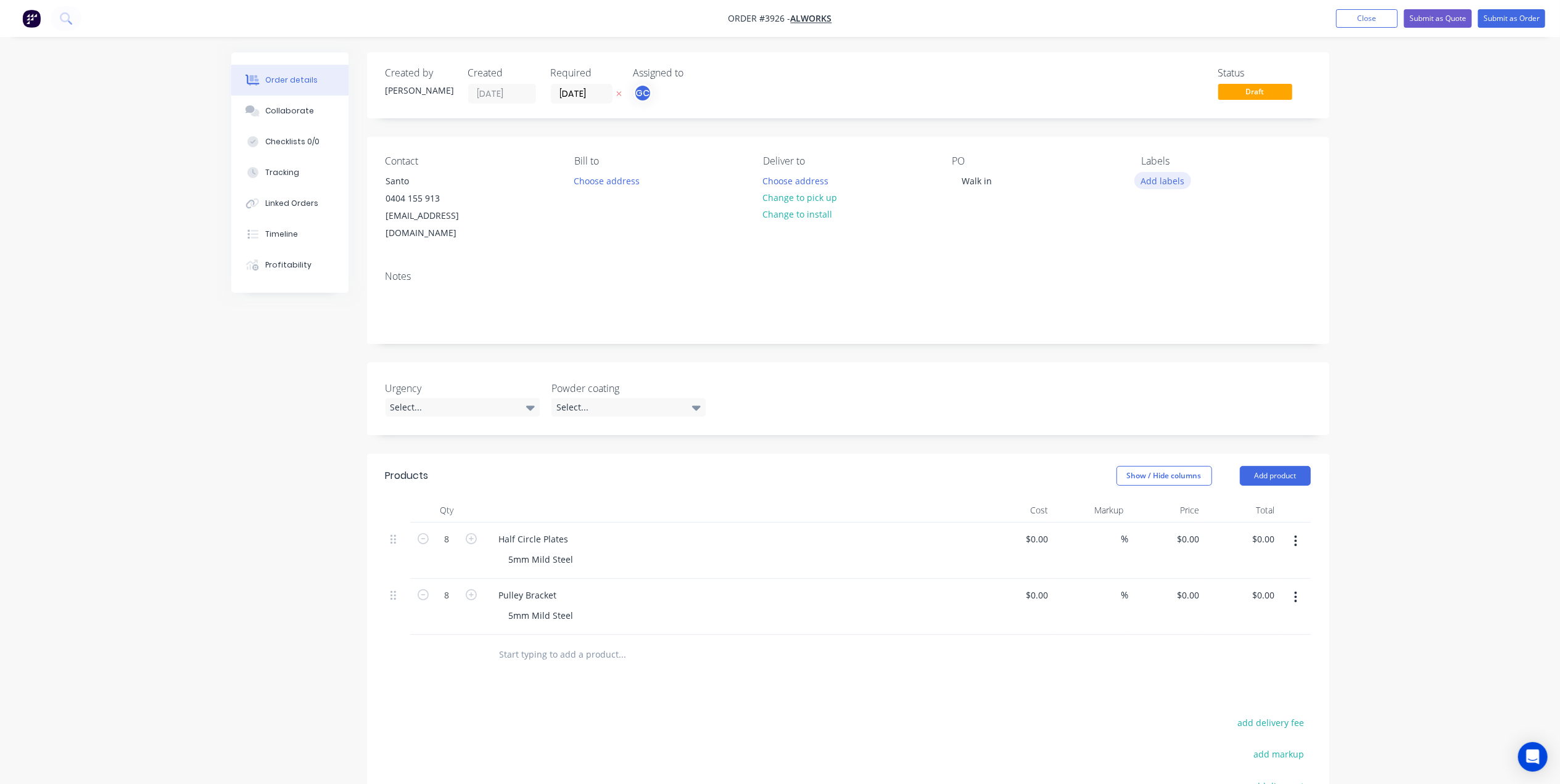
click at [1182, 185] on button "Add labels" at bounding box center [1162, 180] width 57 height 17
click at [1200, 285] on div "A3-Laser" at bounding box center [1195, 282] width 42 height 13
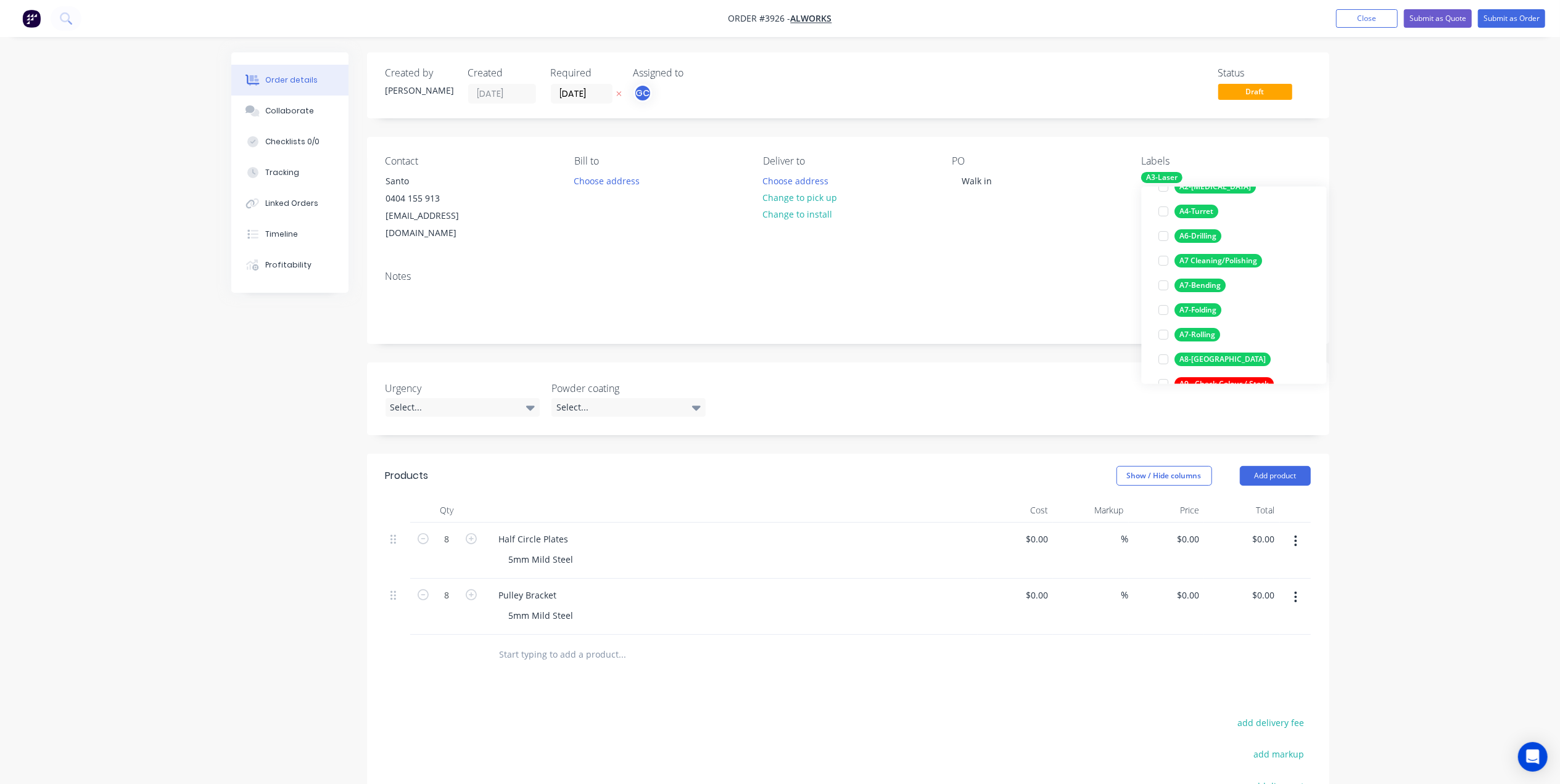
scroll to position [568, 0]
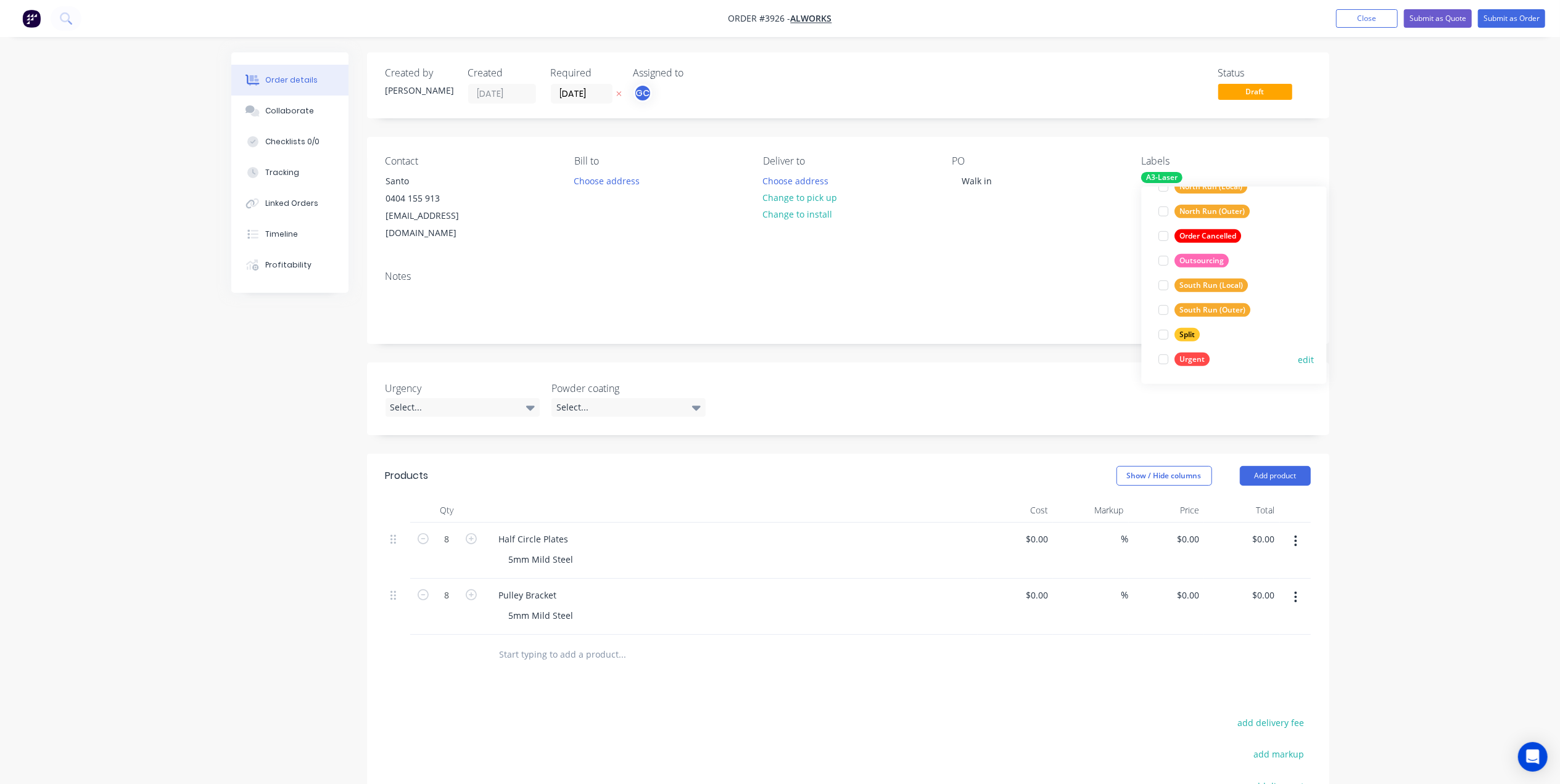
click at [1195, 359] on div "Urgent" at bounding box center [1193, 359] width 35 height 13
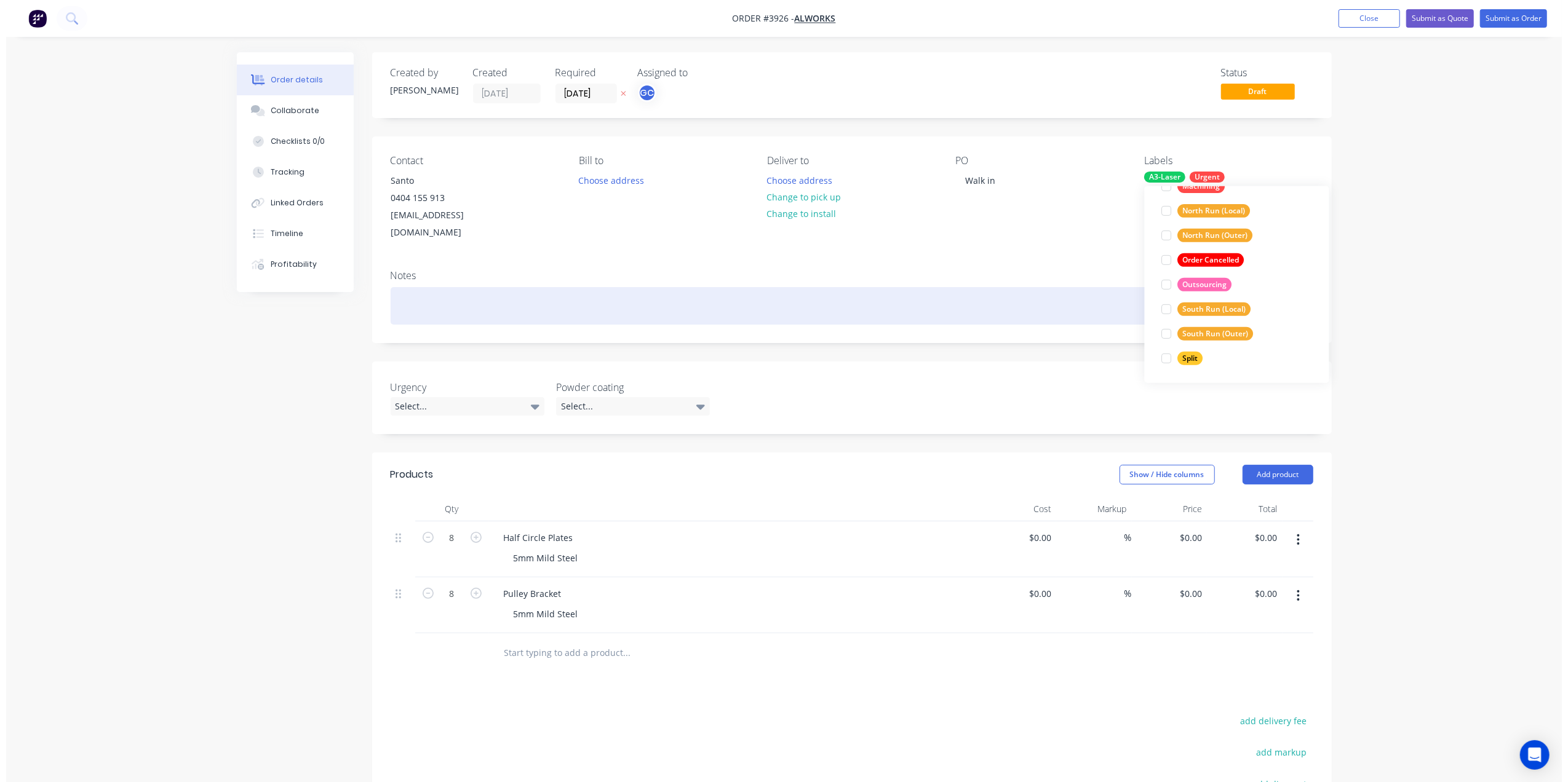
scroll to position [0, 0]
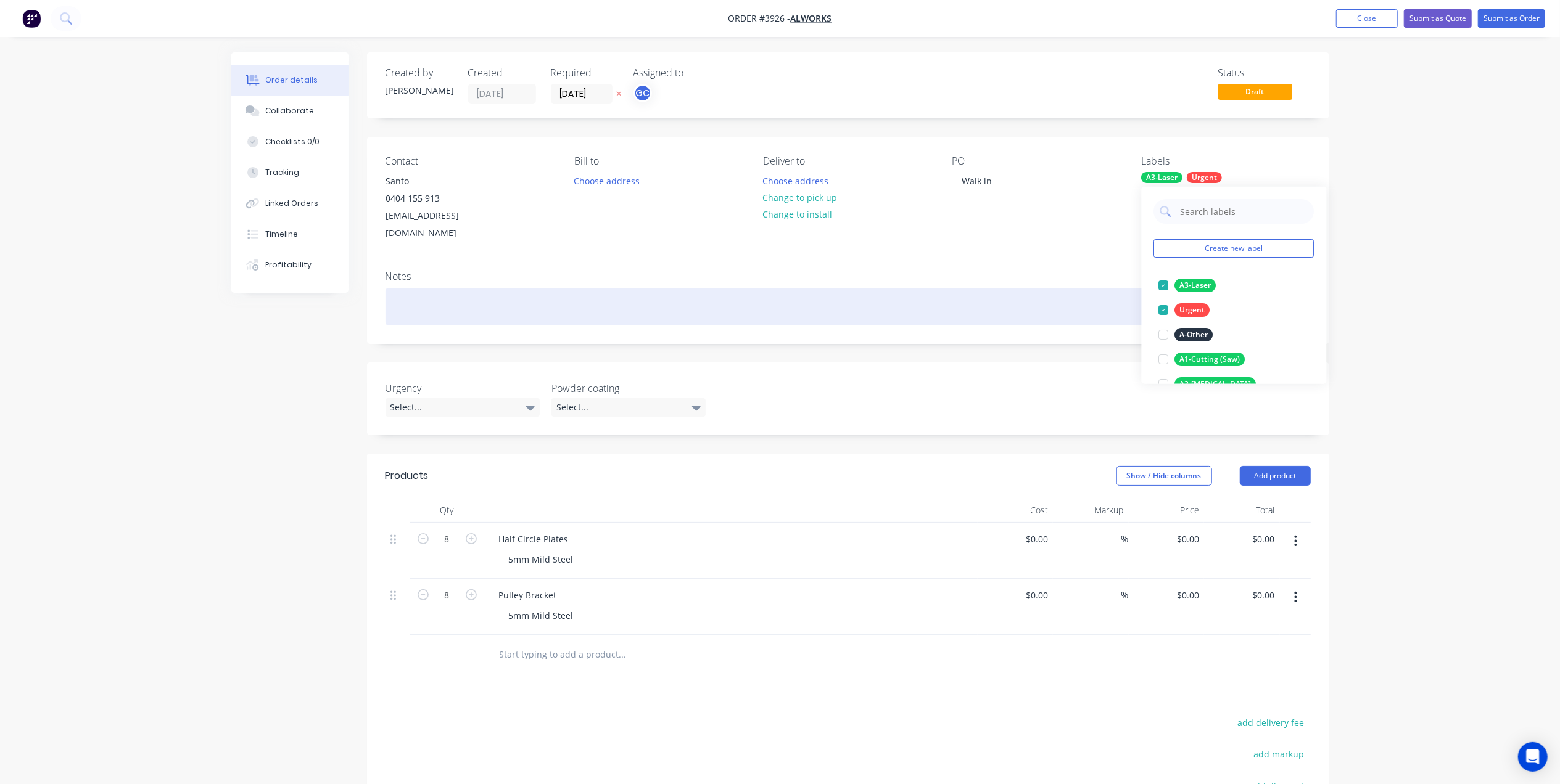
click at [992, 288] on div at bounding box center [847, 306] width 925 height 38
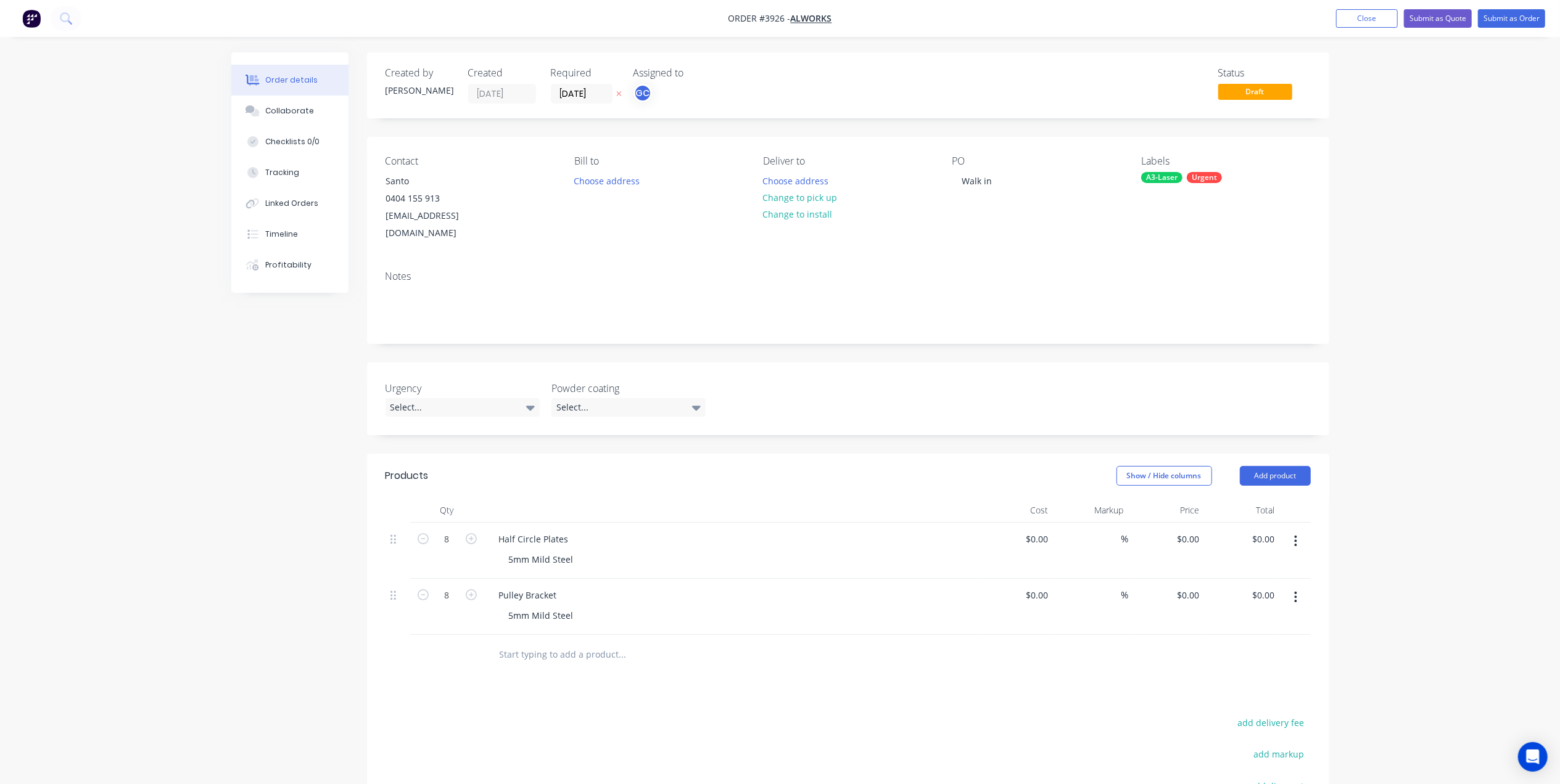
click at [718, 269] on div "Notes" at bounding box center [848, 302] width 962 height 82
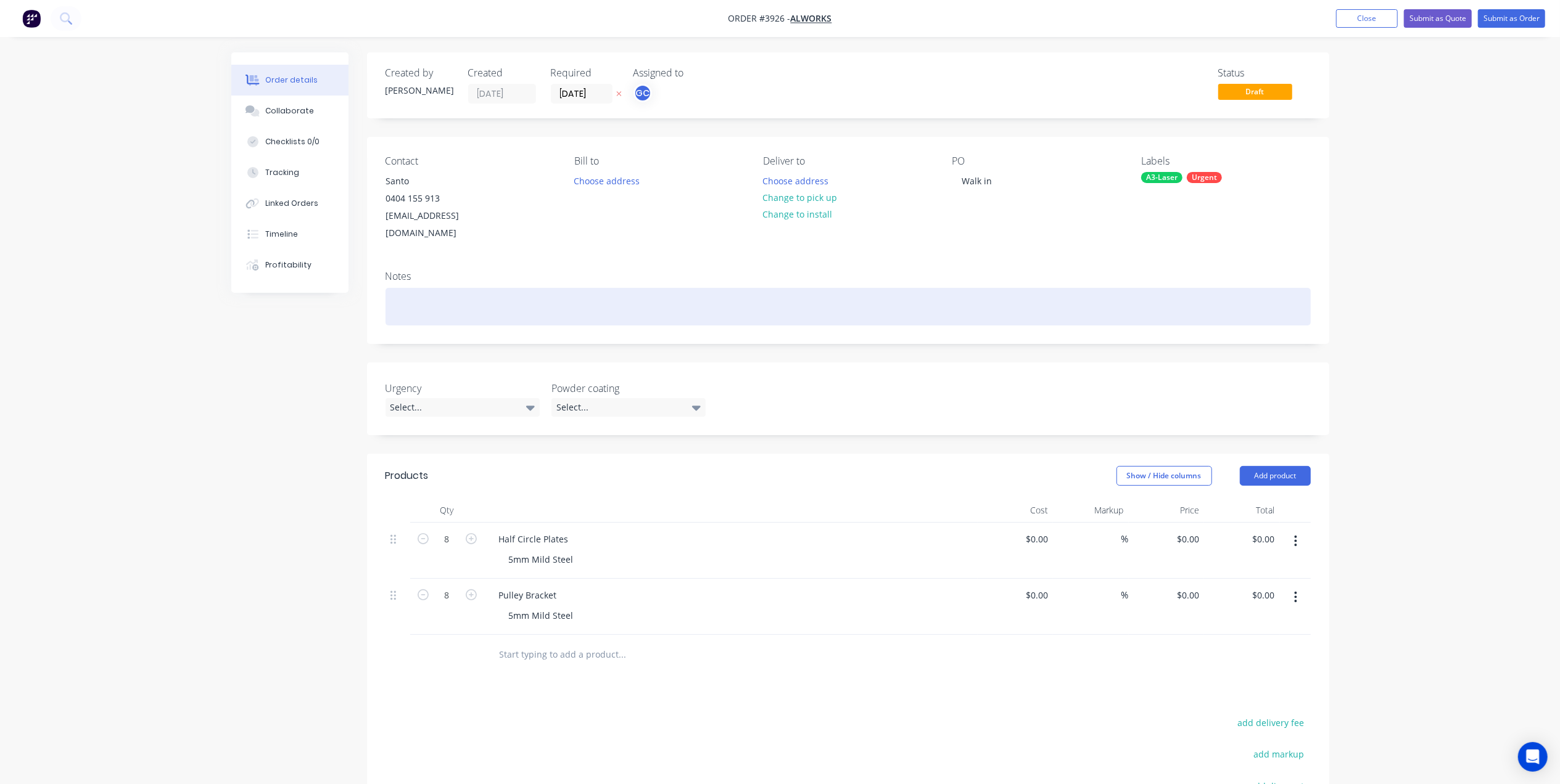
click at [668, 298] on div at bounding box center [847, 306] width 925 height 38
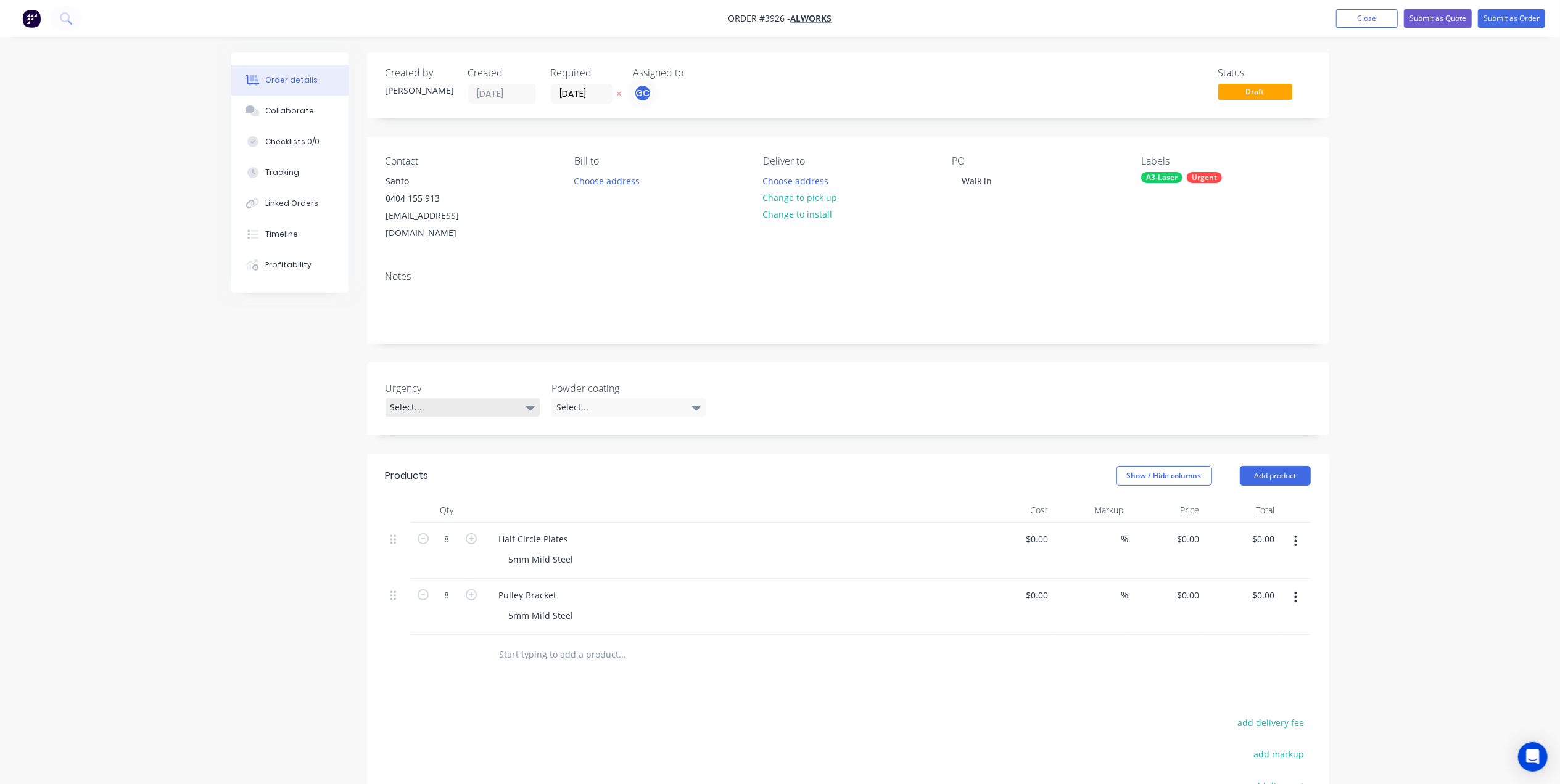
click at [491, 398] on div "Select..." at bounding box center [462, 407] width 154 height 19
click at [450, 436] on div "Urgent this week" at bounding box center [429, 441] width 68 height 16
click at [573, 92] on input "10/09/25" at bounding box center [582, 93] width 60 height 19
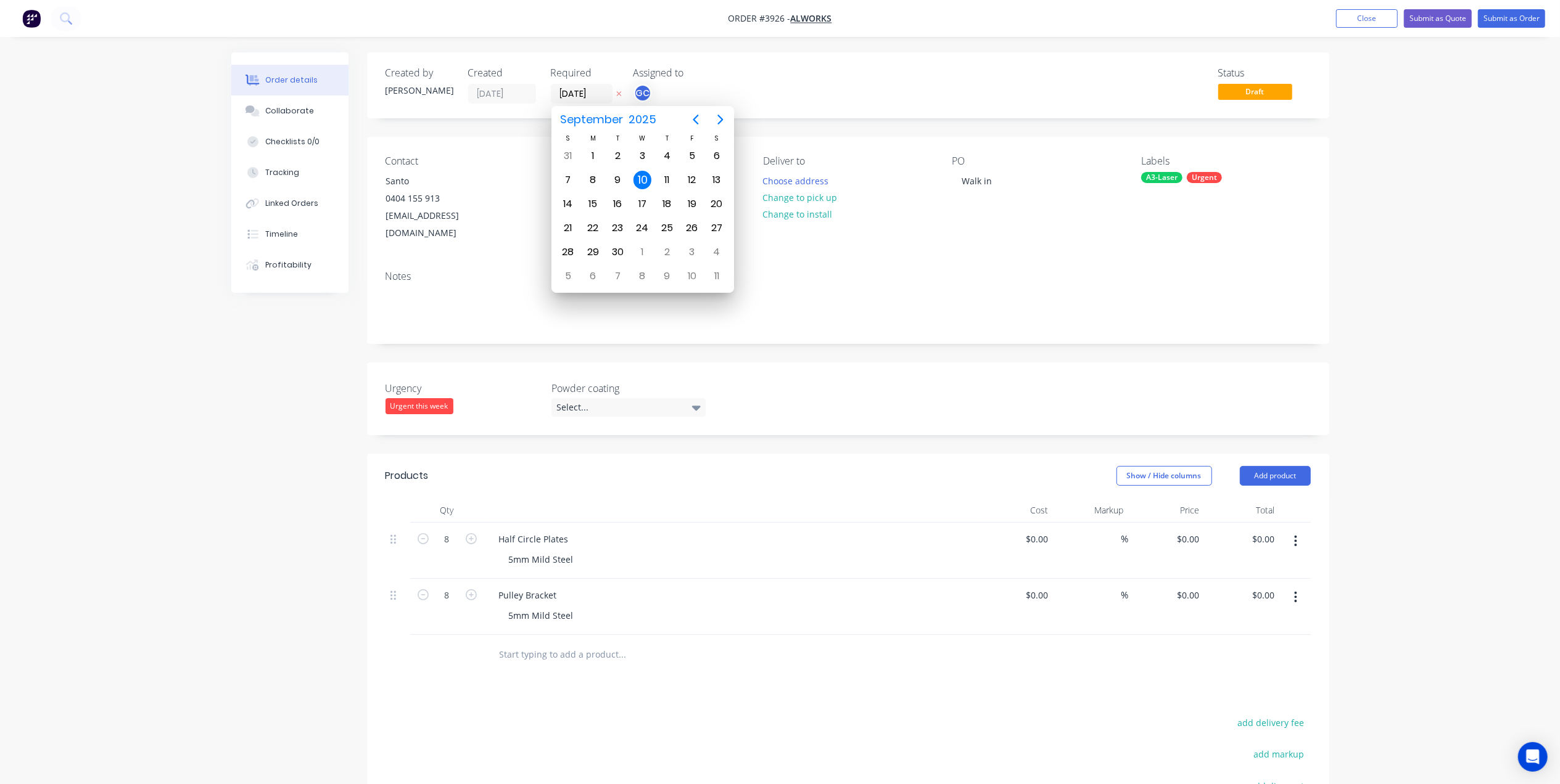
click at [921, 104] on div "Created by Gino Created 10/09/25 Required 10/09/25 Assigned to GC Status Draft" at bounding box center [848, 85] width 962 height 66
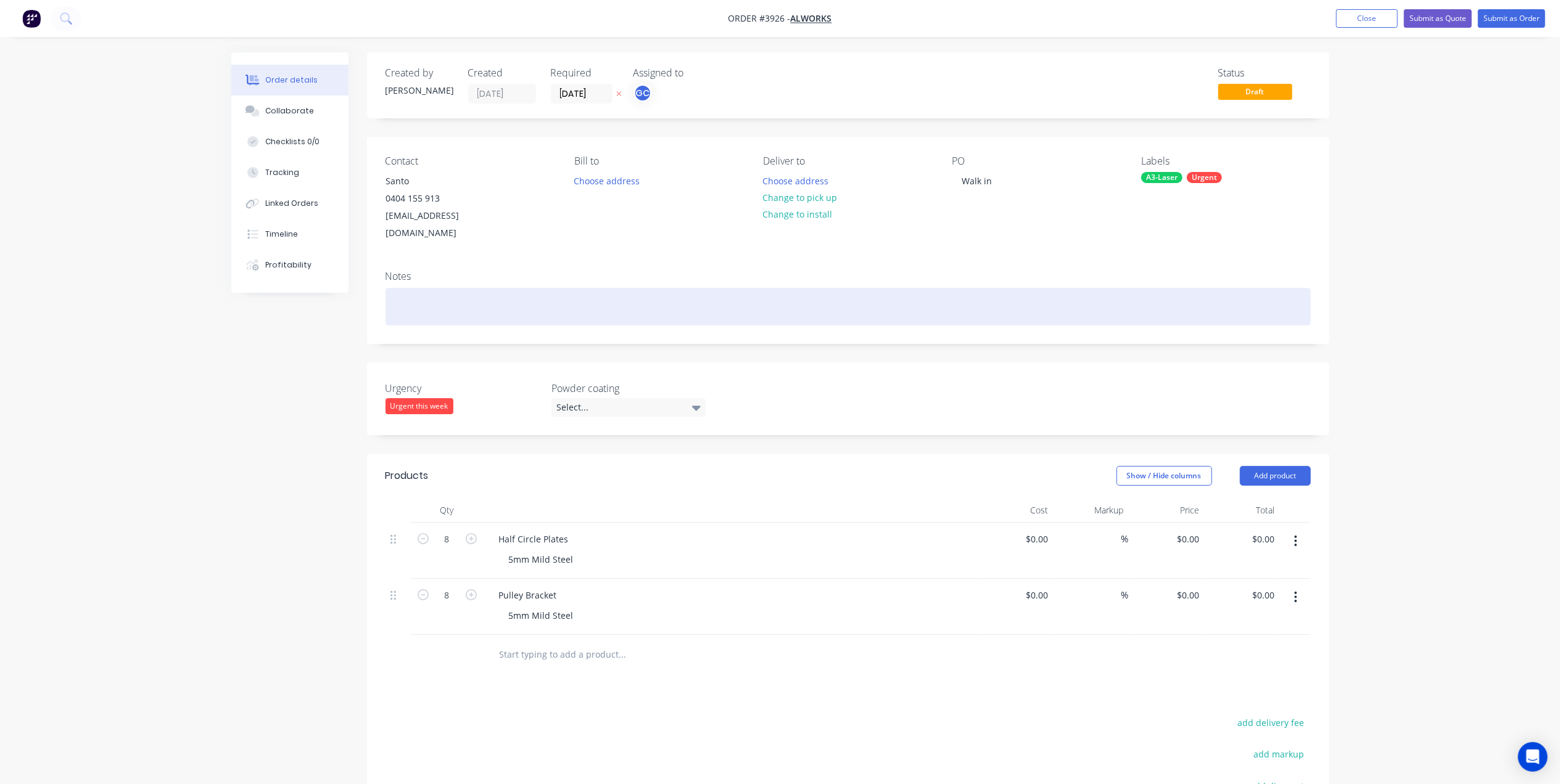
click at [430, 298] on div at bounding box center [847, 306] width 925 height 38
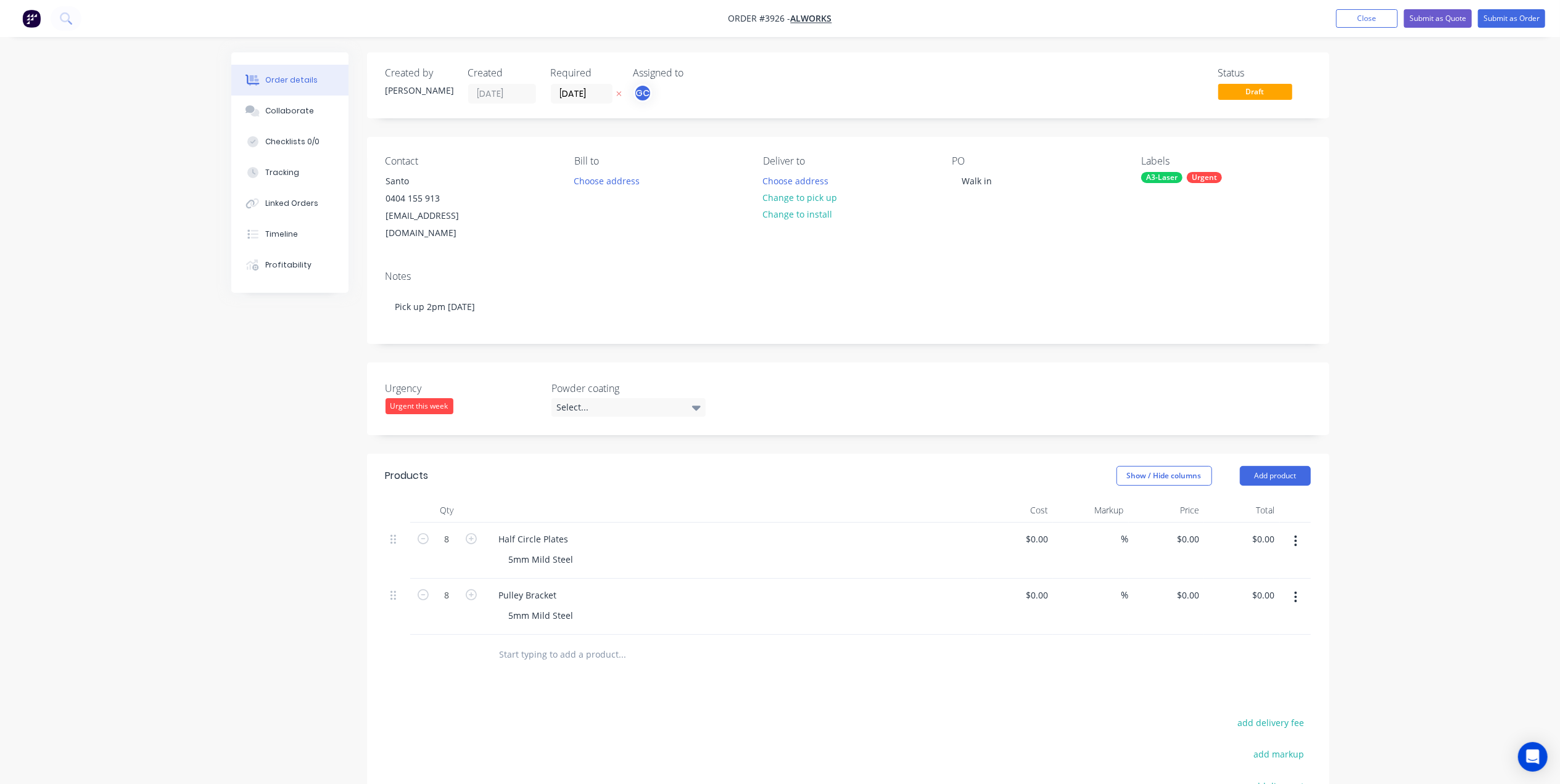
click at [615, 271] on div "Notes" at bounding box center [847, 276] width 925 height 12
click at [1518, 19] on button "Submit as Order" at bounding box center [1511, 18] width 67 height 19
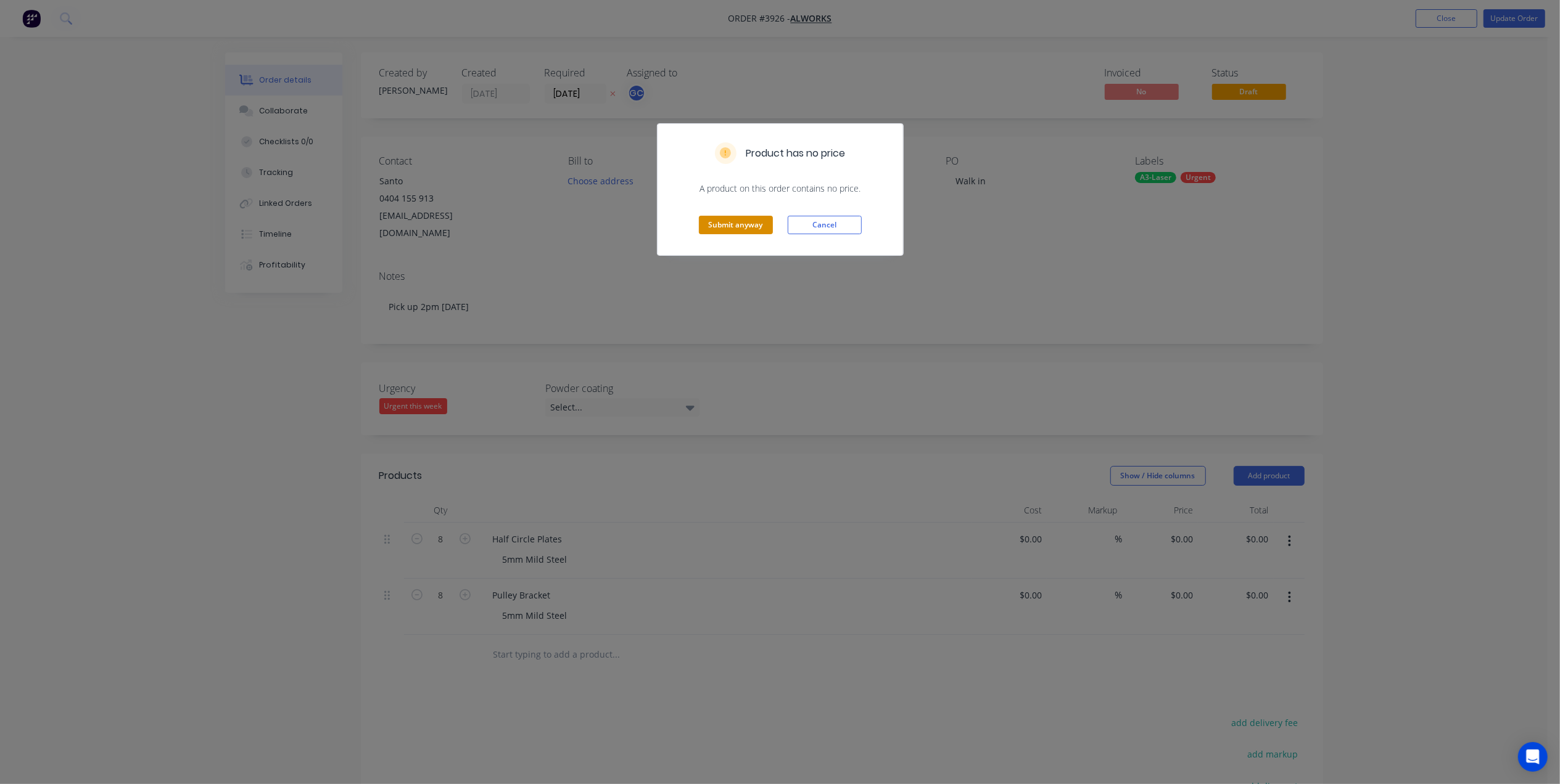
click at [738, 228] on button "Submit anyway" at bounding box center [736, 225] width 74 height 19
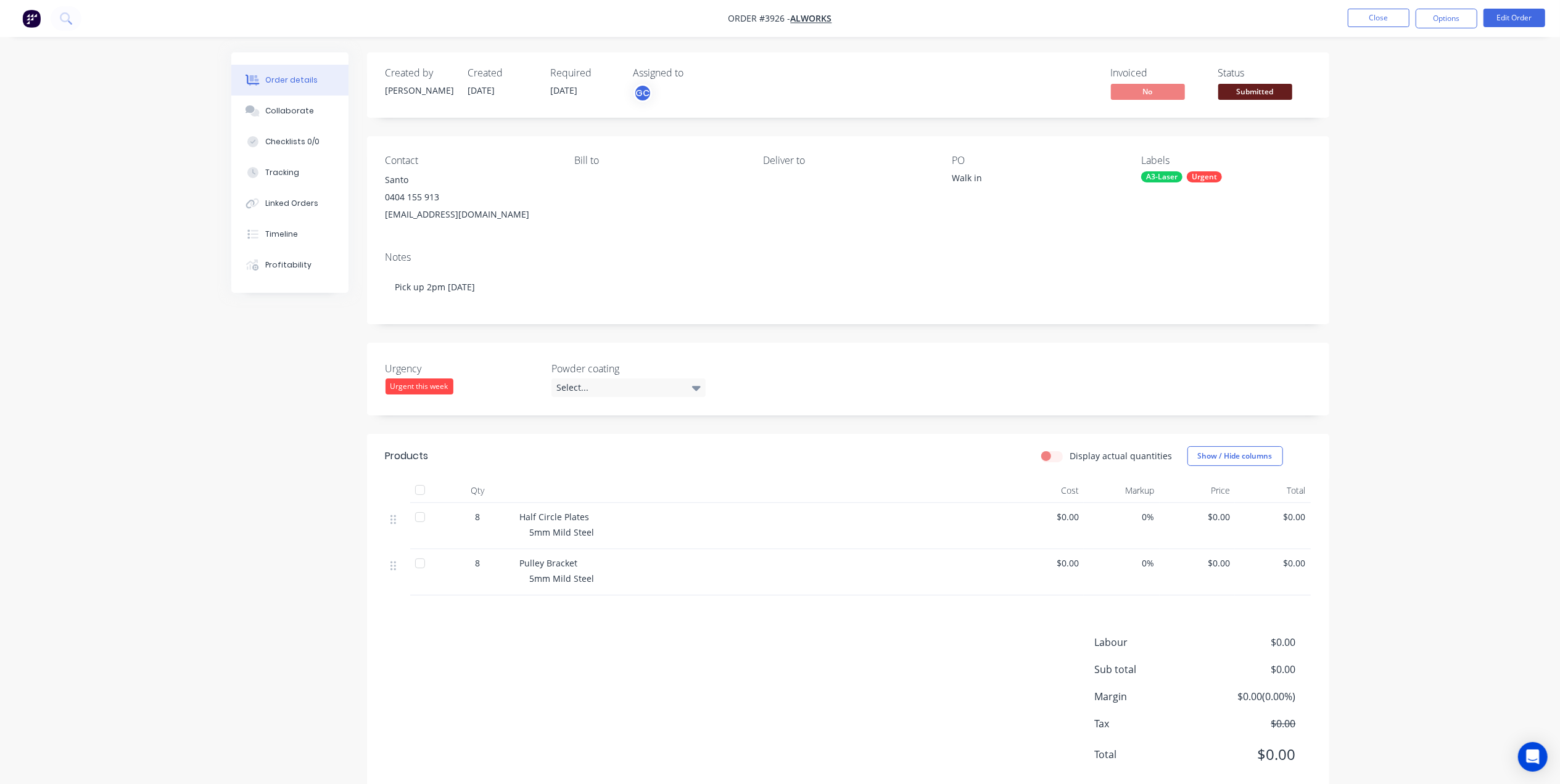
click at [1244, 95] on span "Submitted" at bounding box center [1255, 91] width 74 height 15
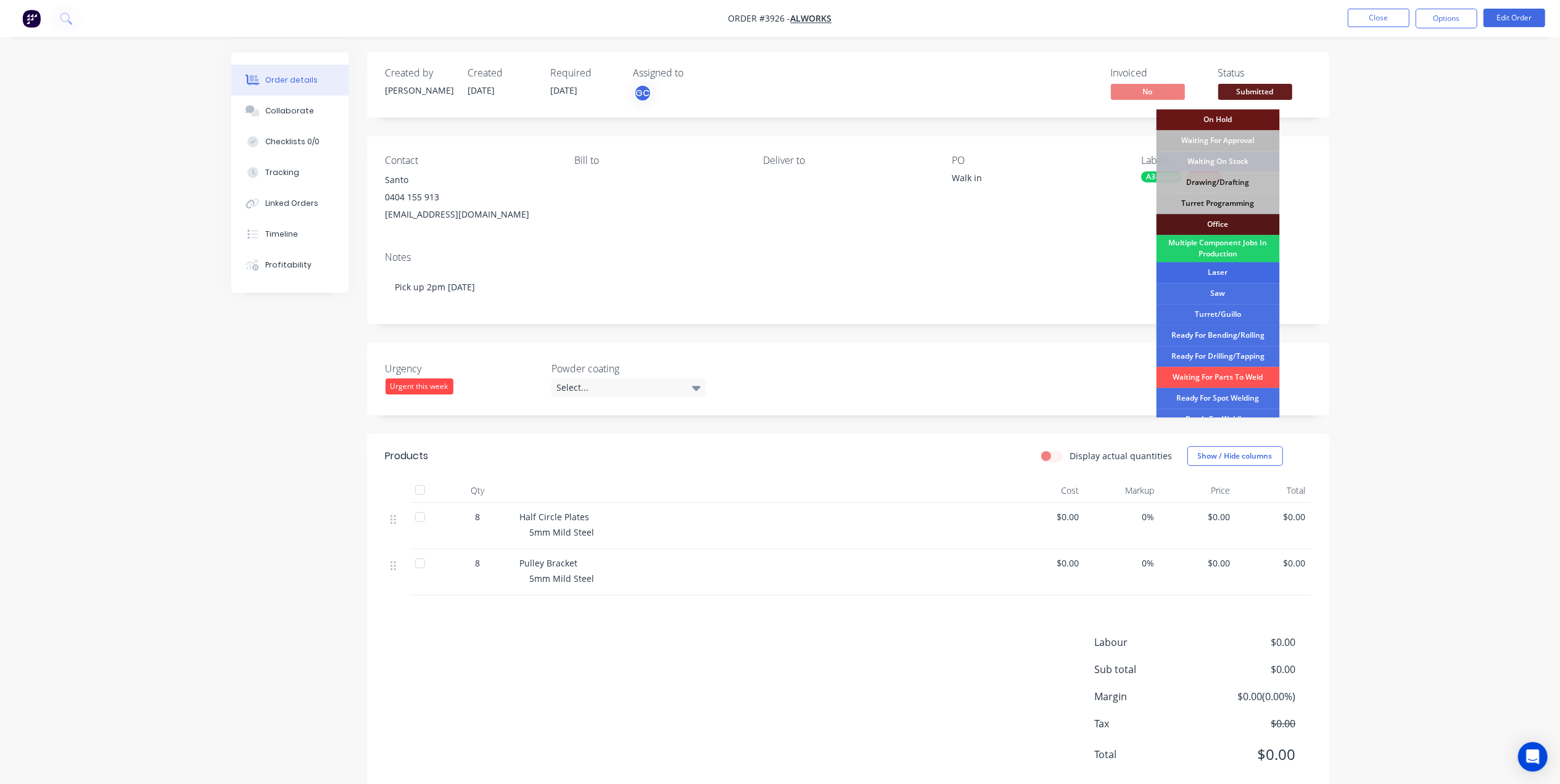
click at [1220, 276] on div "Laser" at bounding box center [1217, 273] width 123 height 21
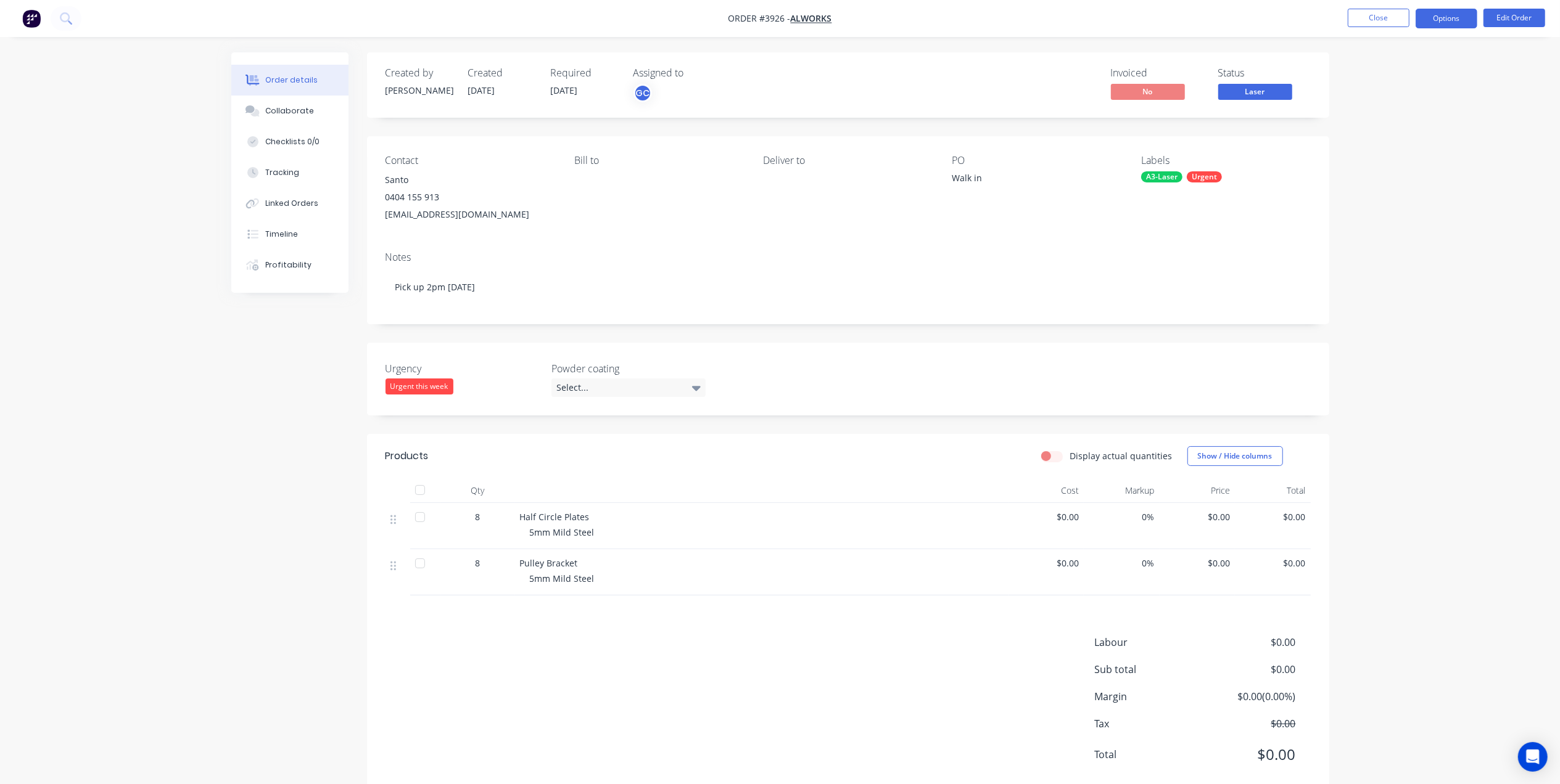
click at [1446, 23] on button "Options" at bounding box center [1447, 19] width 62 height 19
click at [1386, 151] on div "Work Order" at bounding box center [1409, 149] width 113 height 18
click at [1388, 132] on div "Without pricing" at bounding box center [1409, 124] width 113 height 18
drag, startPoint x: 1054, startPoint y: 50, endPoint x: 1067, endPoint y: 31, distance: 23.0
click at [1054, 50] on div "Order details Collaborate Checklists 0/0 Tracking Linked Orders Timeline Profit…" at bounding box center [780, 407] width 1560 height 815
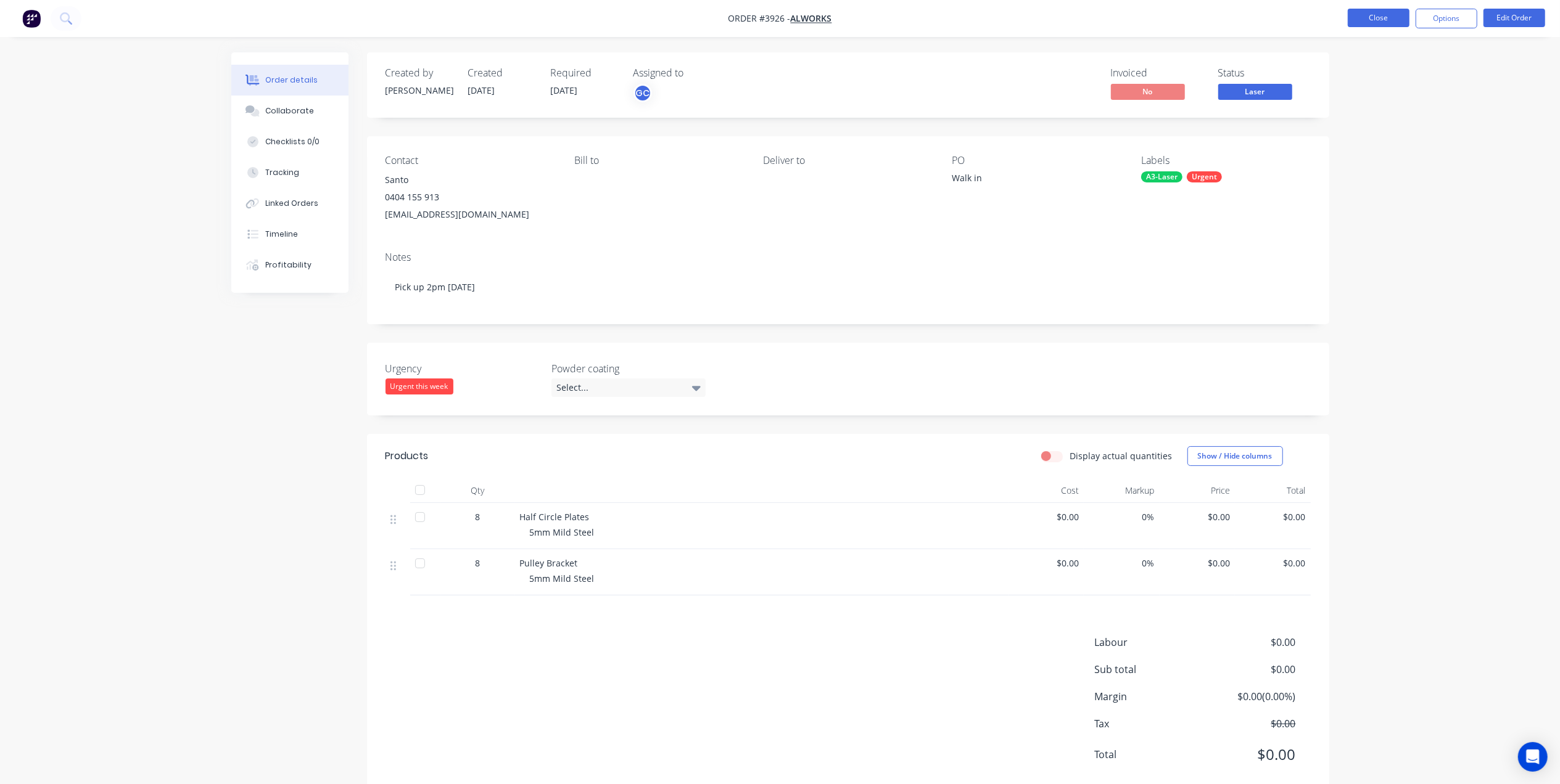
click at [1370, 15] on button "Close" at bounding box center [1379, 18] width 62 height 19
